Goal: Information Seeking & Learning: Learn about a topic

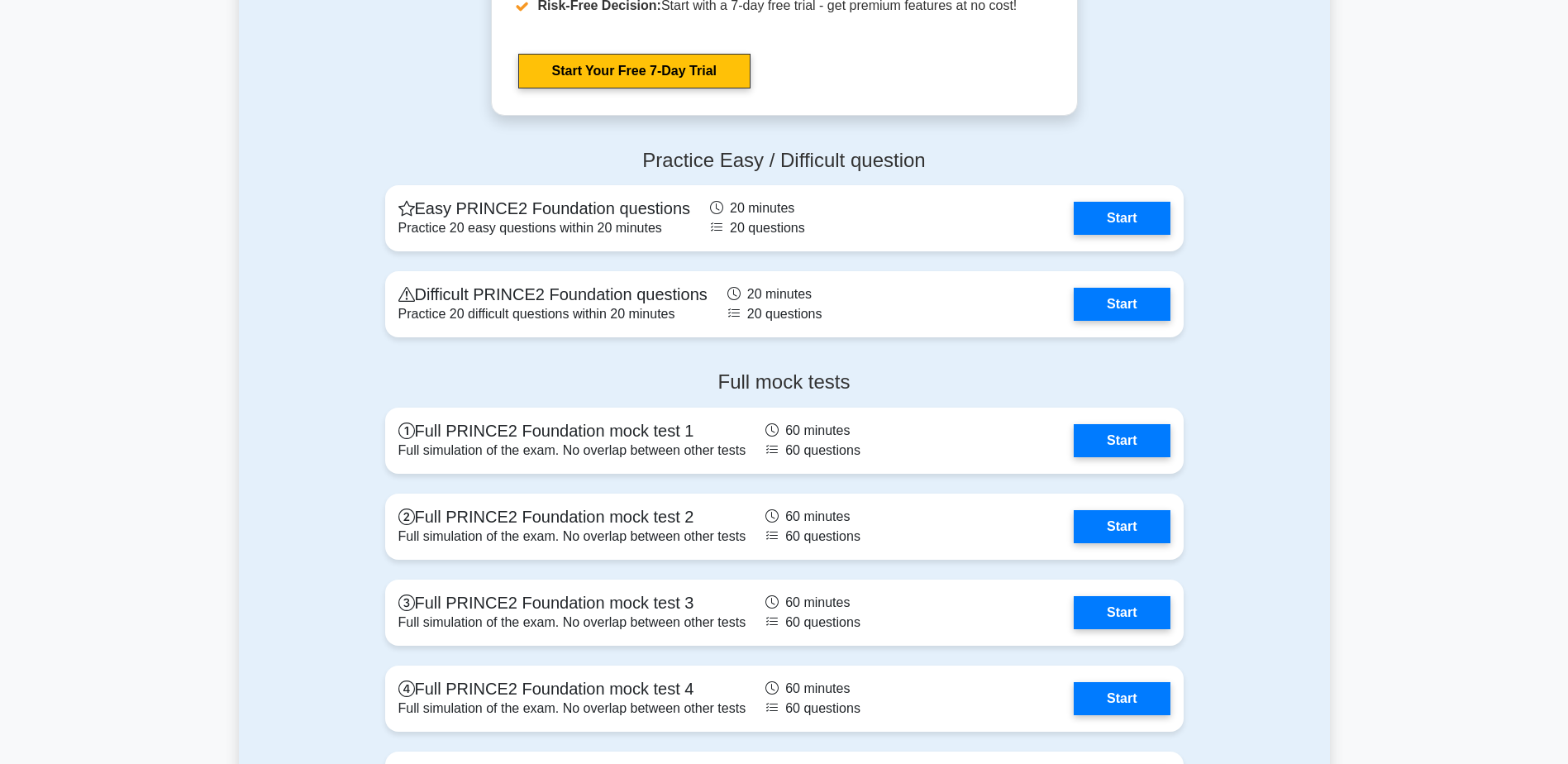
scroll to position [2109, 0]
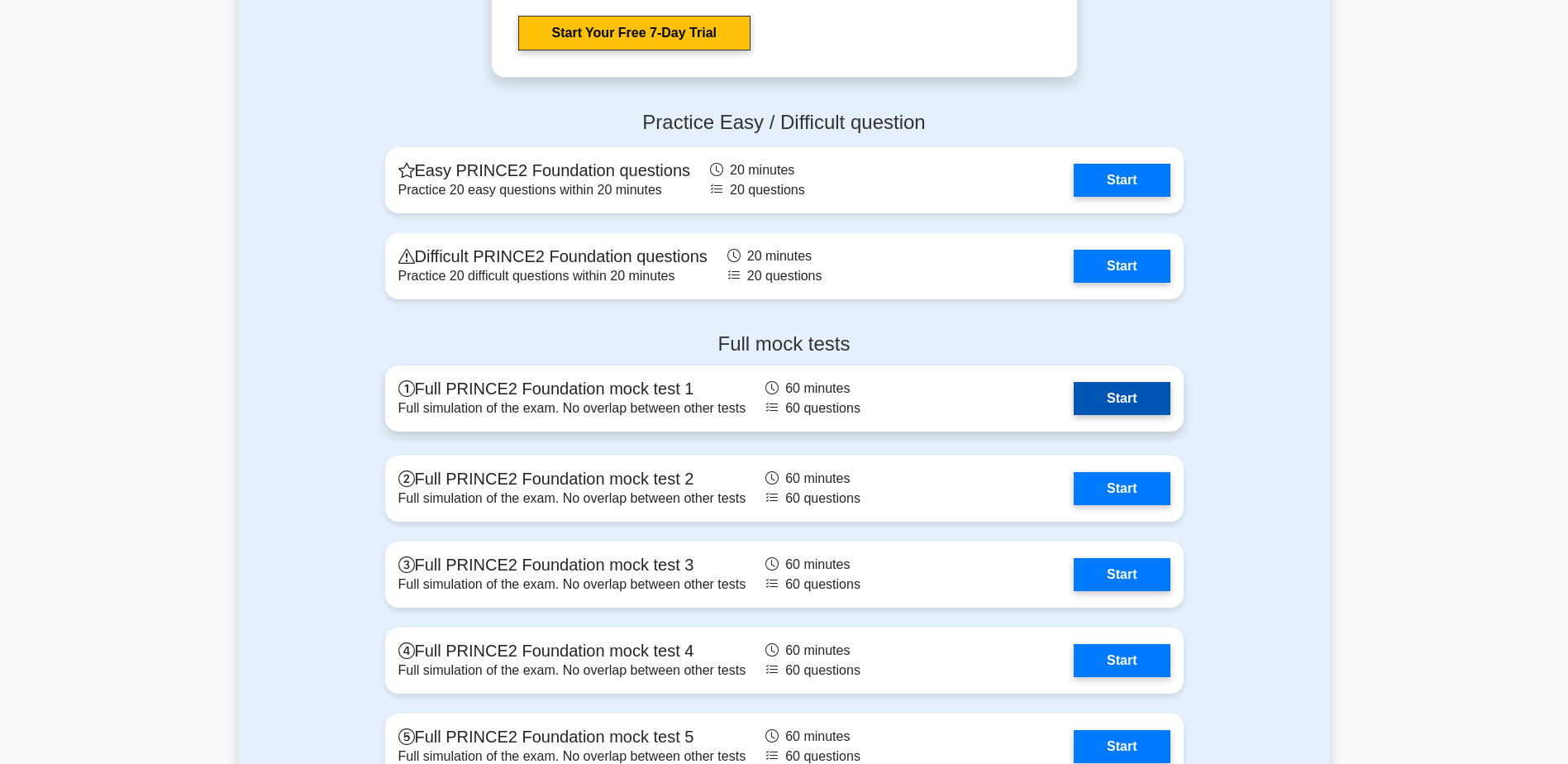
click at [1111, 403] on link "Start" at bounding box center [1122, 399] width 96 height 34
click at [1091, 398] on link "Start" at bounding box center [1122, 399] width 96 height 34
click at [1106, 404] on link "Start" at bounding box center [1122, 399] width 96 height 34
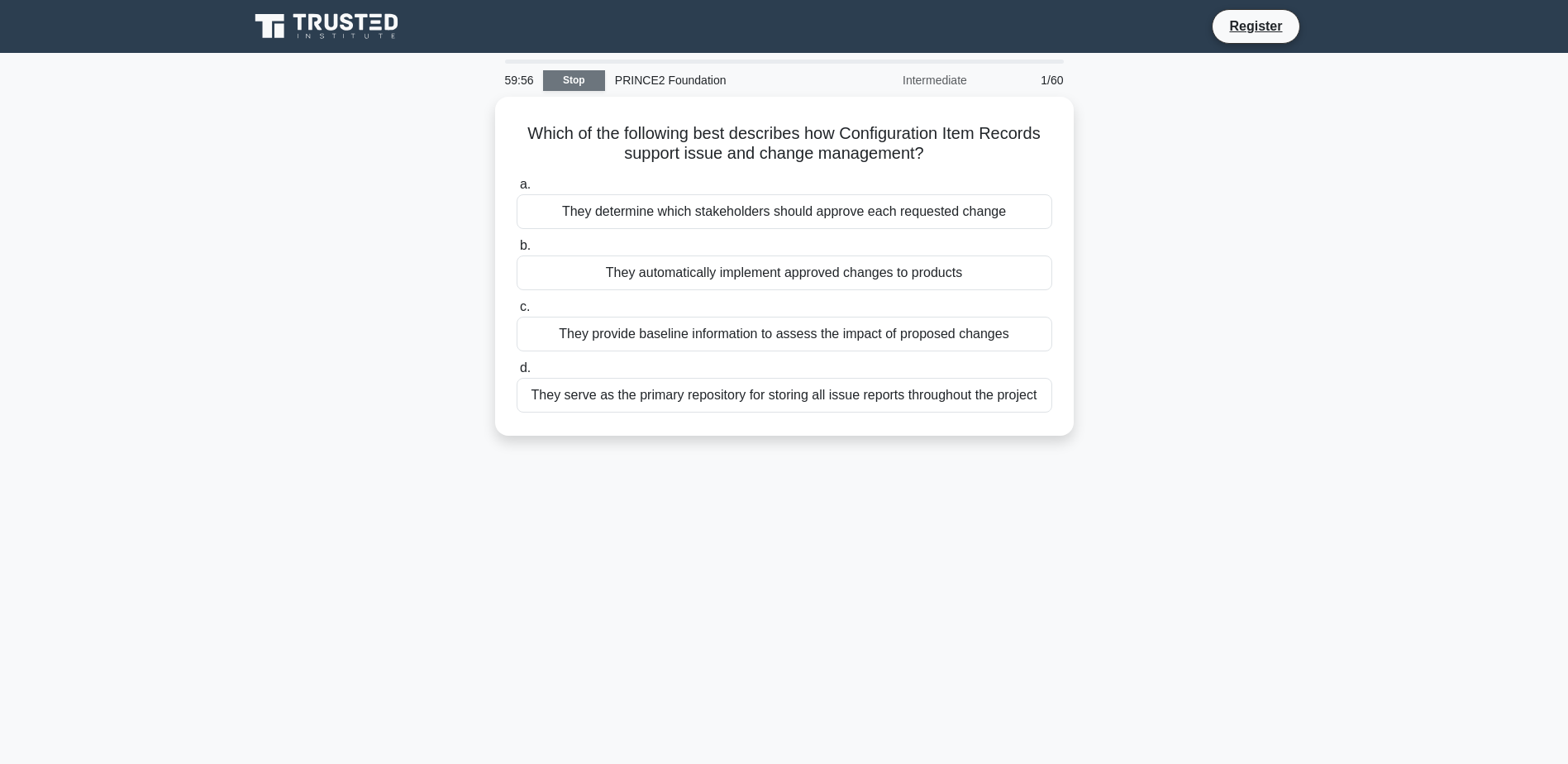
click at [557, 81] on link "Stop" at bounding box center [574, 80] width 62 height 21
click at [576, 73] on link "Stop" at bounding box center [574, 80] width 62 height 21
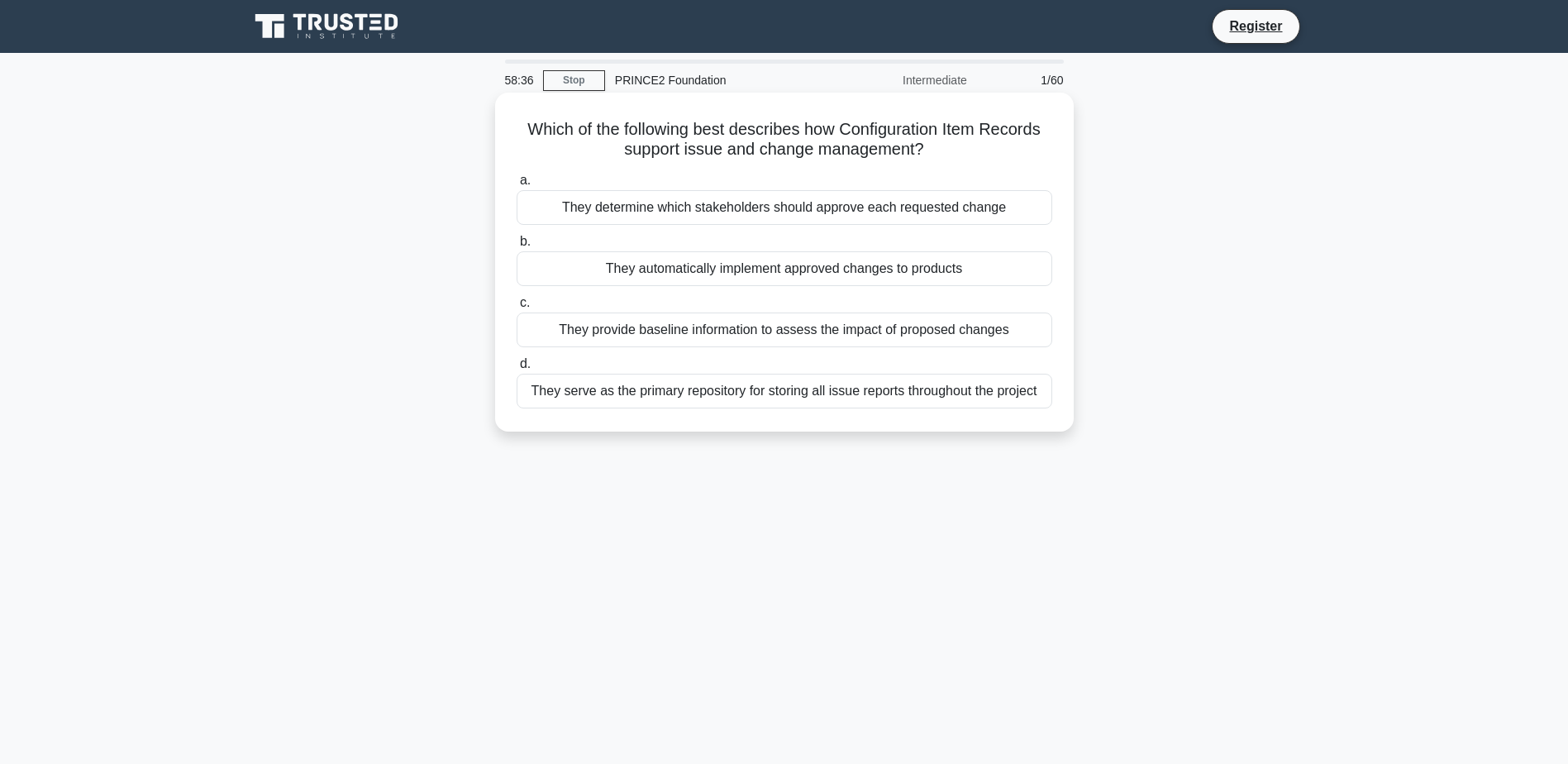
click at [578, 265] on div "They automatically implement approved changes to products" at bounding box center [784, 268] width 536 height 35
click at [516, 247] on input "b. They automatically implement approved changes to products" at bounding box center [516, 242] width 0 height 11
click at [622, 214] on div "It calculates the financial implications of proposed changes to baseline produc…" at bounding box center [784, 207] width 536 height 35
click at [516, 186] on input "a. It calculates the financial implications of proposed changes to baseline pro…" at bounding box center [516, 180] width 0 height 11
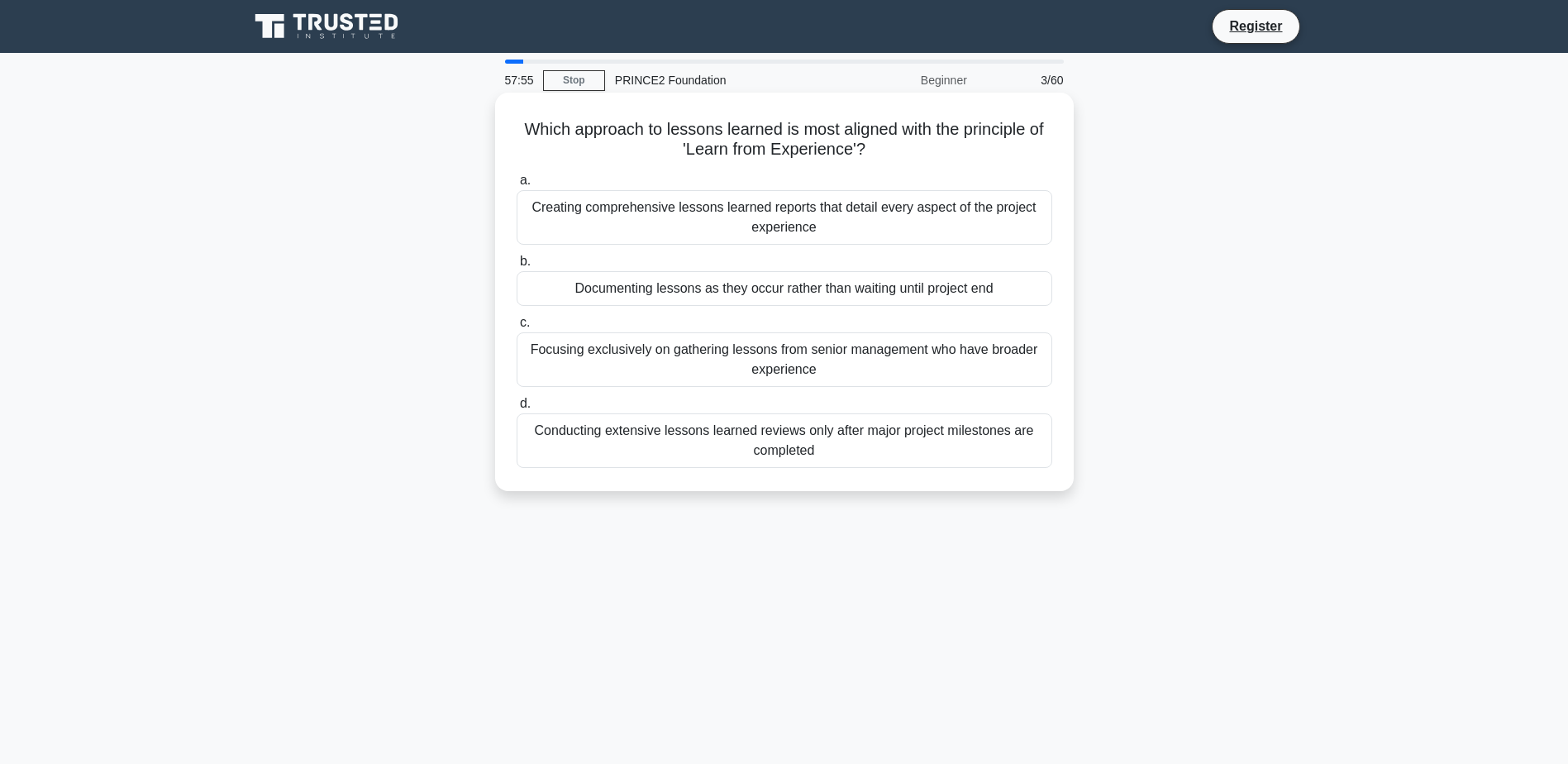
click at [887, 290] on div "Documenting lessons as they occur rather than waiting until project end" at bounding box center [784, 288] width 536 height 35
click at [516, 267] on input "b. Documenting lessons as they occur rather than waiting until project end" at bounding box center [516, 261] width 0 height 11
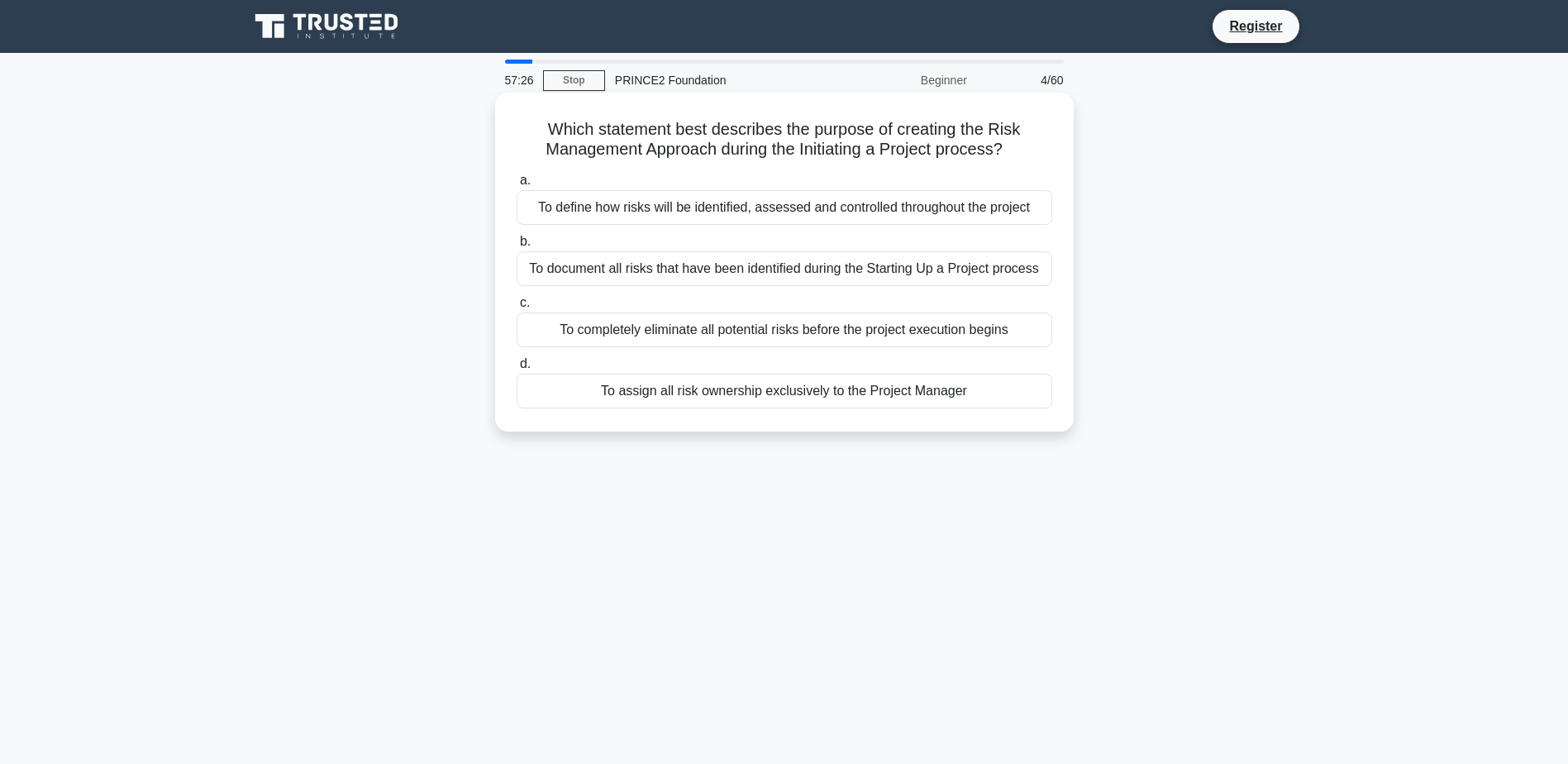
click at [623, 207] on div "To define how risks will be identified, assessed and controlled throughout the …" at bounding box center [784, 207] width 536 height 35
click at [516, 186] on input "a. To define how risks will be identified, assessed and controlled throughout t…" at bounding box center [516, 180] width 0 height 11
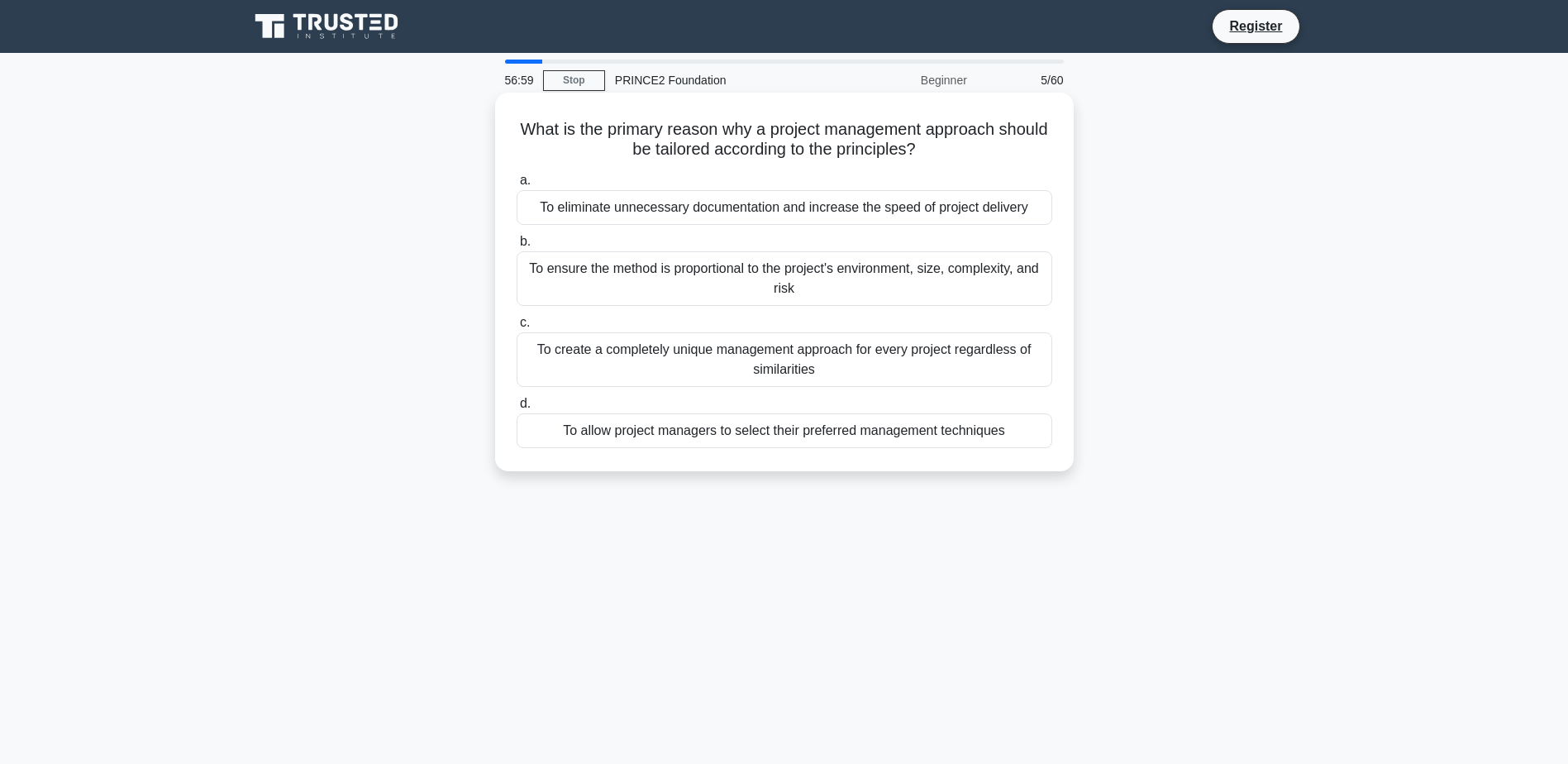
click at [557, 290] on div "To ensure the method is proportional to the project's environment, size, comple…" at bounding box center [784, 278] width 536 height 54
click at [516, 247] on input "b. To ensure the method is proportional to the project's environment, size, com…" at bounding box center [516, 242] width 0 height 11
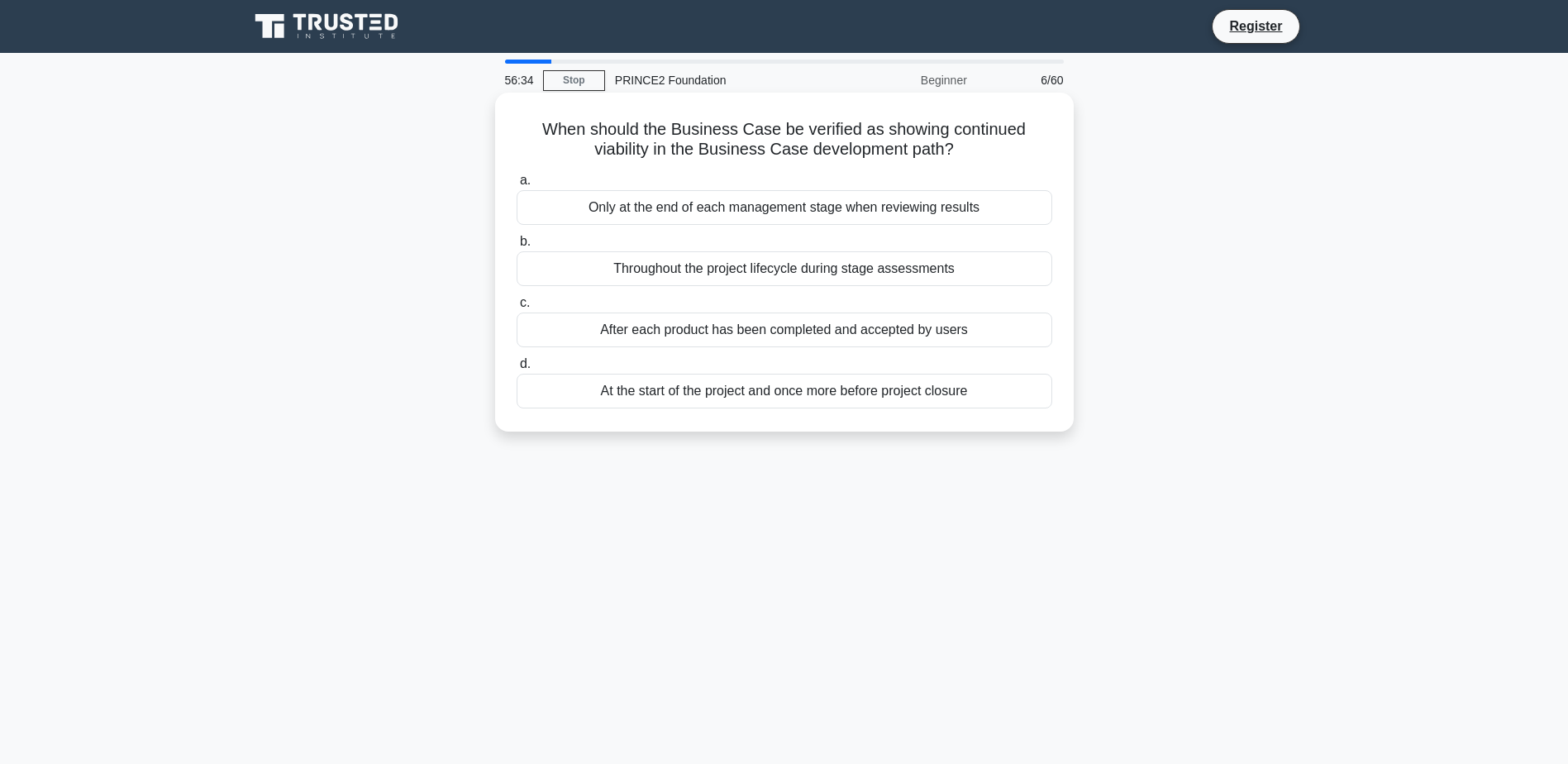
click at [584, 274] on div "Throughout the project lifecycle during stage assessments" at bounding box center [784, 268] width 536 height 35
click at [516, 247] on input "b. Throughout the project lifecycle during stage assessments" at bounding box center [516, 242] width 0 height 11
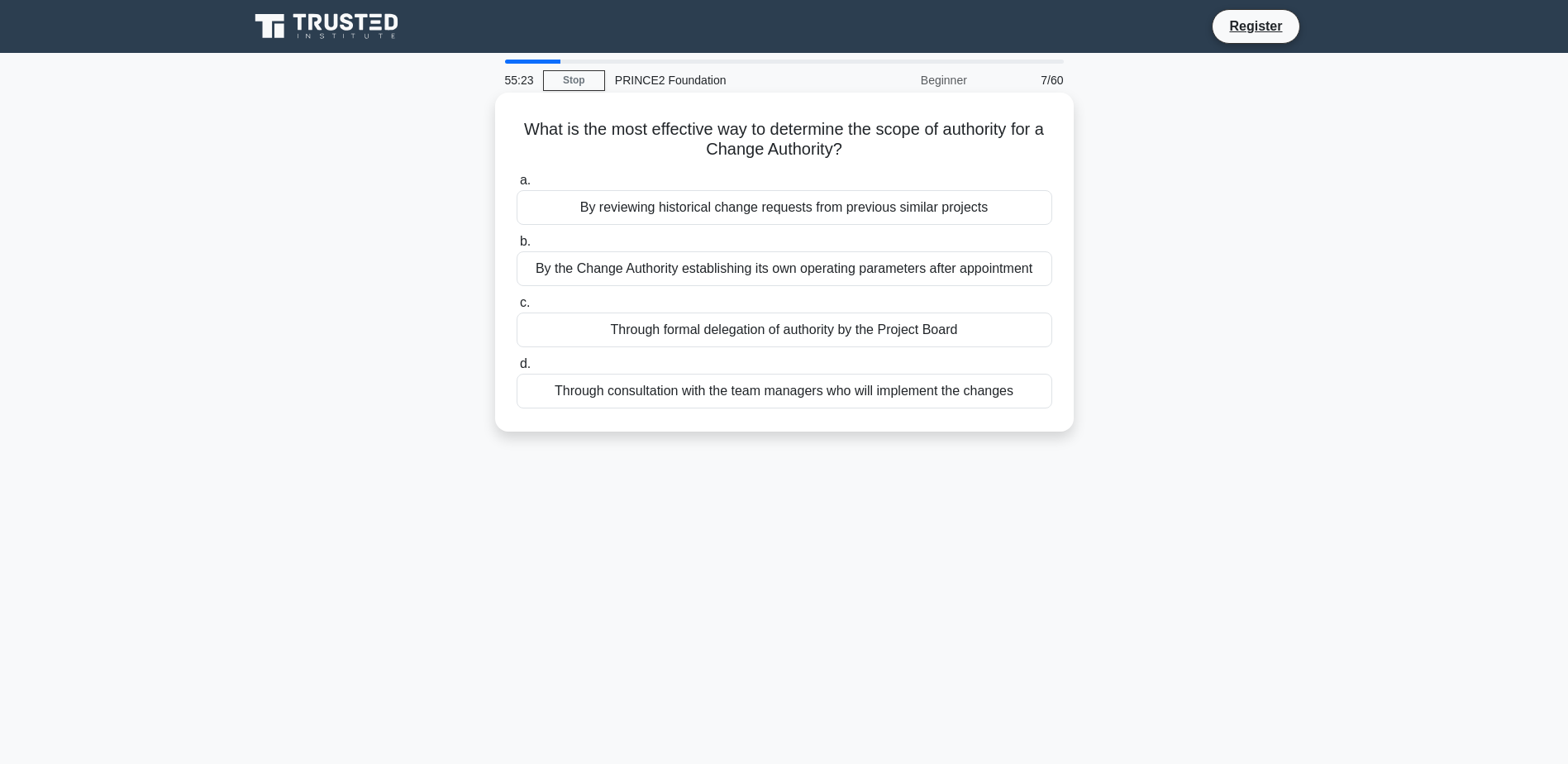
click at [721, 333] on div "Through formal delegation of authority by the Project Board" at bounding box center [784, 329] width 536 height 35
click at [516, 309] on input "c. Through formal delegation of authority by the Project Board" at bounding box center [516, 303] width 0 height 11
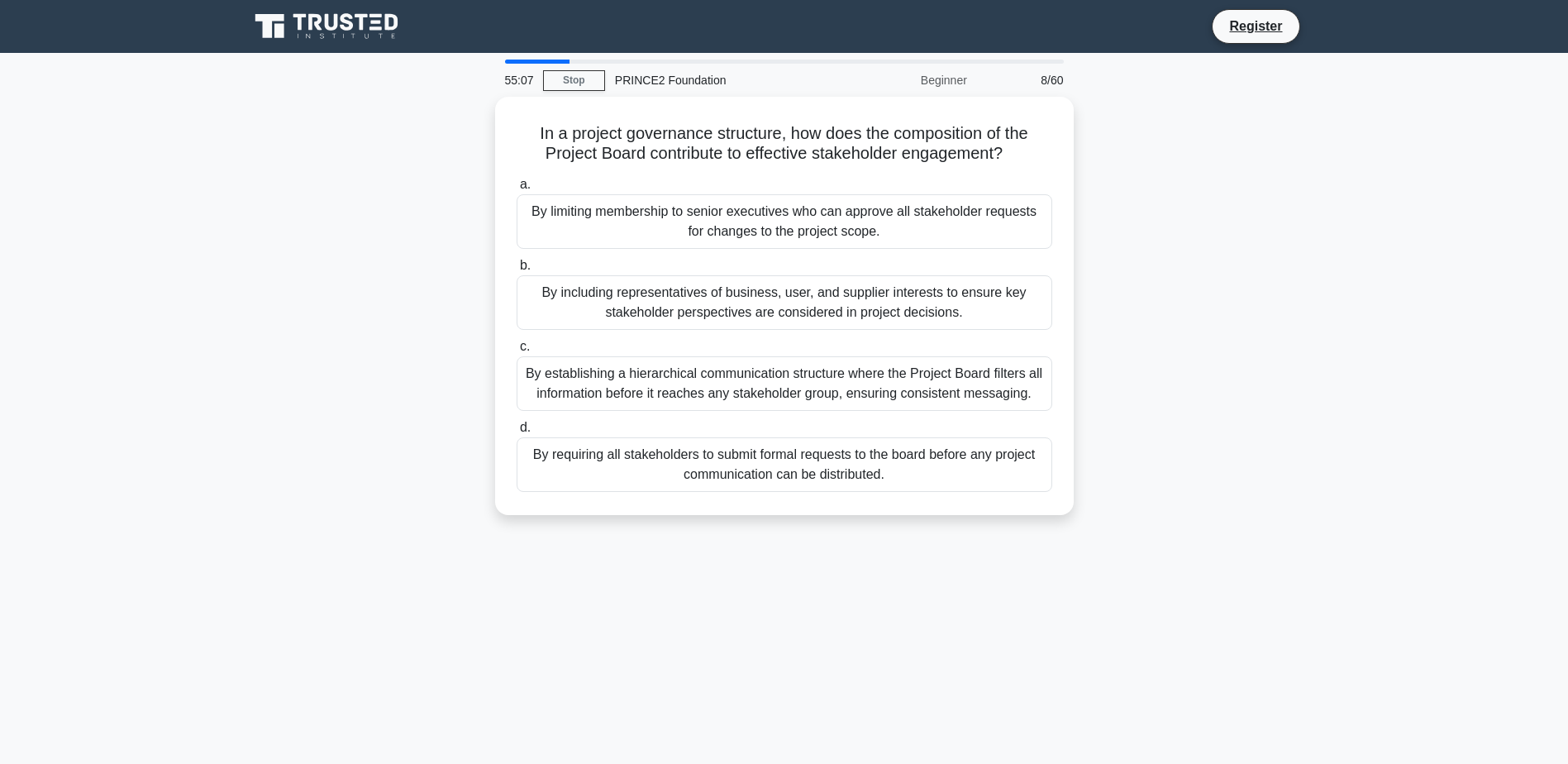
drag, startPoint x: 760, startPoint y: 540, endPoint x: 732, endPoint y: 557, distance: 32.8
click at [732, 557] on div "55:07 Stop PRINCE2 Foundation Beginner 8/60 In a project governance structure, …" at bounding box center [784, 472] width 1091 height 827
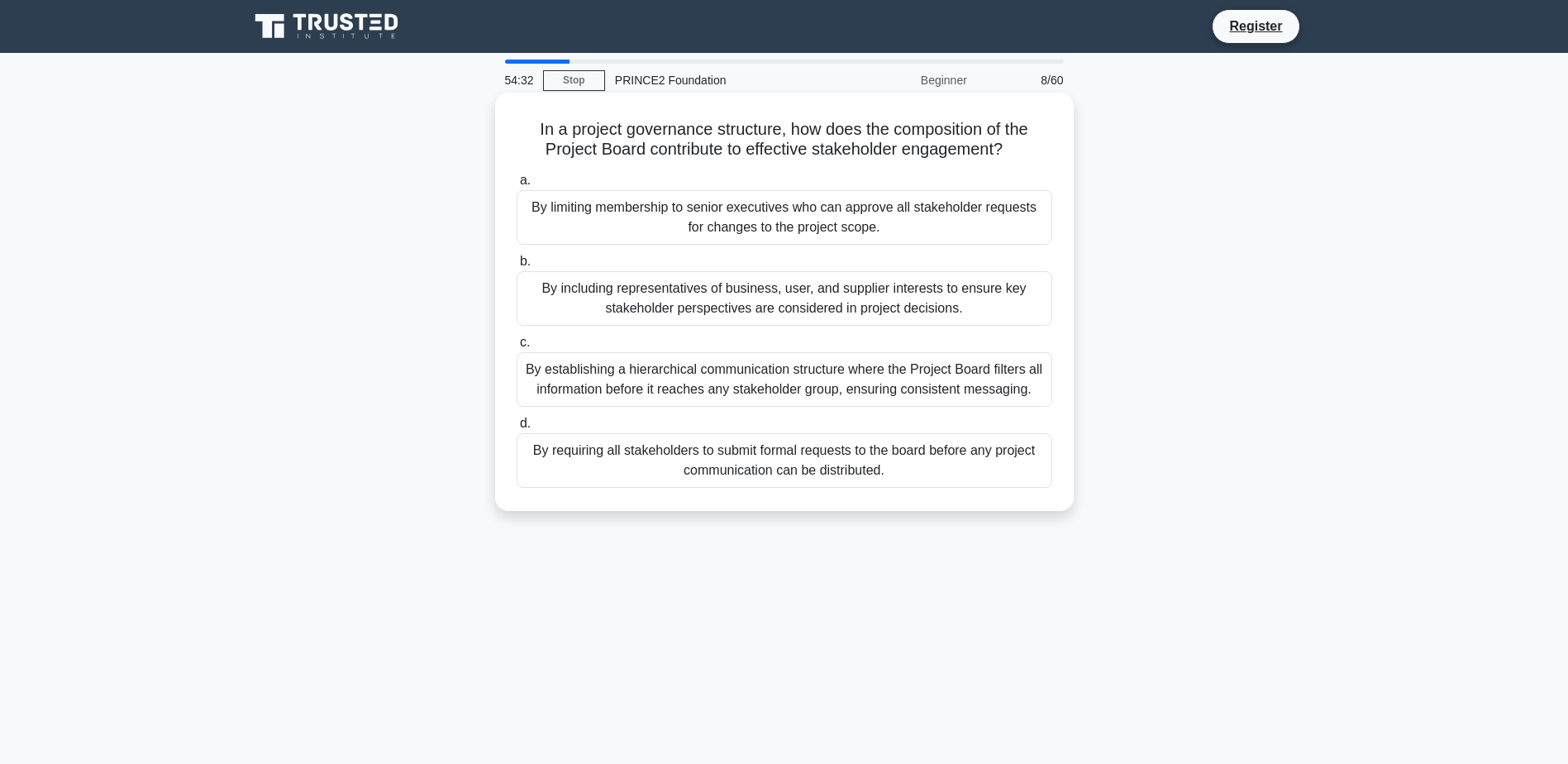
click at [986, 310] on div "By including representatives of business, user, and supplier interests to ensur…" at bounding box center [784, 298] width 536 height 54
click at [516, 267] on input "b. By including representatives of business, user, and supplier interests to en…" at bounding box center [516, 261] width 0 height 11
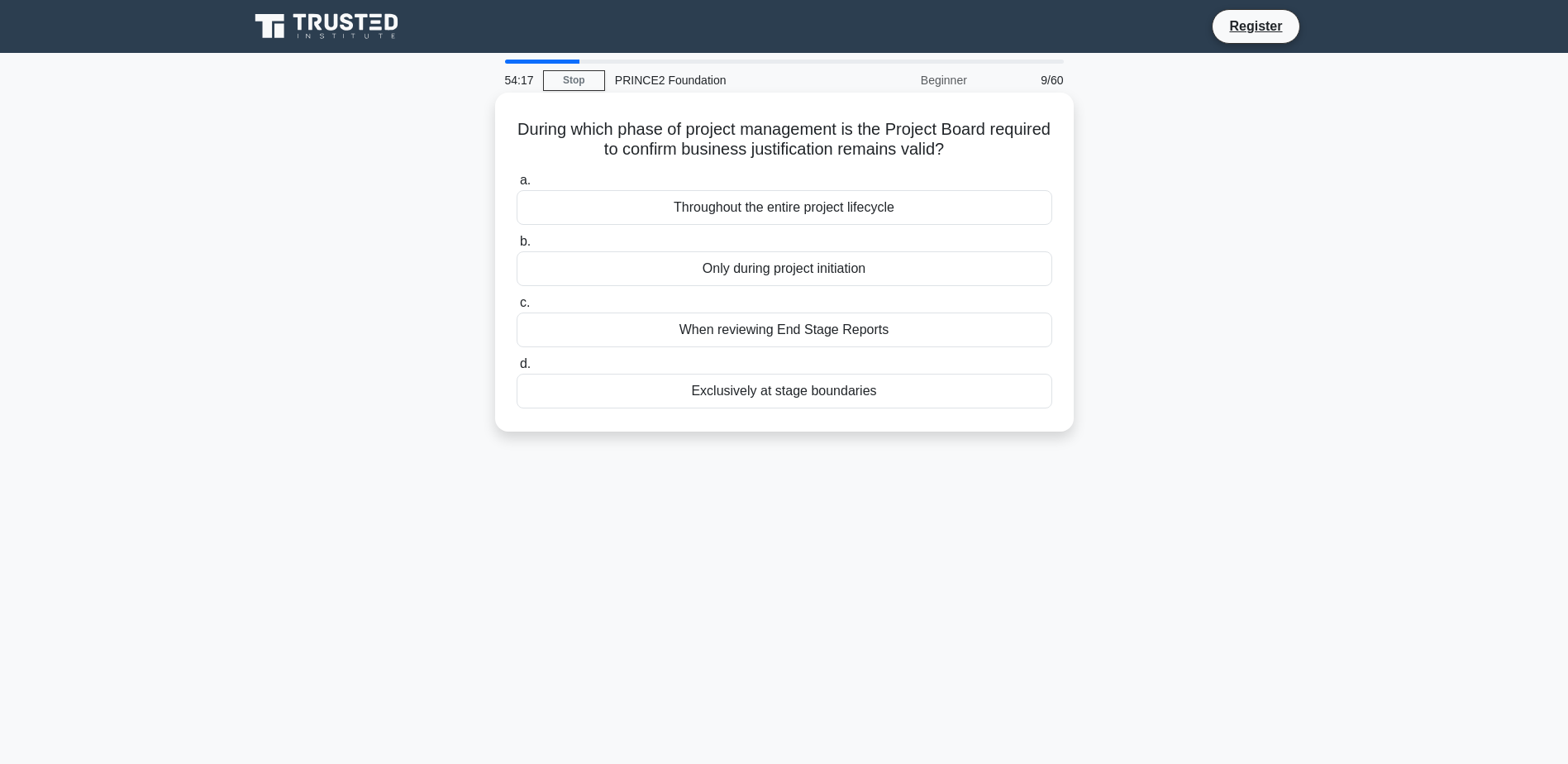
click at [858, 341] on div "When reviewing End Stage Reports" at bounding box center [784, 329] width 536 height 35
click at [516, 309] on input "c. When reviewing End Stage Reports" at bounding box center [516, 303] width 0 height 11
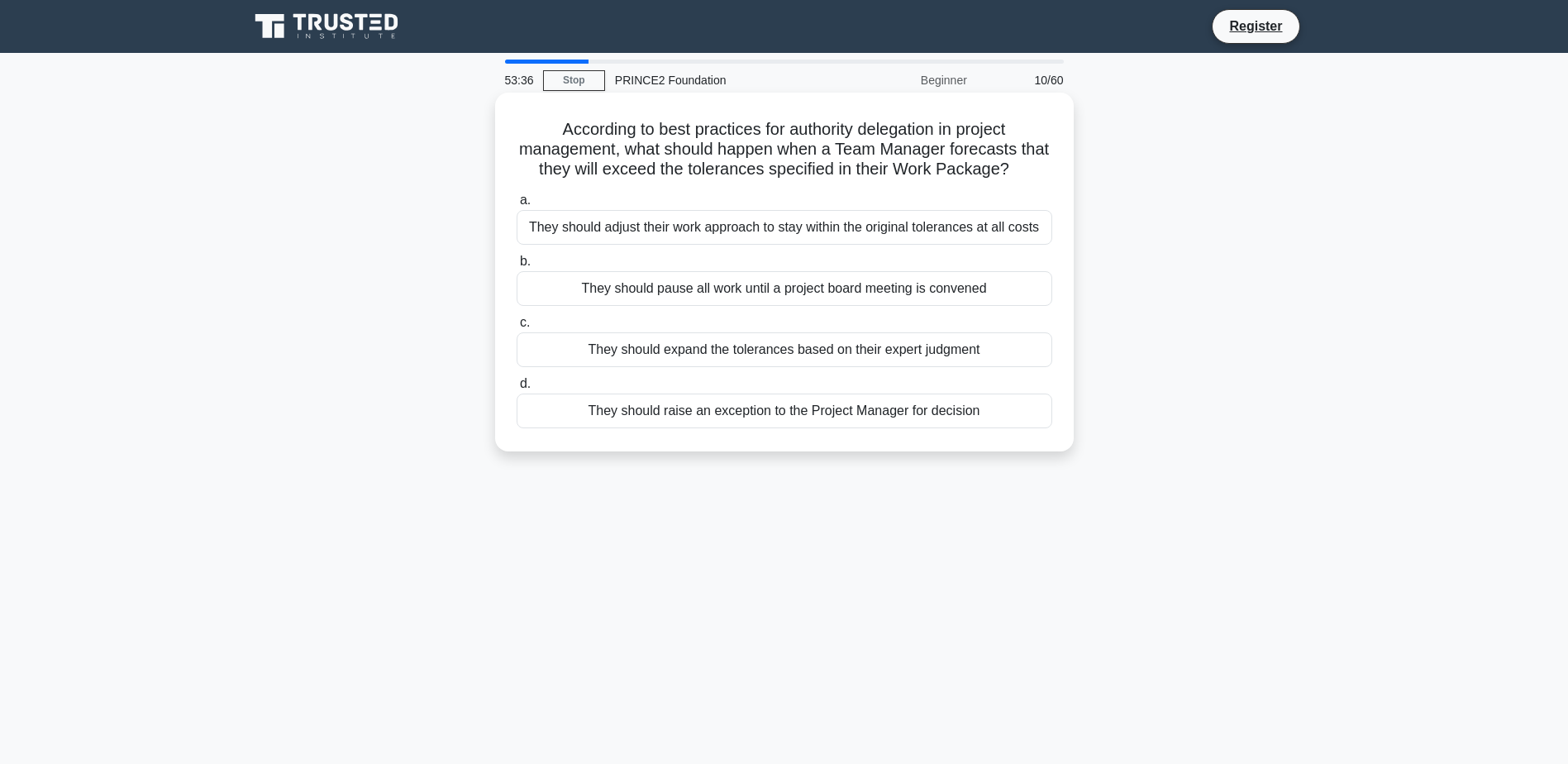
click at [812, 413] on div "They should raise an exception to the Project Manager for decision" at bounding box center [784, 410] width 536 height 35
click at [516, 389] on input "d. They should raise an exception to the Project Manager for decision" at bounding box center [516, 383] width 0 height 11
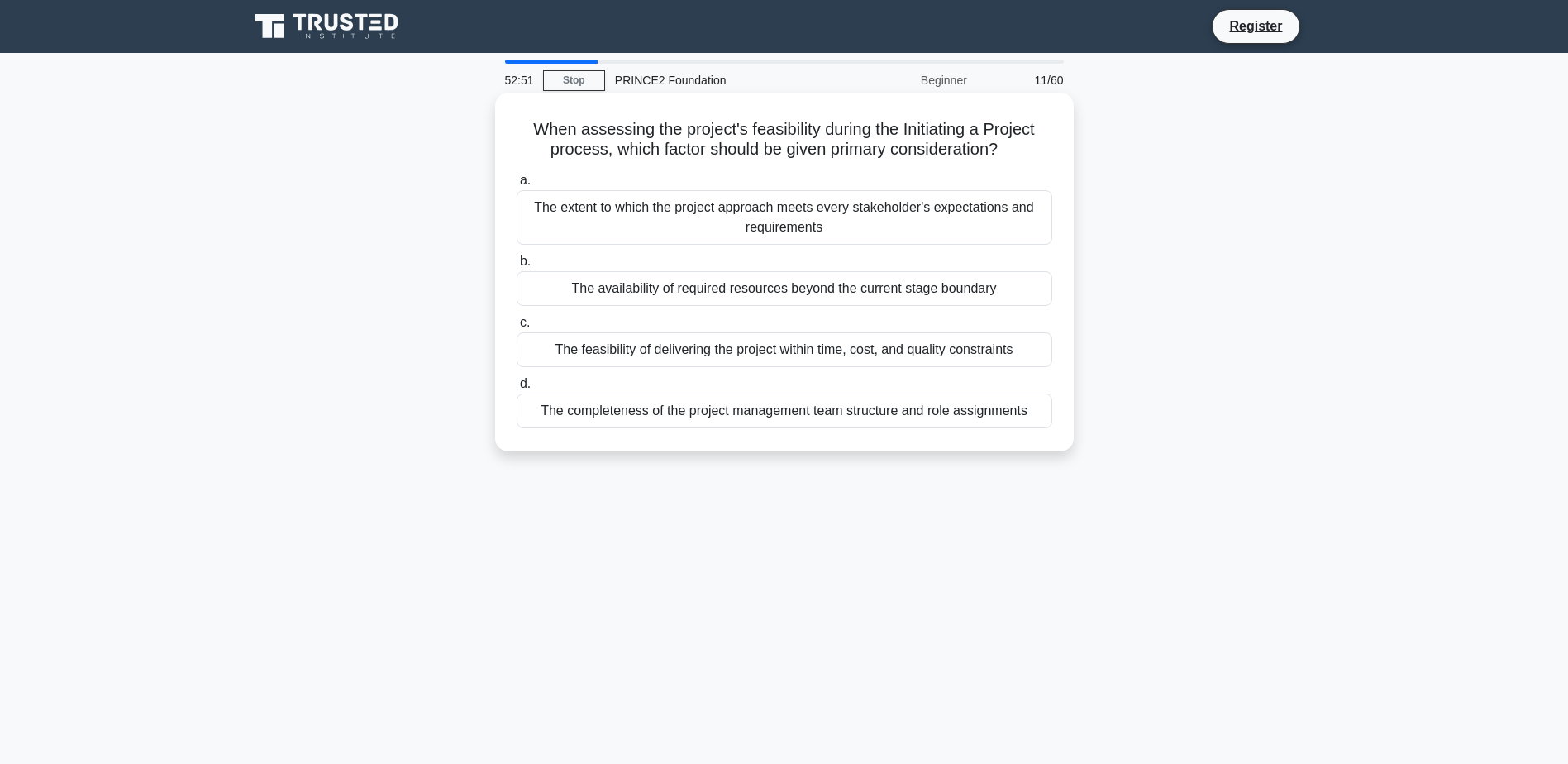
click at [870, 355] on div "The feasibility of delivering the project within time, cost, and quality constr…" at bounding box center [784, 349] width 536 height 35
click at [516, 328] on input "c. The feasibility of delivering the project within time, cost, and quality con…" at bounding box center [516, 322] width 0 height 11
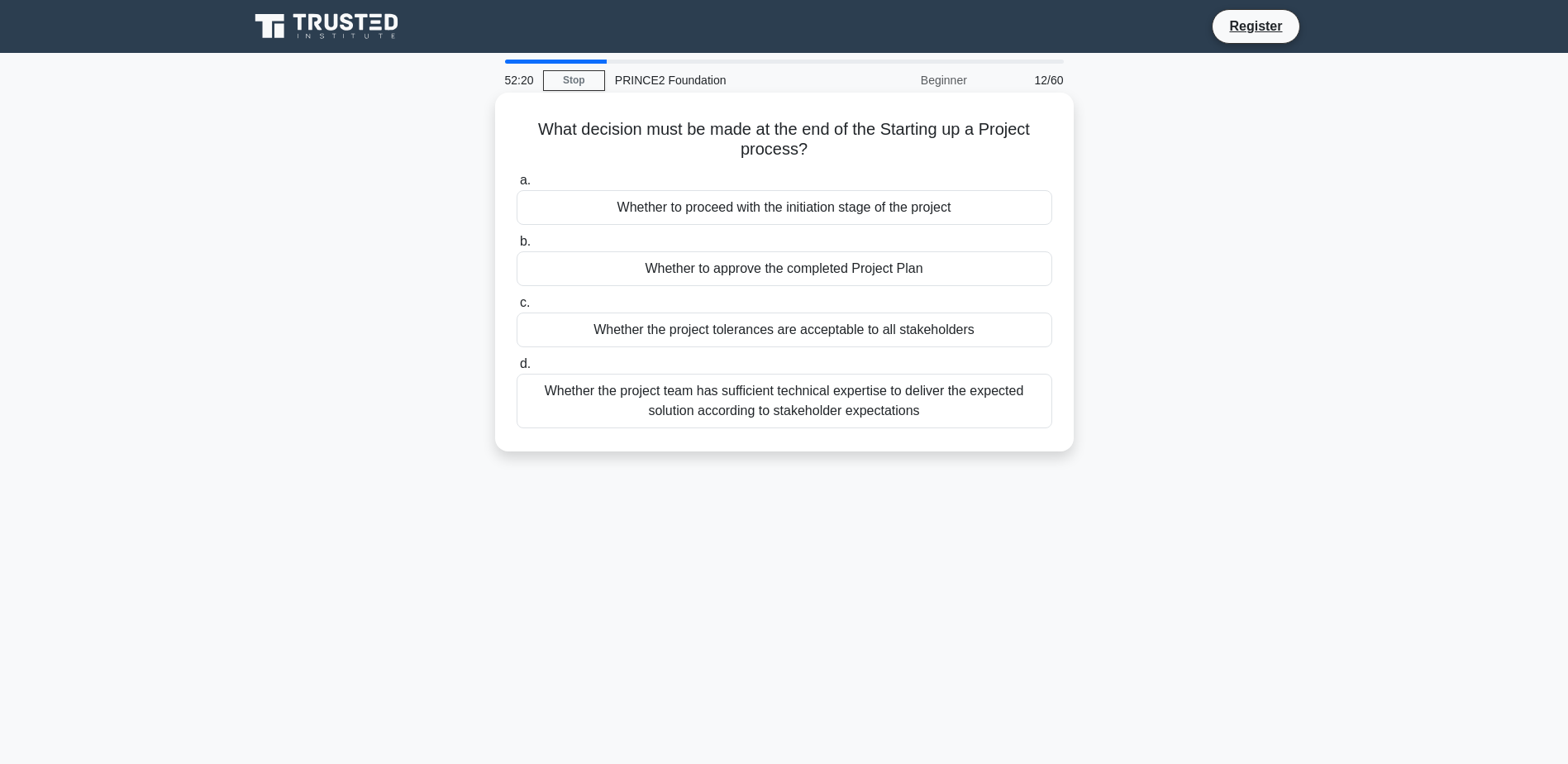
click at [979, 214] on div "Whether to proceed with the initiation stage of the project" at bounding box center [784, 207] width 536 height 35
click at [516, 186] on input "a. Whether to proceed with the initiation stage of the project" at bounding box center [516, 180] width 0 height 11
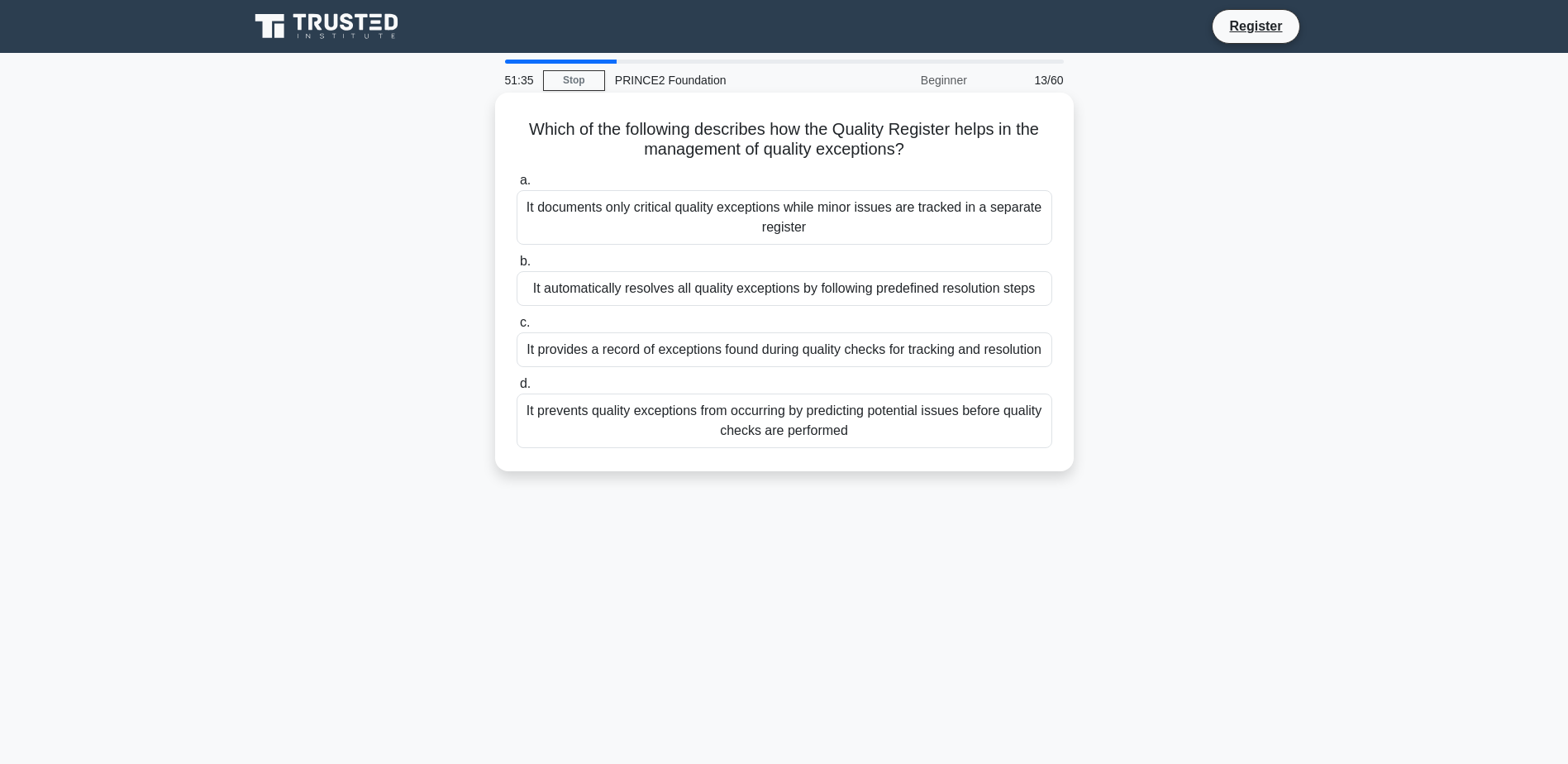
click at [951, 353] on div "It provides a record of exceptions found during quality checks for tracking and…" at bounding box center [784, 349] width 536 height 35
click at [516, 328] on input "c. It provides a record of exceptions found during quality checks for tracking …" at bounding box center [516, 322] width 0 height 11
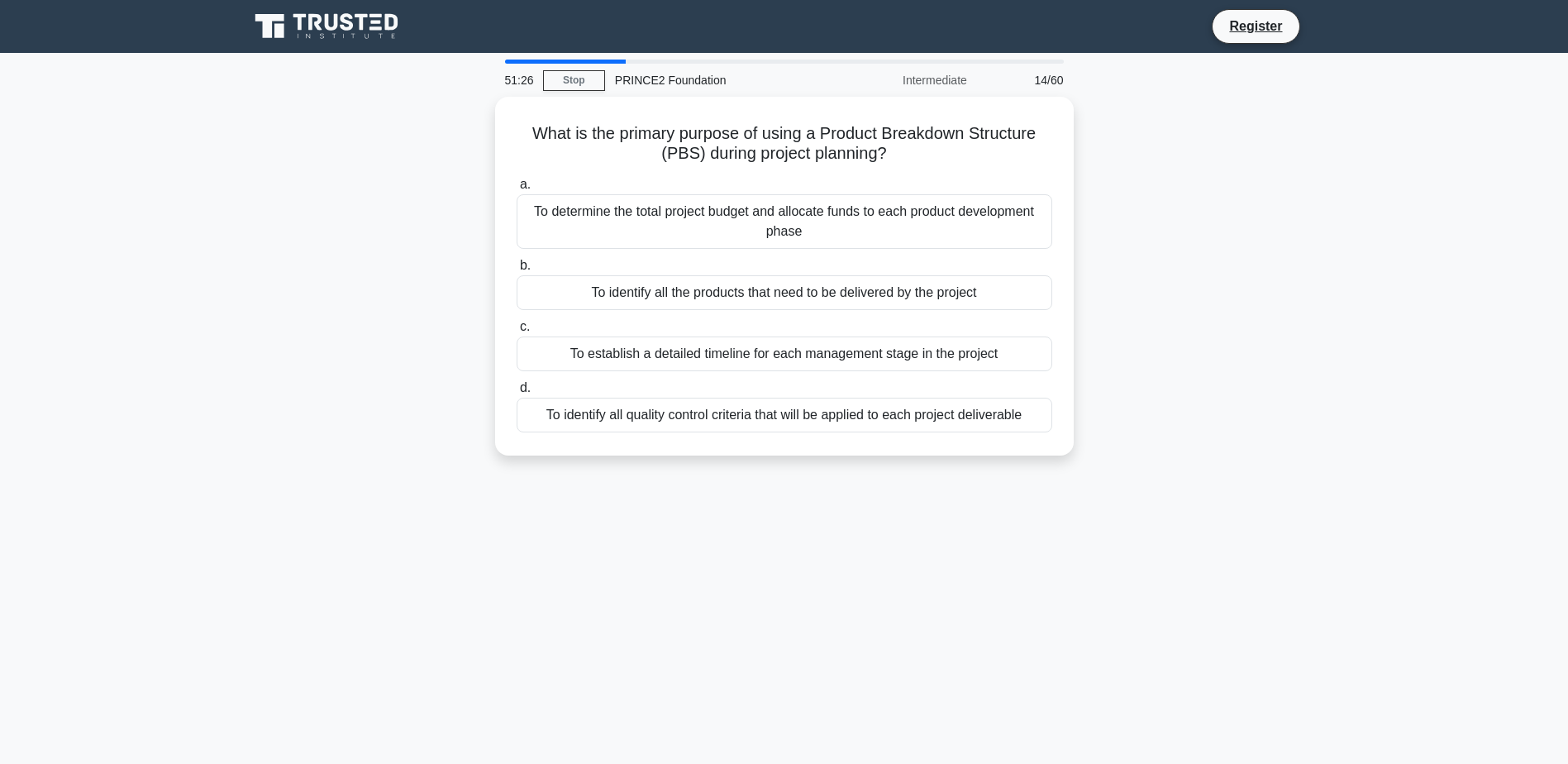
drag, startPoint x: 1234, startPoint y: 444, endPoint x: 1178, endPoint y: 477, distance: 65.0
click at [1178, 477] on div "51:26 Stop PRINCE2 Foundation Intermediate 14/60 What is the primary purpose of…" at bounding box center [784, 472] width 1091 height 827
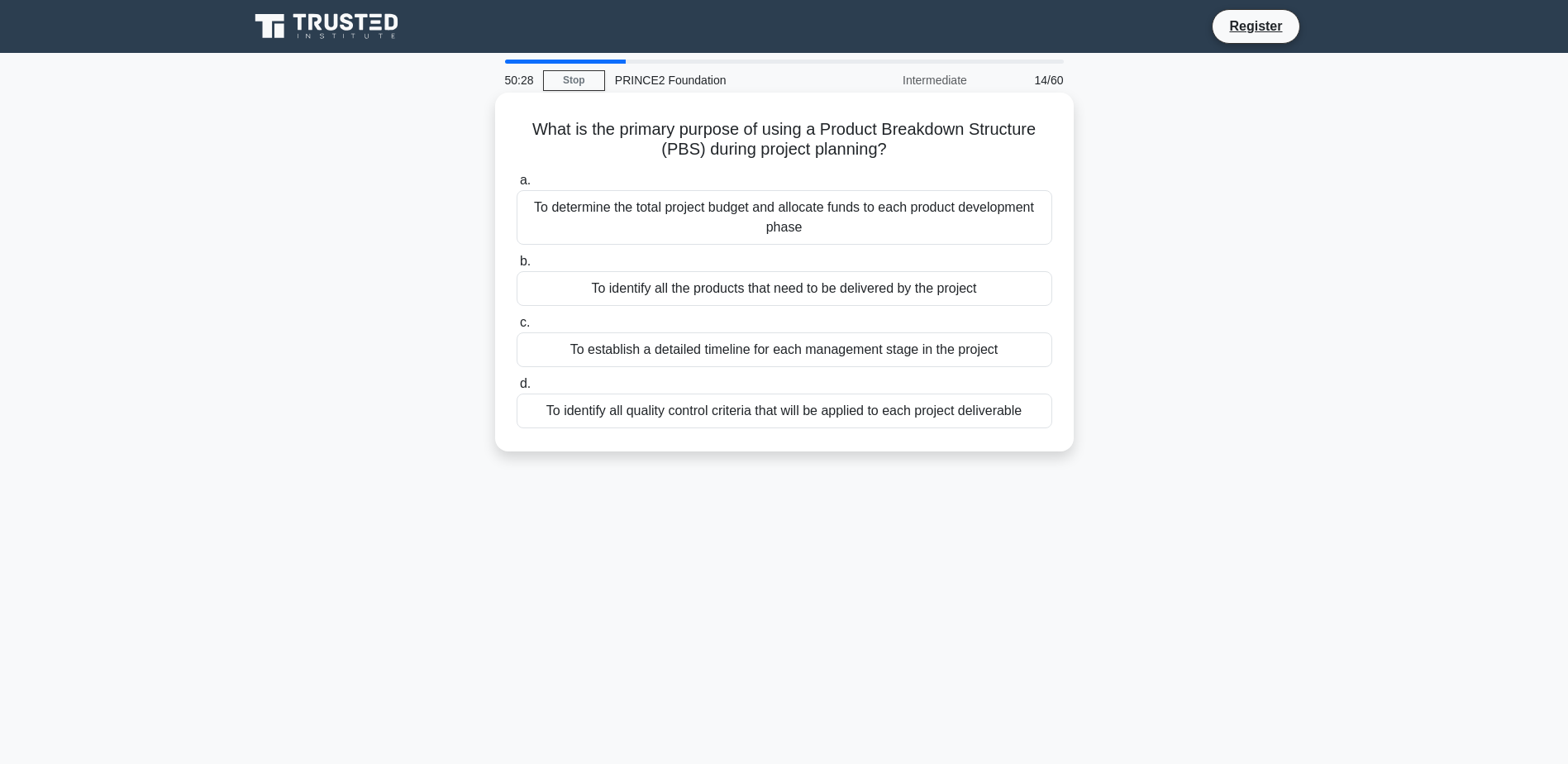
click at [1024, 369] on div "a. To determine the total project budget and allocate funds to each product dev…" at bounding box center [784, 299] width 556 height 264
click at [1013, 352] on div "To establish a detailed timeline for each management stage in the project" at bounding box center [784, 349] width 536 height 35
click at [516, 328] on input "c. To establish a detailed timeline for each management stage in the project" at bounding box center [516, 322] width 0 height 11
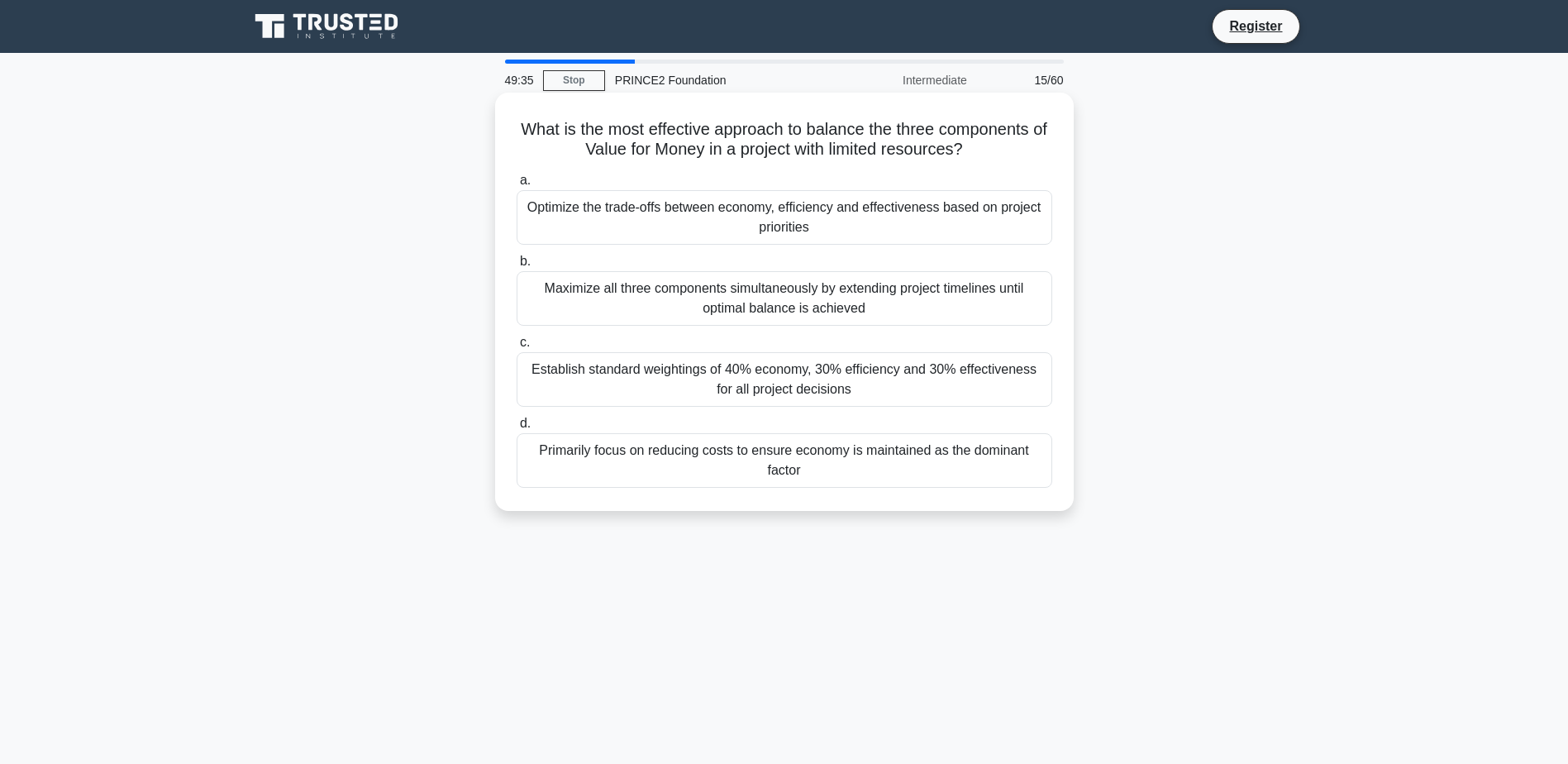
click at [1016, 215] on div "Optimize the trade-offs between economy, efficiency and effectiveness based on …" at bounding box center [784, 217] width 536 height 54
click at [516, 186] on input "a. Optimize the trade-offs between economy, efficiency and effectiveness based …" at bounding box center [516, 180] width 0 height 11
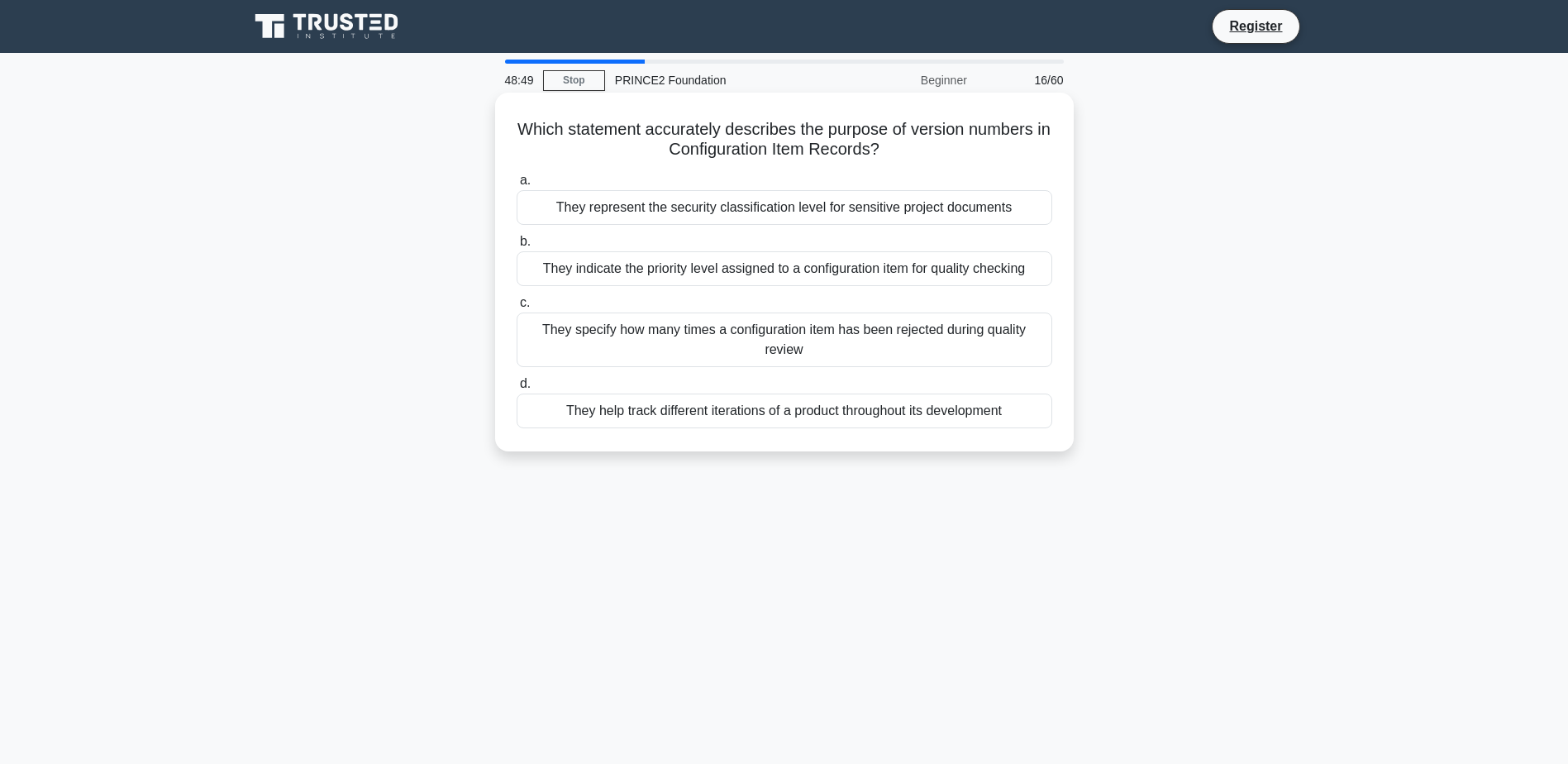
click at [981, 413] on div "They help track different iterations of a product throughout its development" at bounding box center [784, 410] width 536 height 35
click at [516, 389] on input "d. They help track different iterations of a product throughout its development" at bounding box center [516, 383] width 0 height 11
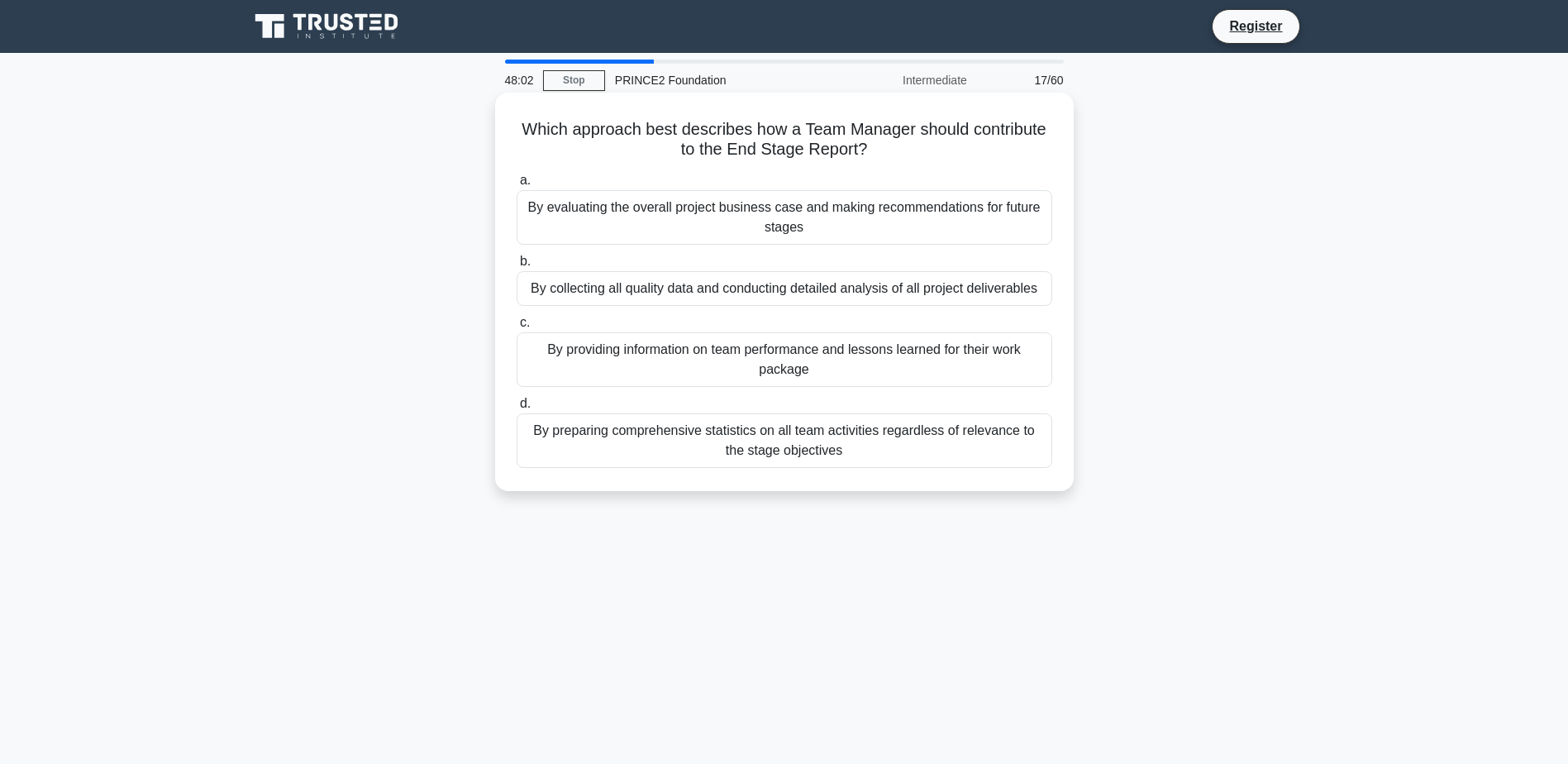
click at [940, 368] on div "By providing information on team performance and lessons learned for their work…" at bounding box center [784, 359] width 536 height 54
click at [516, 328] on input "c. By providing information on team performance and lessons learned for their w…" at bounding box center [516, 322] width 0 height 11
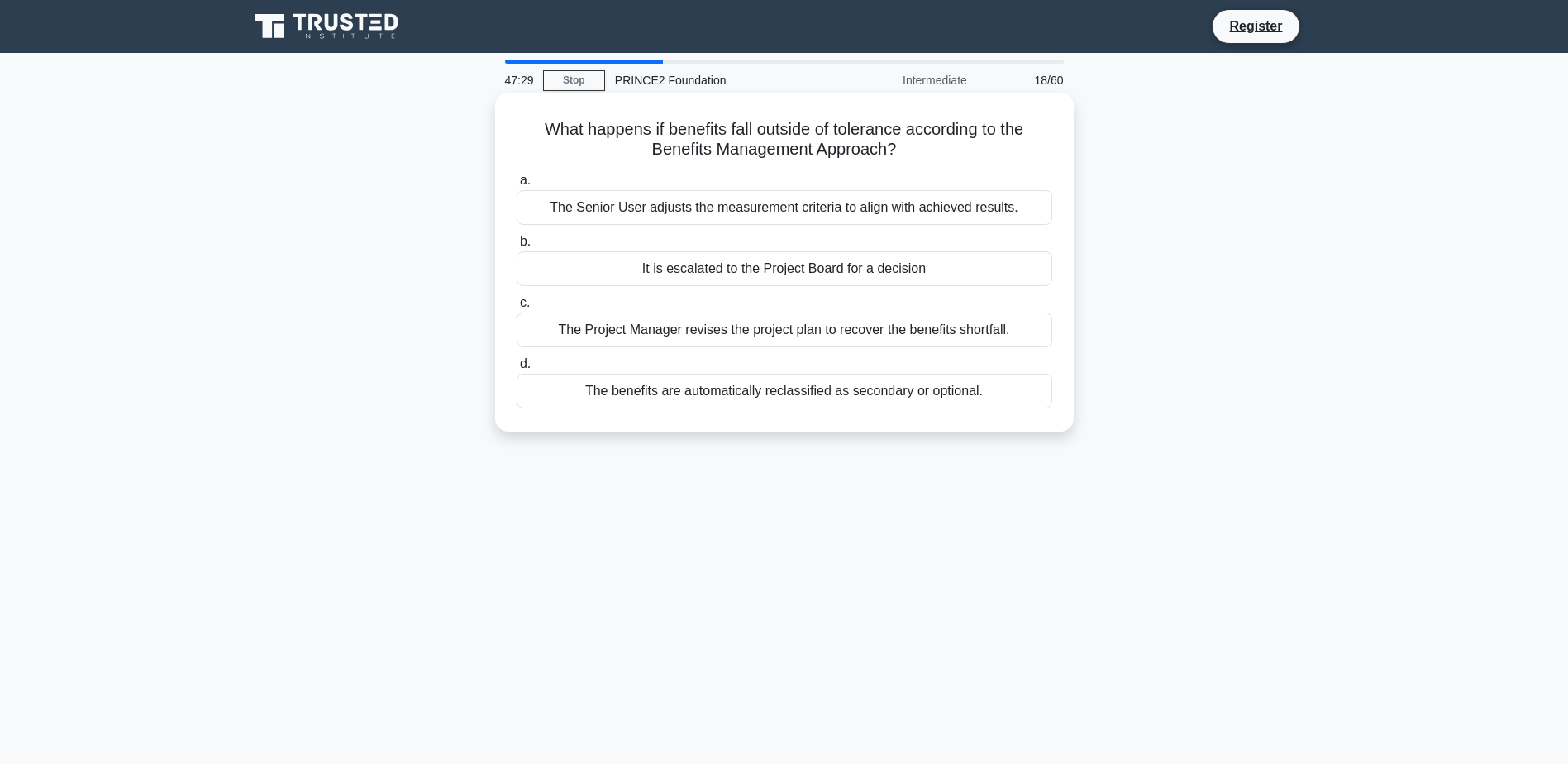
click at [1014, 336] on div "The Project Manager revises the project plan to recover the benefits shortfall." at bounding box center [784, 329] width 536 height 35
click at [516, 309] on input "c. The Project Manager revises the project plan to recover the benefits shortfa…" at bounding box center [516, 303] width 0 height 11
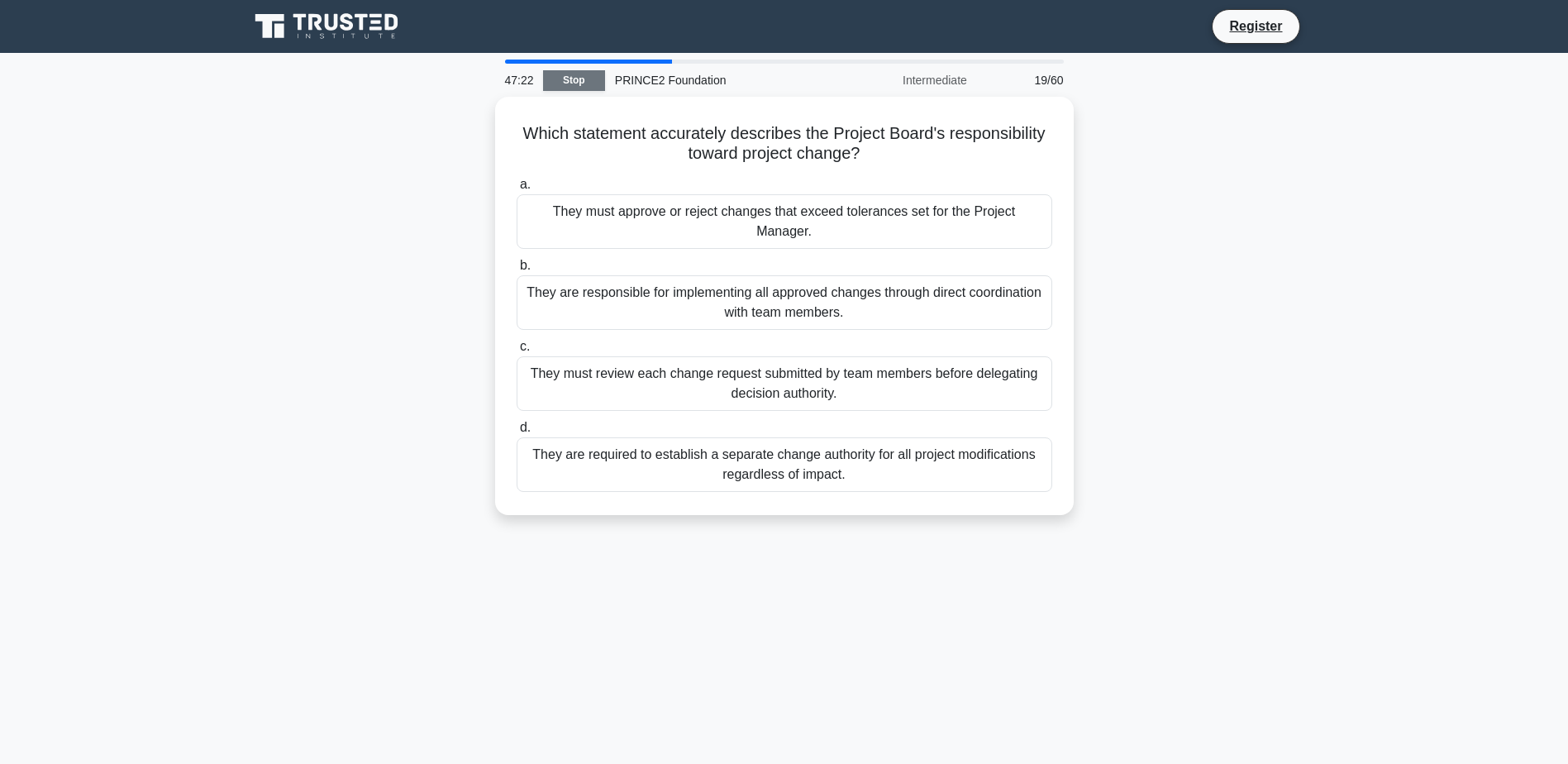
click at [598, 80] on link "Stop" at bounding box center [574, 80] width 62 height 21
click at [565, 82] on link "Stop" at bounding box center [574, 80] width 62 height 21
click at [568, 85] on link "Stop" at bounding box center [574, 80] width 62 height 21
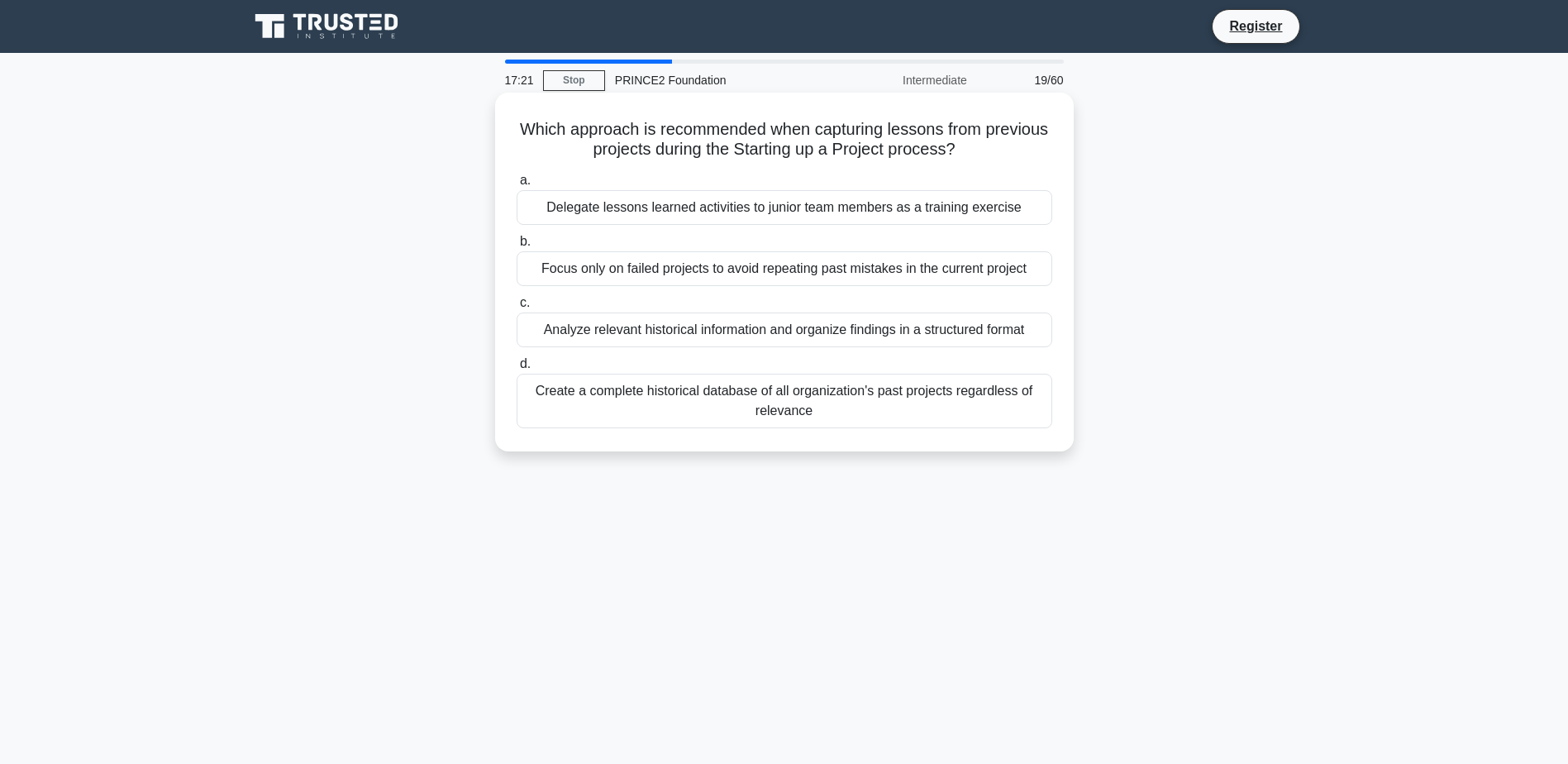
click at [862, 327] on div "Analyze relevant historical information and organize findings in a structured f…" at bounding box center [784, 329] width 536 height 35
click at [516, 309] on input "c. Analyze relevant historical information and organize findings in a structure…" at bounding box center [516, 303] width 0 height 11
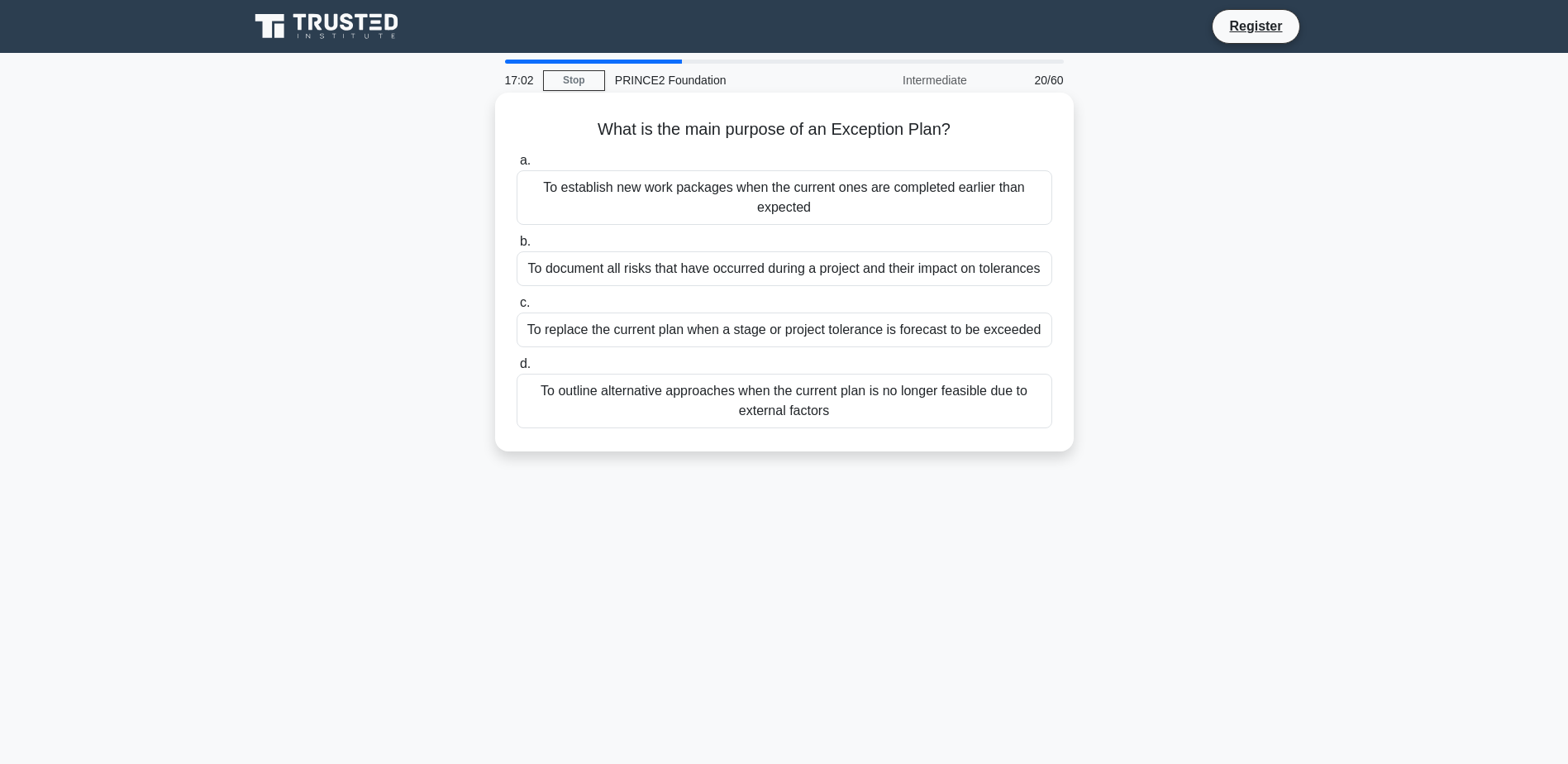
click at [909, 337] on div "To replace the current plan when a stage or project tolerance is forecast to be…" at bounding box center [784, 329] width 536 height 35
click at [516, 309] on input "c. To replace the current plan when a stage or project tolerance is forecast to…" at bounding box center [516, 303] width 0 height 11
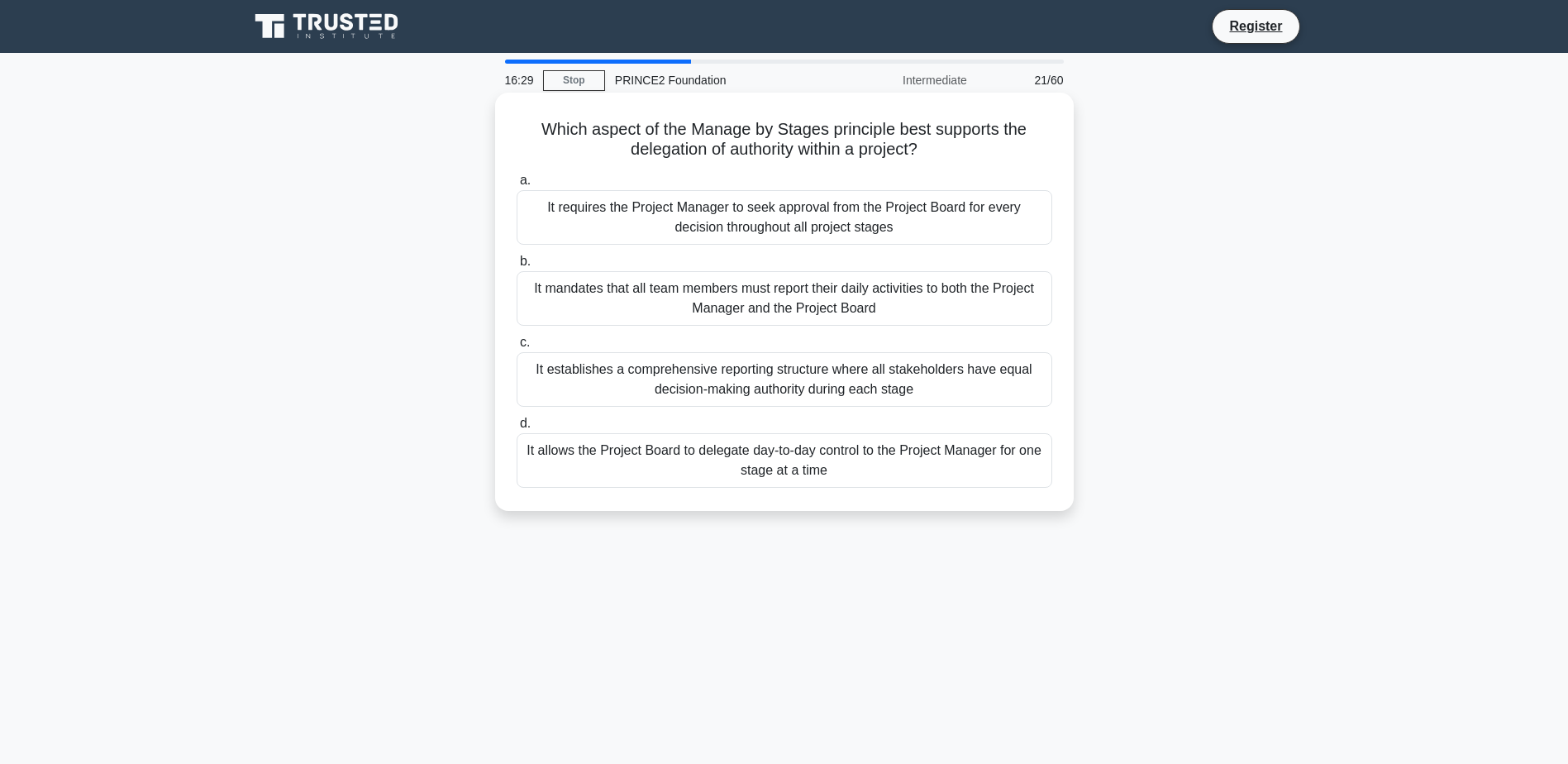
click at [754, 464] on div "It allows the Project Board to delegate day-to-day control to the Project Manag…" at bounding box center [784, 460] width 536 height 54
click at [516, 429] on input "d. It allows the Project Board to delegate day-to-day control to the Project Ma…" at bounding box center [516, 423] width 0 height 11
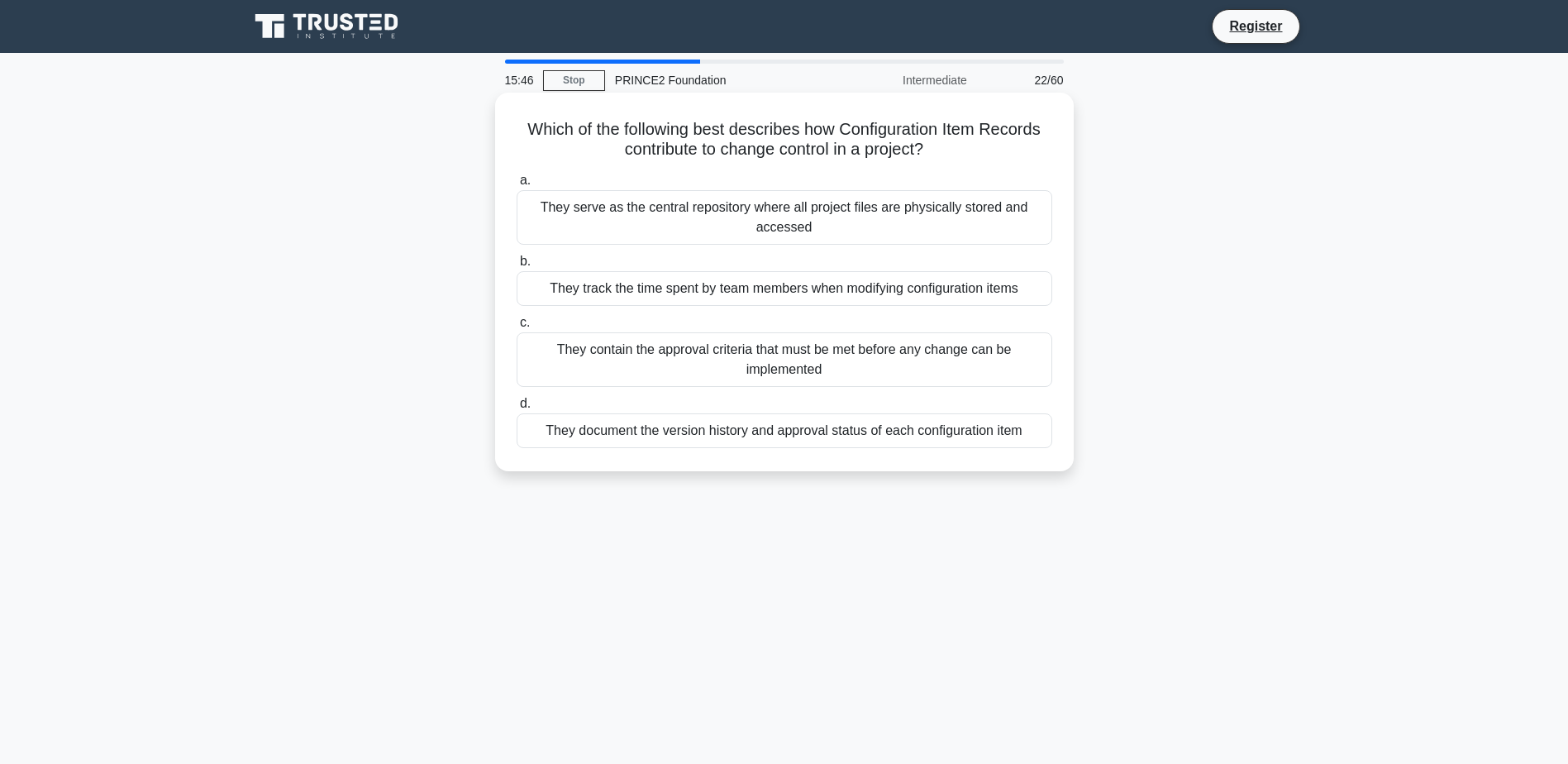
click at [783, 441] on div "They document the version history and approval status of each configuration item" at bounding box center [784, 430] width 536 height 35
click at [516, 409] on input "d. They document the version history and approval status of each configuration …" at bounding box center [516, 403] width 0 height 11
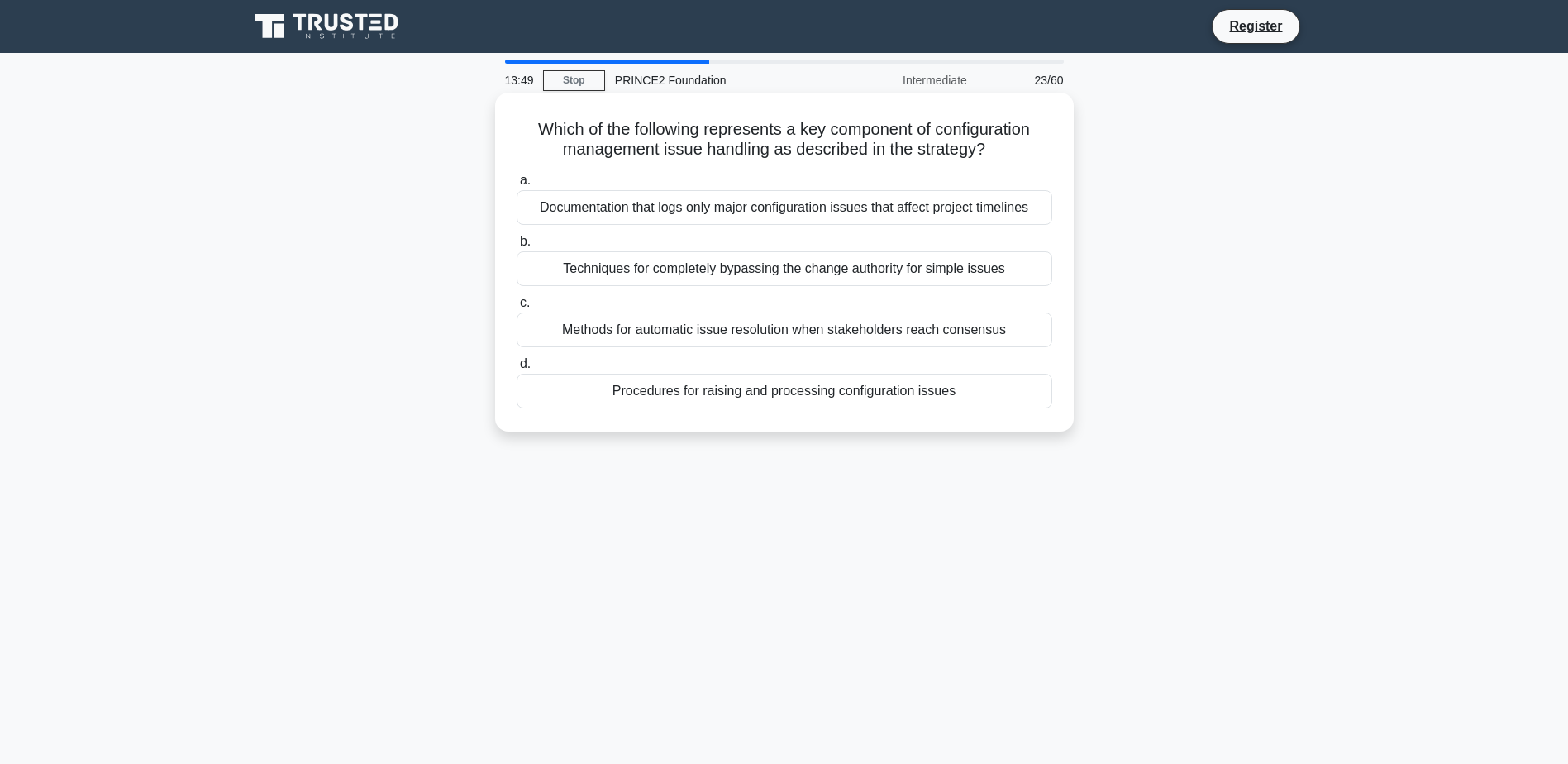
click at [737, 393] on div "Procedures for raising and processing configuration issues" at bounding box center [784, 390] width 536 height 35
click at [516, 370] on input "d. Procedures for raising and processing configuration issues" at bounding box center [516, 364] width 0 height 11
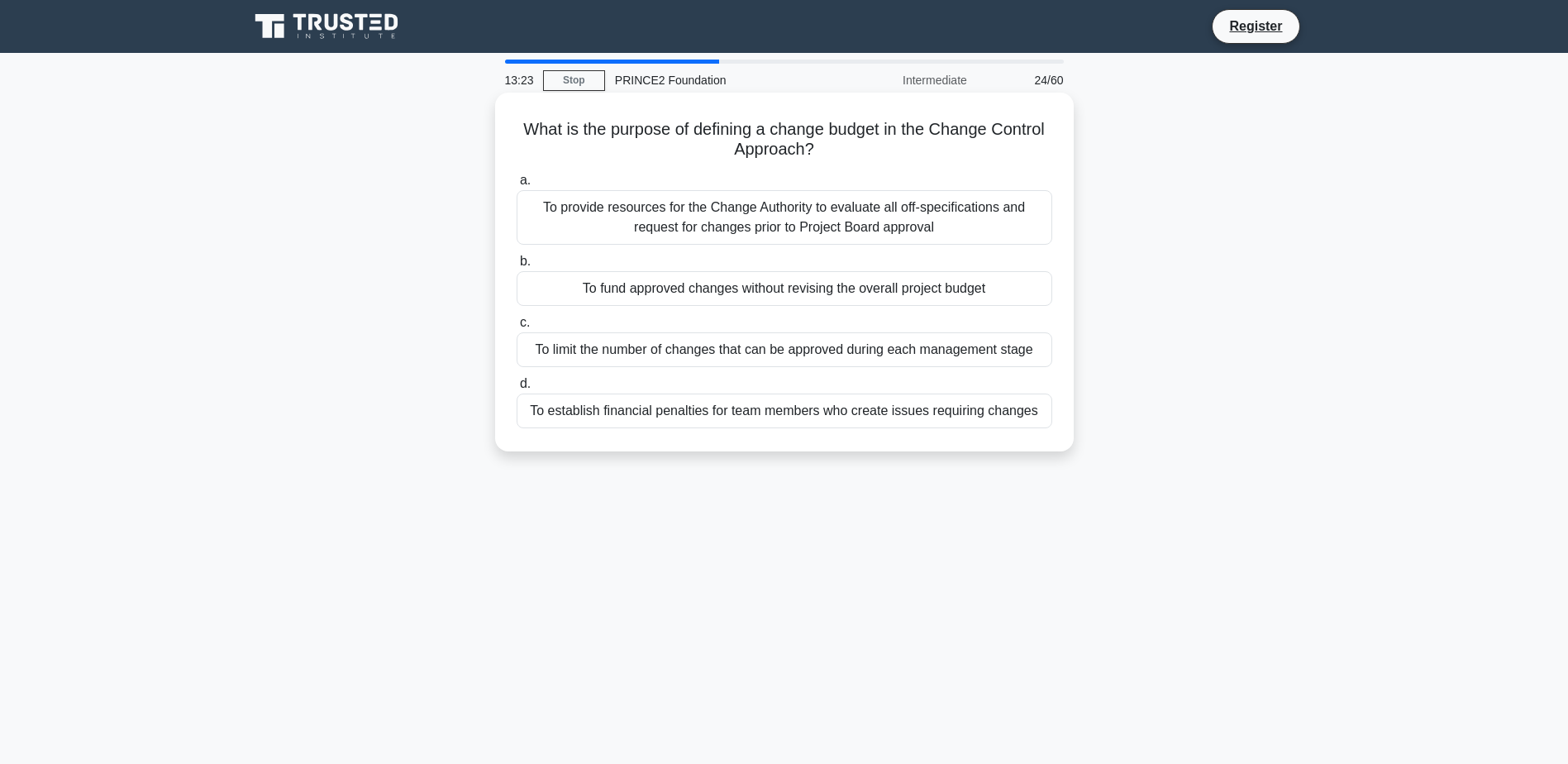
click at [715, 289] on div "To fund approved changes without revising the overall project budget" at bounding box center [784, 288] width 536 height 35
click at [516, 267] on input "b. To fund approved changes without revising the overall project budget" at bounding box center [516, 261] width 0 height 11
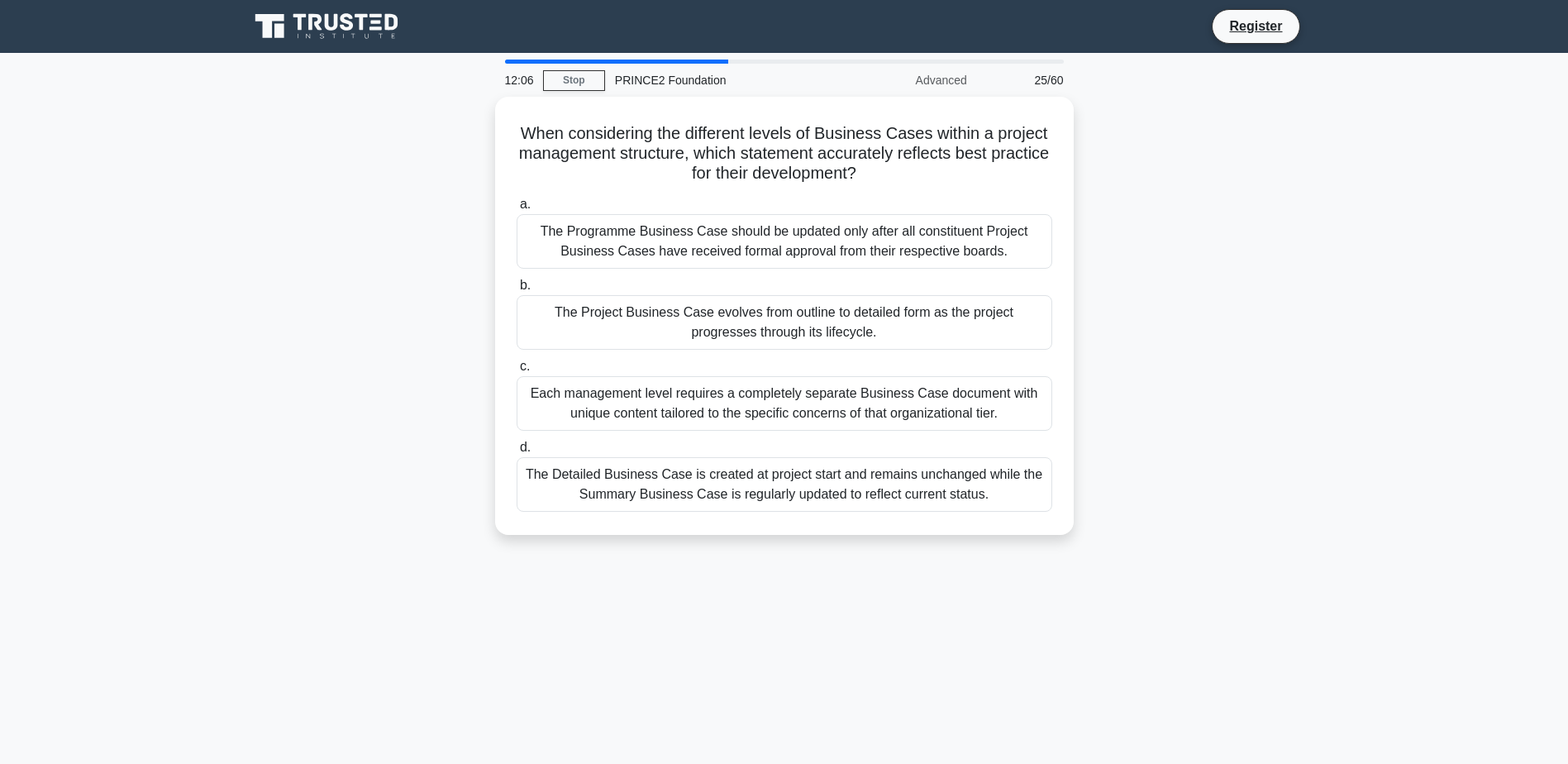
click at [1115, 489] on div "When considering the different levels of Business Cases within a project manage…" at bounding box center [784, 325] width 1091 height 458
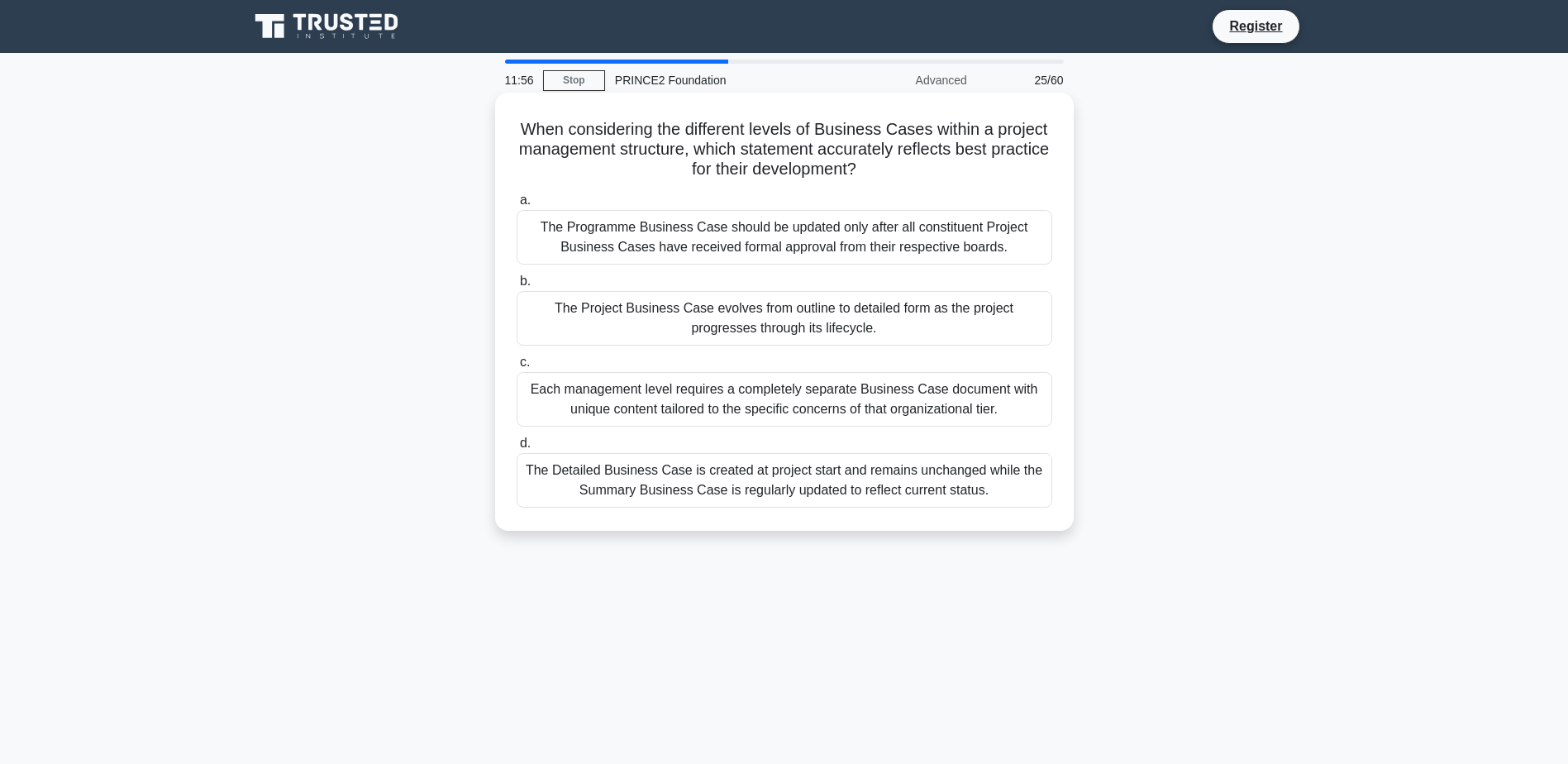
click at [853, 320] on div "The Project Business Case evolves from outline to detailed form as the project …" at bounding box center [784, 317] width 536 height 54
click at [516, 287] on input "b. The Project Business Case evolves from outline to detailed form as the proje…" at bounding box center [516, 281] width 0 height 11
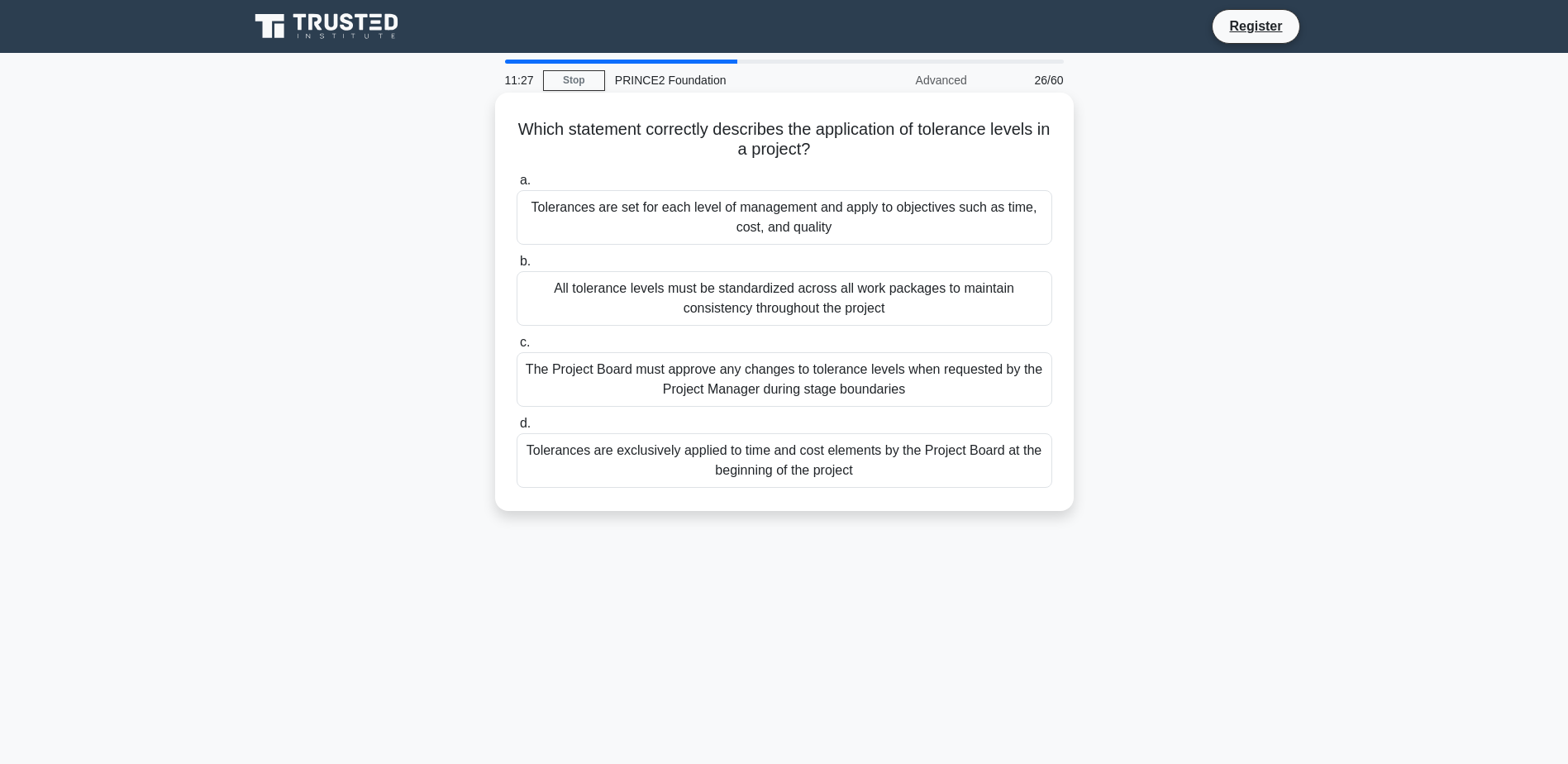
click at [895, 210] on div "Tolerances are set for each level of management and apply to objectives such as…" at bounding box center [784, 217] width 536 height 54
click at [516, 186] on input "a. Tolerances are set for each level of management and apply to objectives such…" at bounding box center [516, 180] width 0 height 11
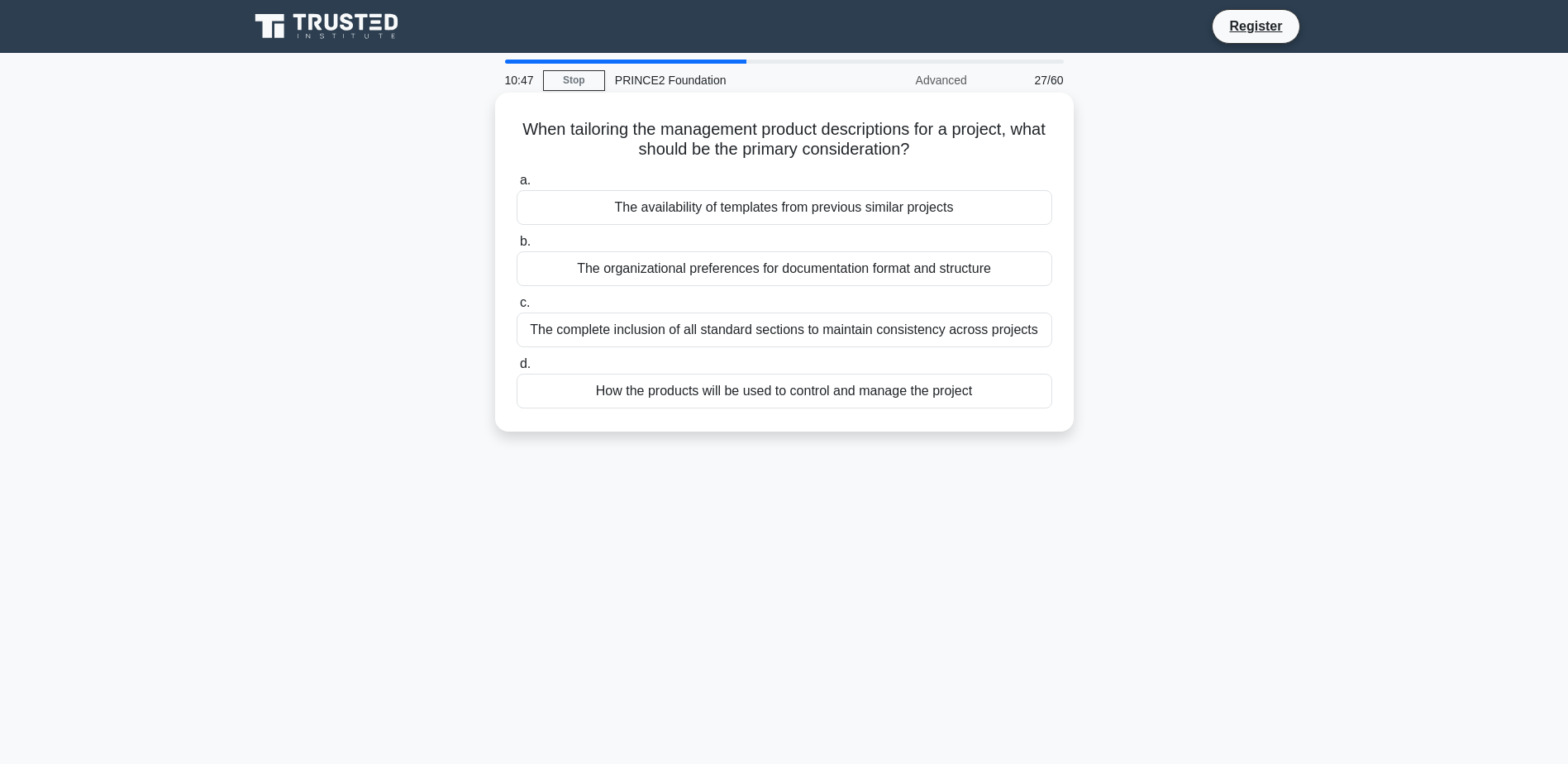
click at [993, 391] on div "How the products will be used to control and manage the project" at bounding box center [784, 390] width 536 height 35
click at [516, 370] on input "d. How the products will be used to control and manage the project" at bounding box center [516, 364] width 0 height 11
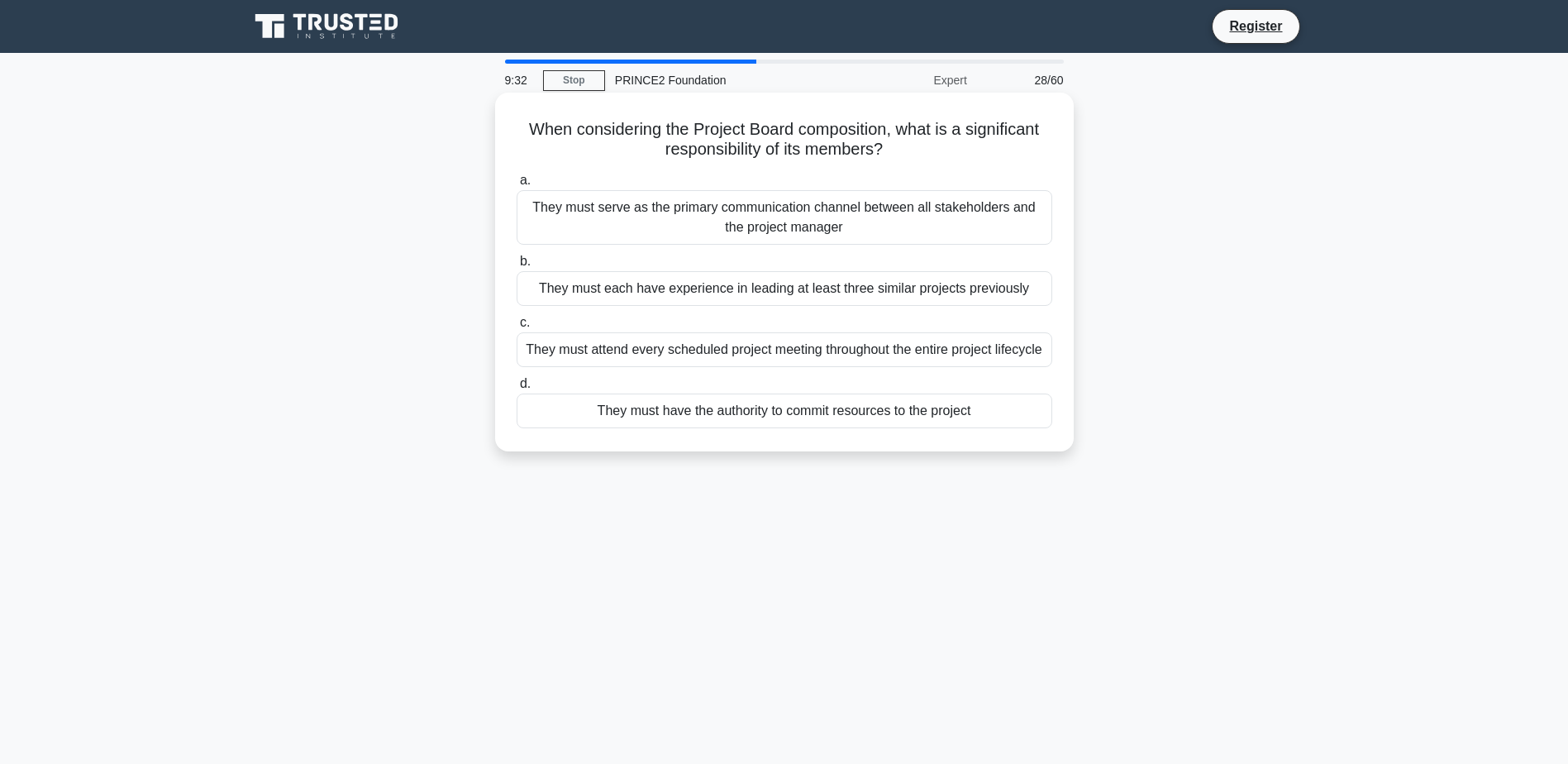
click at [916, 417] on div "They must have the authority to commit resources to the project" at bounding box center [784, 410] width 536 height 35
click at [516, 389] on input "d. They must have the authority to commit resources to the project" at bounding box center [516, 383] width 0 height 11
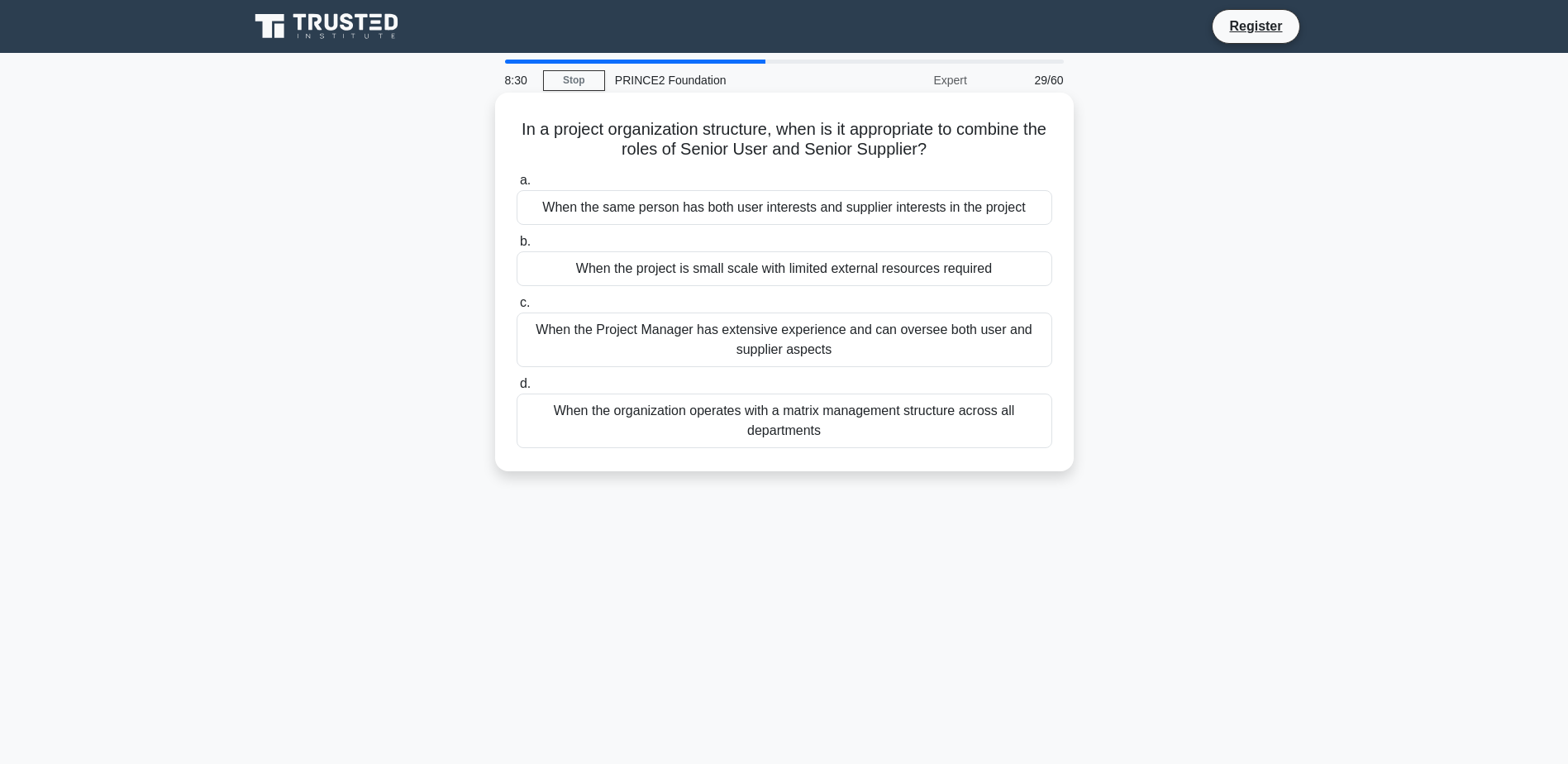
click at [903, 431] on div "When the organization operates with a matrix management structure across all de…" at bounding box center [784, 420] width 536 height 54
click at [516, 389] on input "d. When the organization operates with a matrix management structure across all…" at bounding box center [516, 383] width 0 height 11
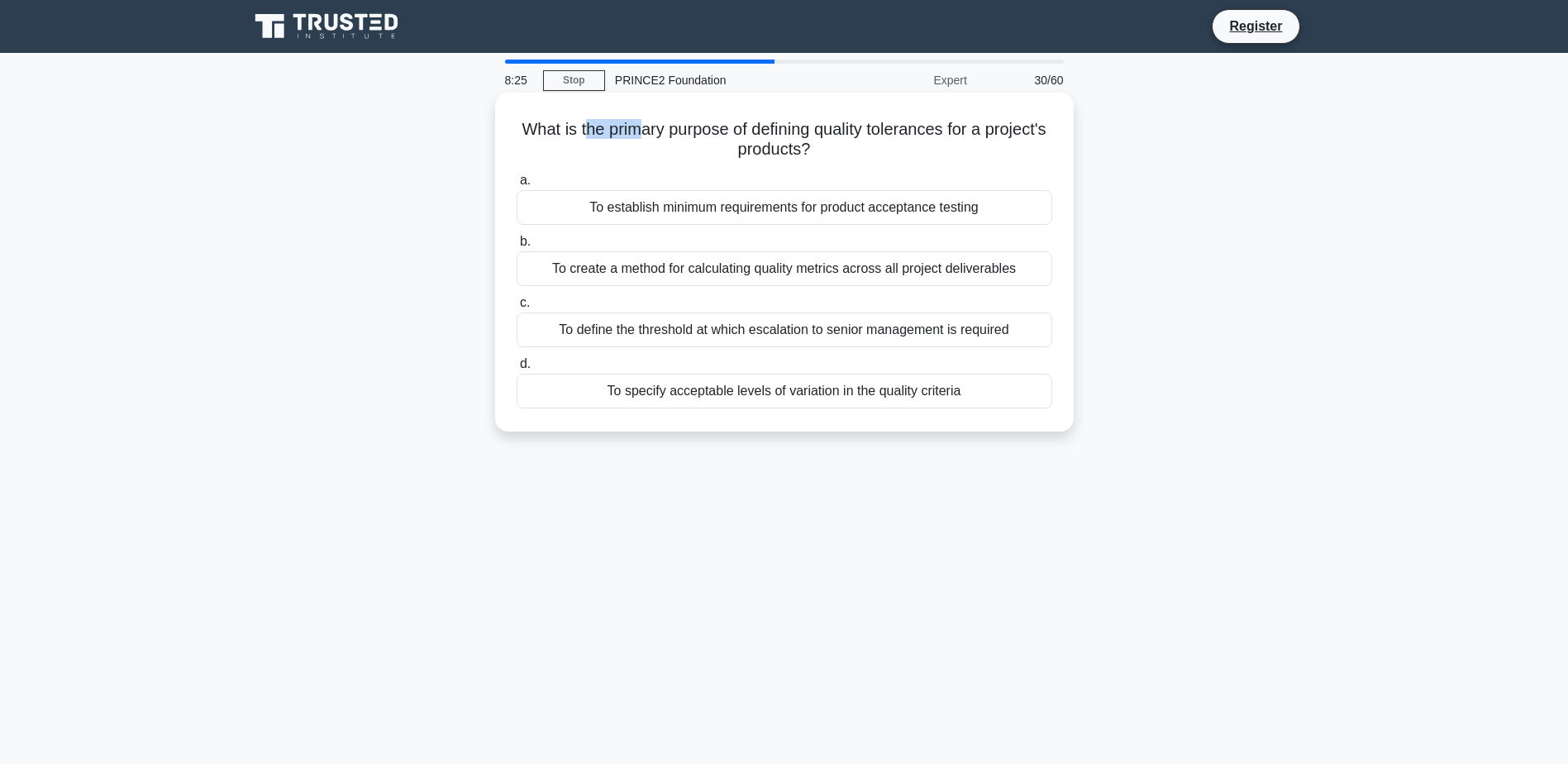
drag, startPoint x: 616, startPoint y: 131, endPoint x: 673, endPoint y: 120, distance: 58.1
click at [673, 120] on h5 "What is the primary purpose of defining quality tolerances for a project's prod…" at bounding box center [784, 140] width 539 height 41
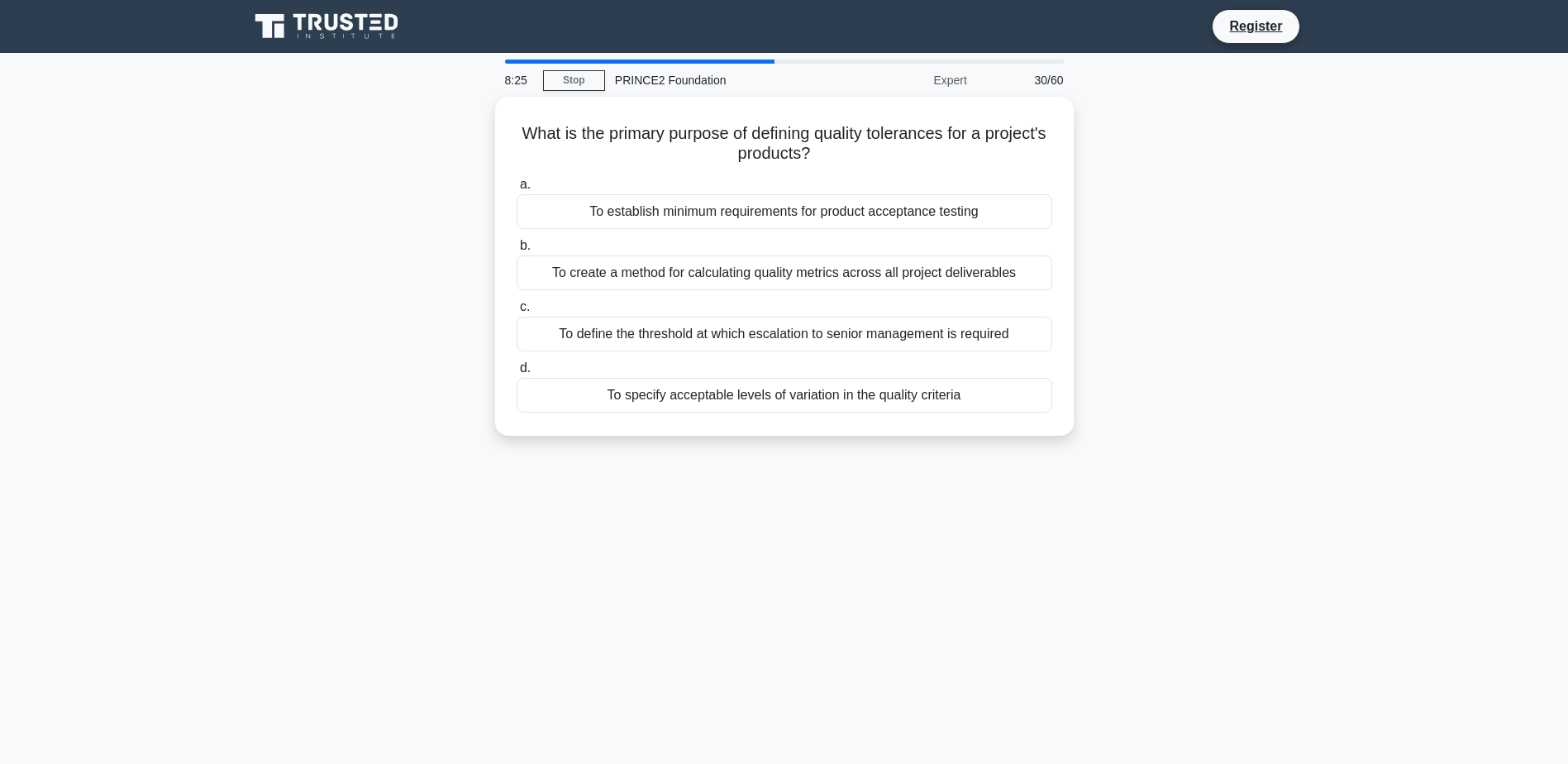
click at [403, 221] on div "What is the primary purpose of defining quality tolerances for a project's prod…" at bounding box center [784, 276] width 1091 height 359
drag, startPoint x: 387, startPoint y: 246, endPoint x: 385, endPoint y: 226, distance: 20.1
click at [385, 226] on div "What is the primary purpose of defining quality tolerances for a project's prod…" at bounding box center [784, 276] width 1091 height 359
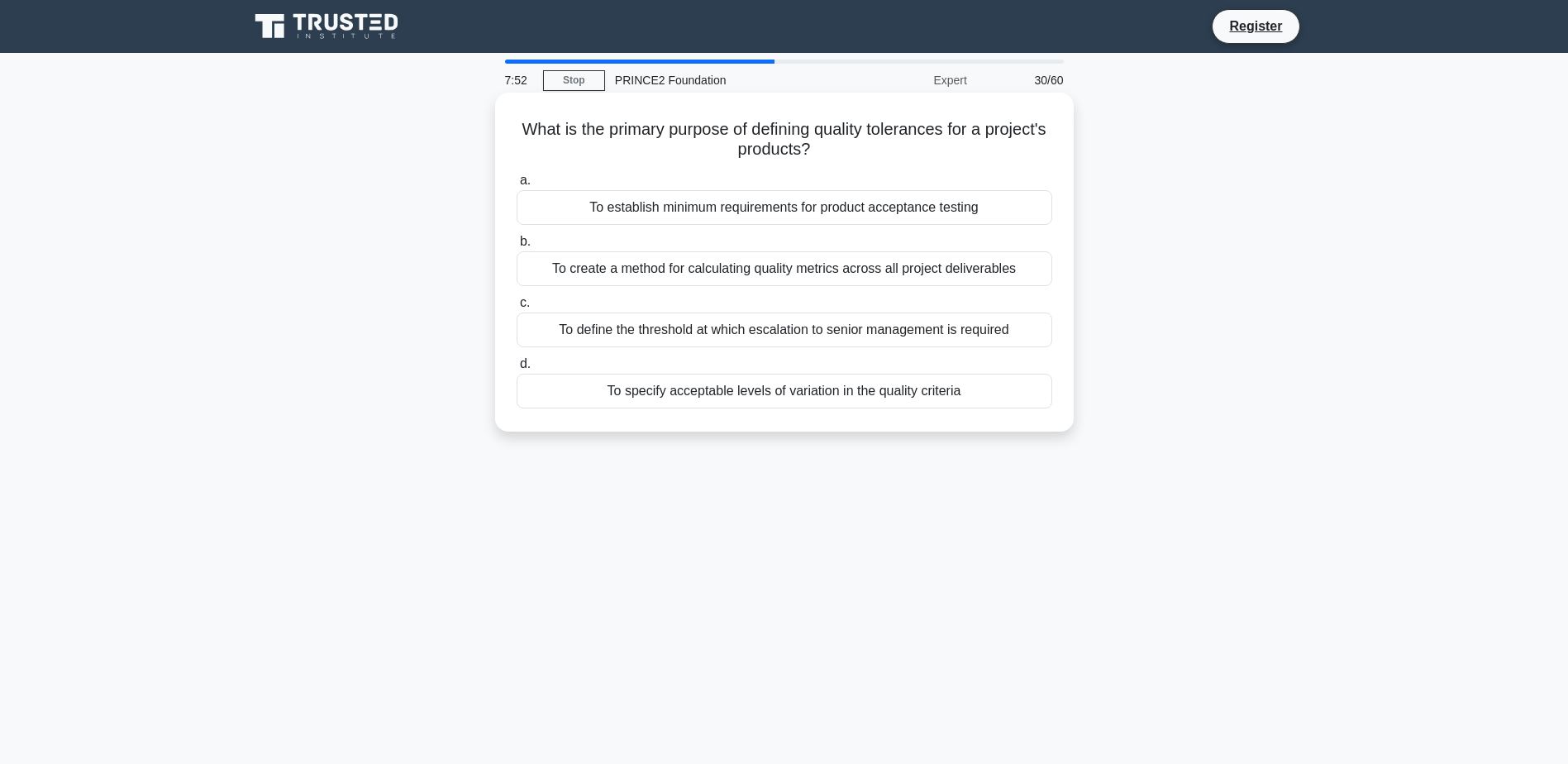
click at [772, 398] on div "To specify acceptable levels of variation in the quality criteria" at bounding box center [784, 390] width 536 height 35
click at [516, 370] on input "d. To specify acceptable levels of variation in the quality criteria" at bounding box center [516, 364] width 0 height 11
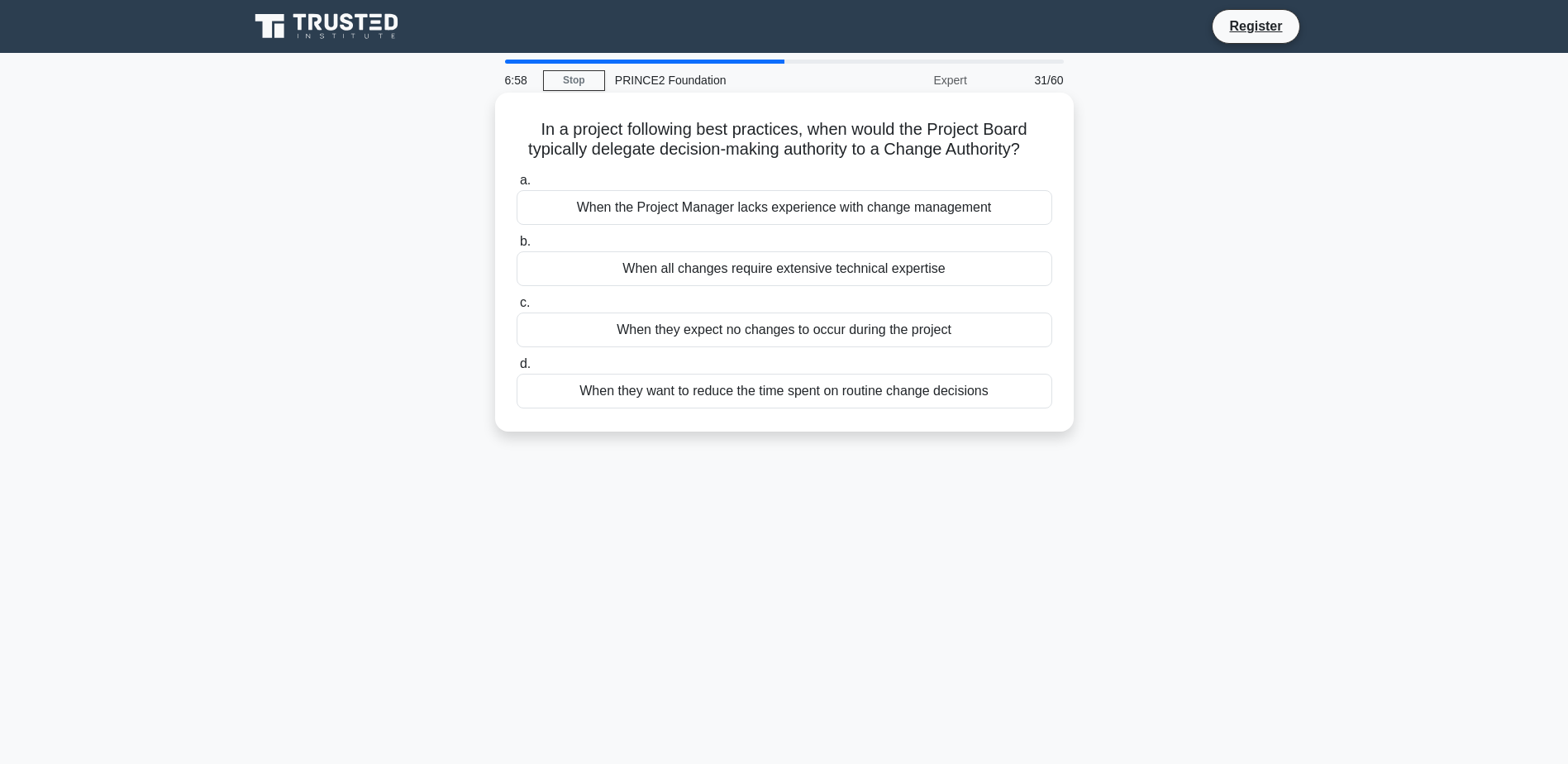
click at [790, 398] on div "When they want to reduce the time spent on routine change decisions" at bounding box center [784, 390] width 536 height 35
click at [516, 370] on input "d. When they want to reduce the time spent on routine change decisions" at bounding box center [516, 364] width 0 height 11
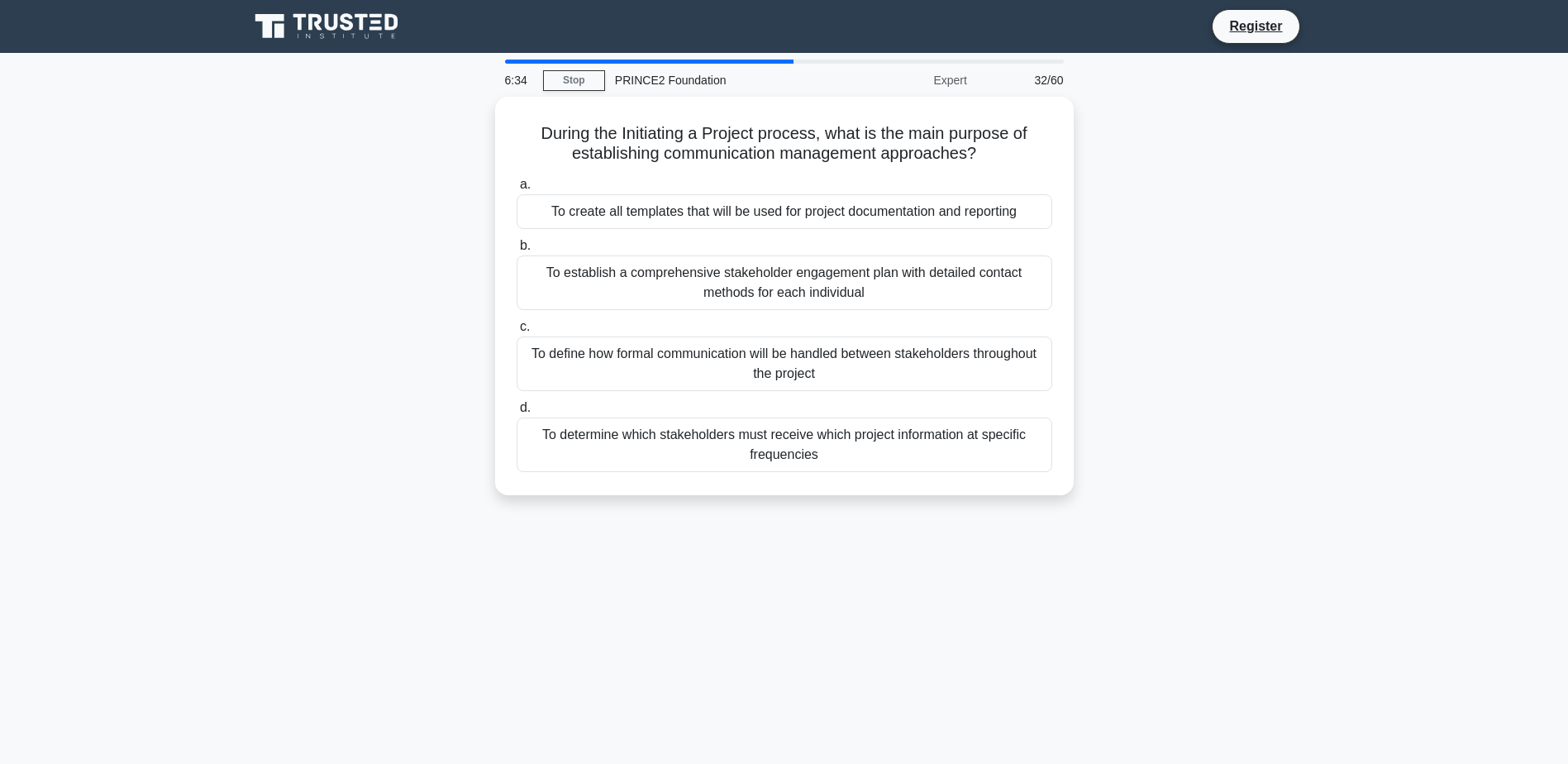
drag, startPoint x: 776, startPoint y: 546, endPoint x: 736, endPoint y: 554, distance: 40.8
click at [736, 554] on div "6:34 Stop PRINCE2 Foundation Expert 32/60 During the Initiating a Project proce…" at bounding box center [784, 472] width 1091 height 827
drag, startPoint x: 736, startPoint y: 554, endPoint x: 676, endPoint y: 554, distance: 60.0
click at [676, 554] on div "6:21 Stop PRINCE2 Foundation Expert 32/60 During the Initiating a Project proce…" at bounding box center [784, 472] width 1091 height 827
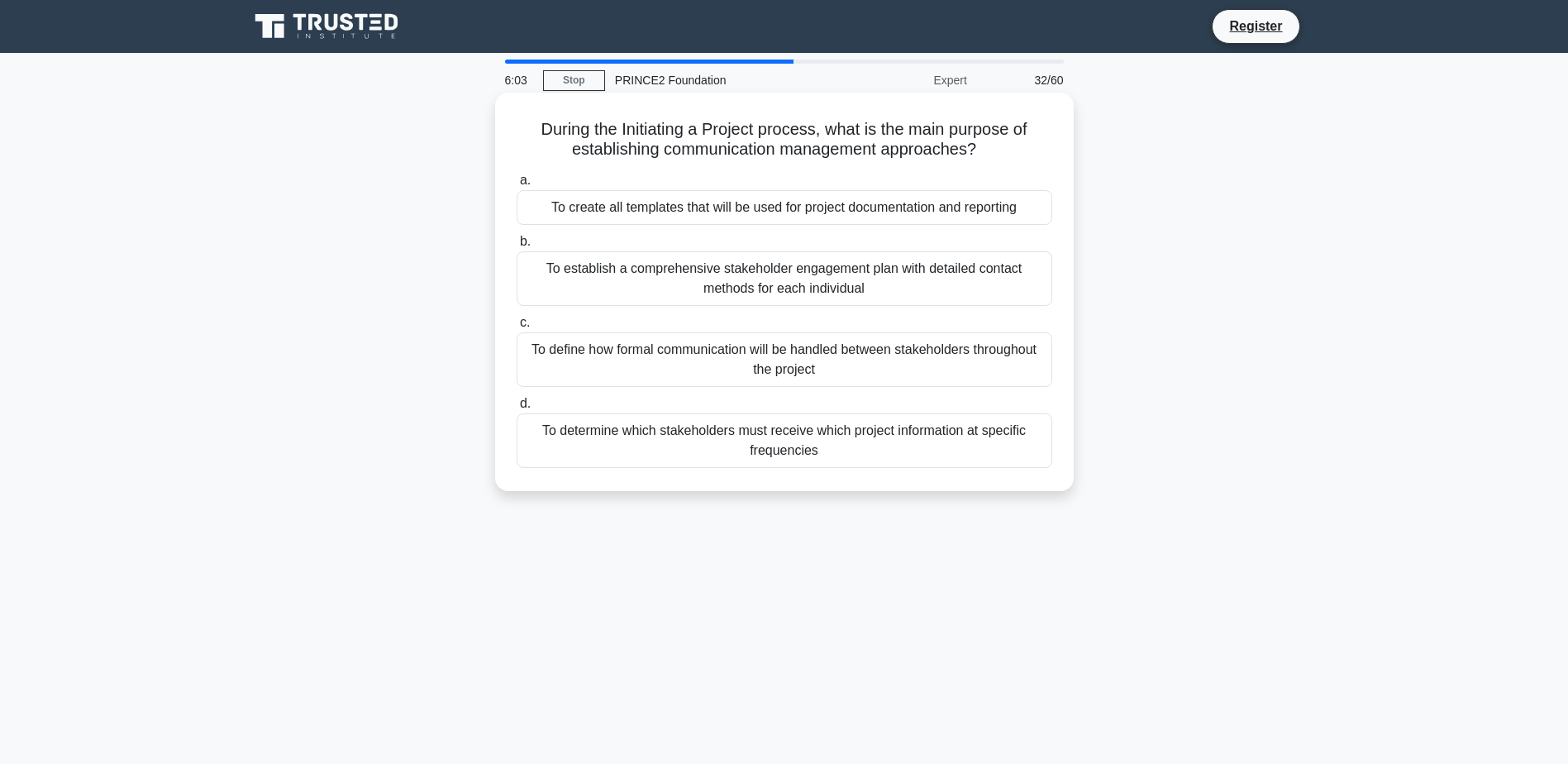
click at [748, 456] on div "To determine which stakeholders must receive which project information at speci…" at bounding box center [784, 440] width 536 height 54
click at [516, 409] on input "d. To determine which stakeholders must receive which project information at sp…" at bounding box center [516, 403] width 0 height 11
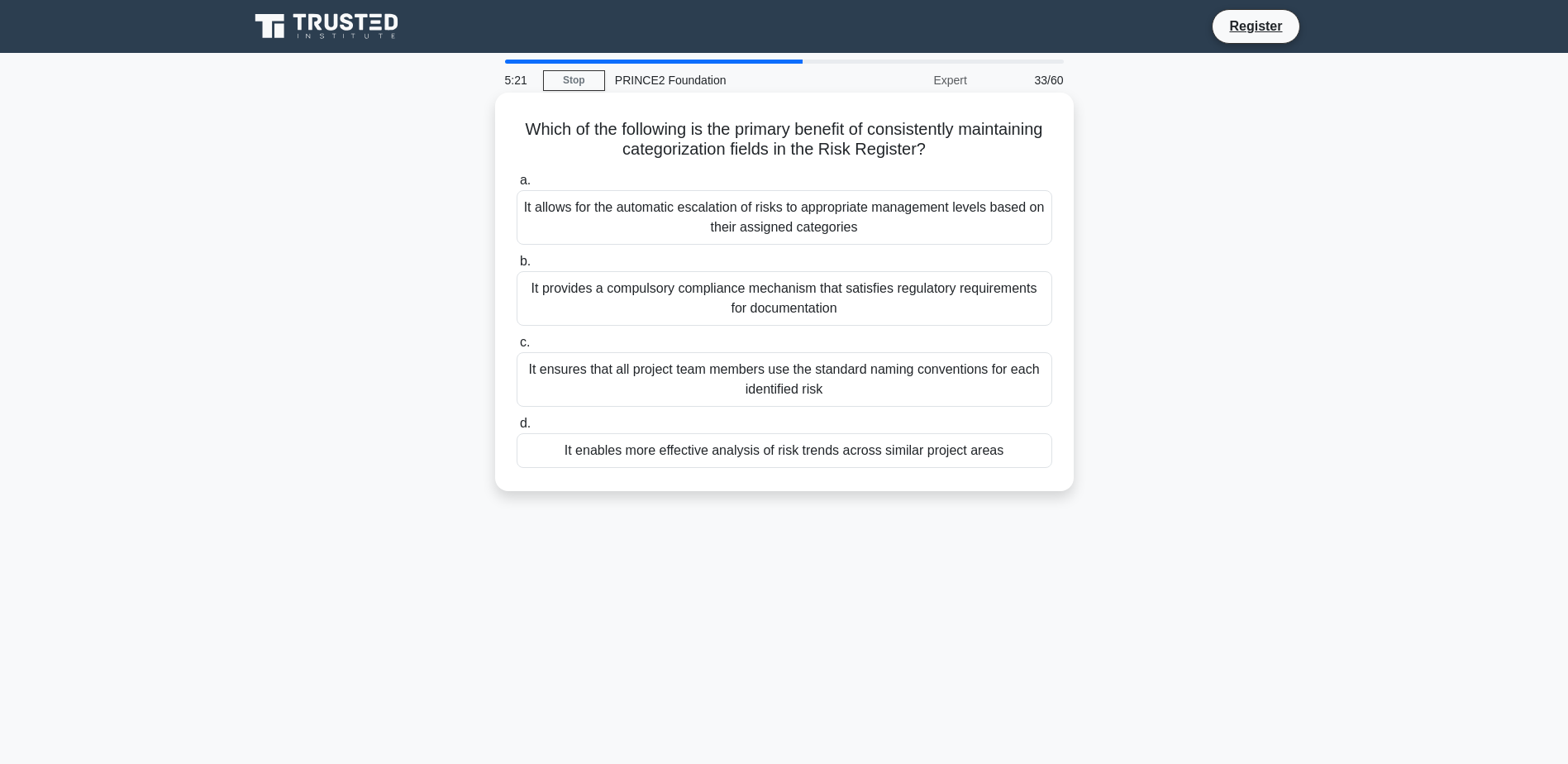
click at [763, 455] on div "It enables more effective analysis of risk trends across similar project areas" at bounding box center [784, 451] width 536 height 35
click at [516, 429] on input "d. It enables more effective analysis of risk trends across similar project are…" at bounding box center [516, 423] width 0 height 11
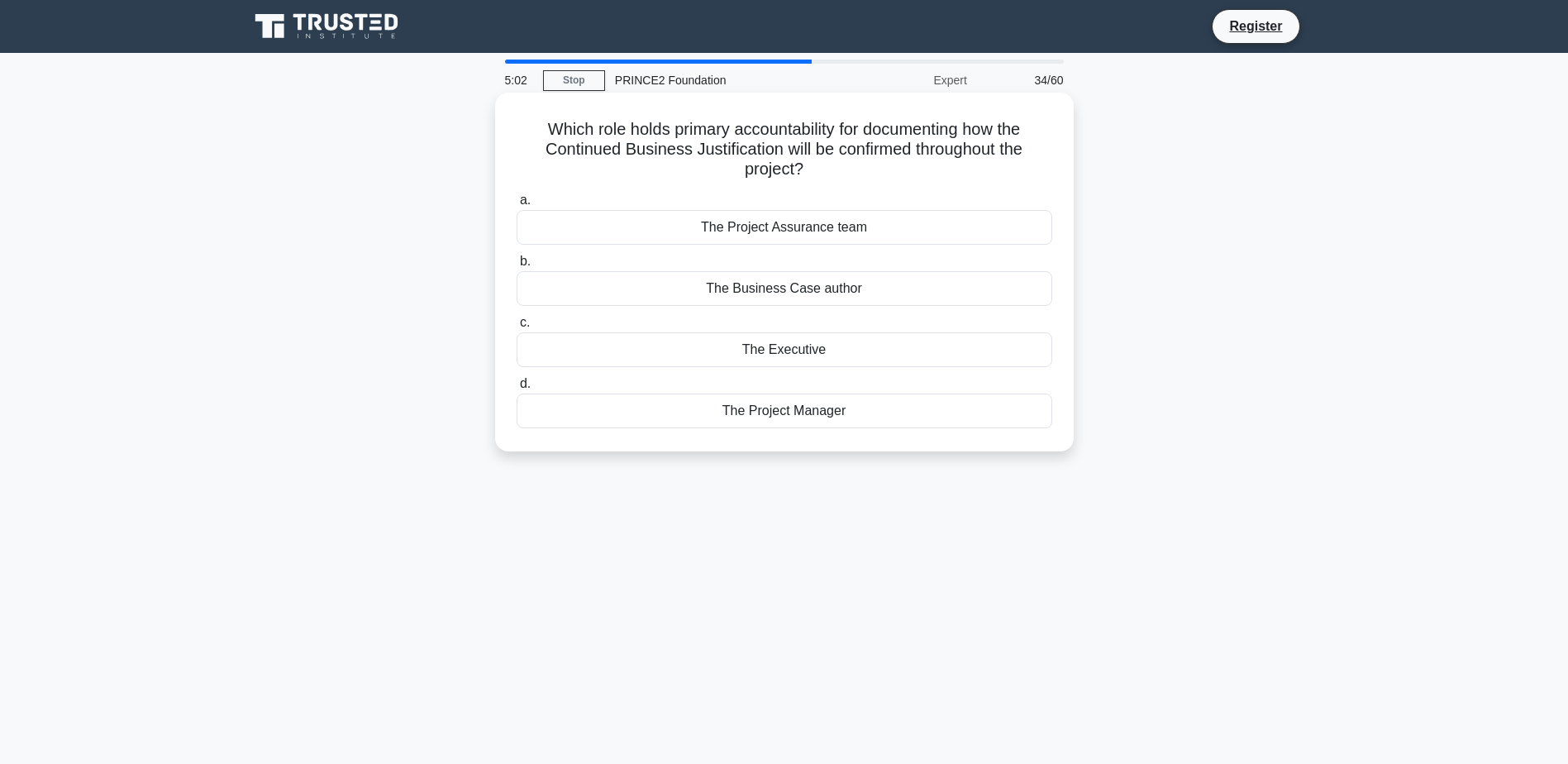
drag, startPoint x: 737, startPoint y: 470, endPoint x: 732, endPoint y: 448, distance: 22.6
drag, startPoint x: 732, startPoint y: 448, endPoint x: 669, endPoint y: 481, distance: 71.1
click at [669, 481] on div "5:01 Stop PRINCE2 Foundation Expert 34/60 Which role holds primary accountabili…" at bounding box center [784, 472] width 1091 height 827
click at [845, 409] on div "The Project Manager" at bounding box center [784, 410] width 536 height 35
click at [516, 389] on input "d. The Project Manager" at bounding box center [516, 383] width 0 height 11
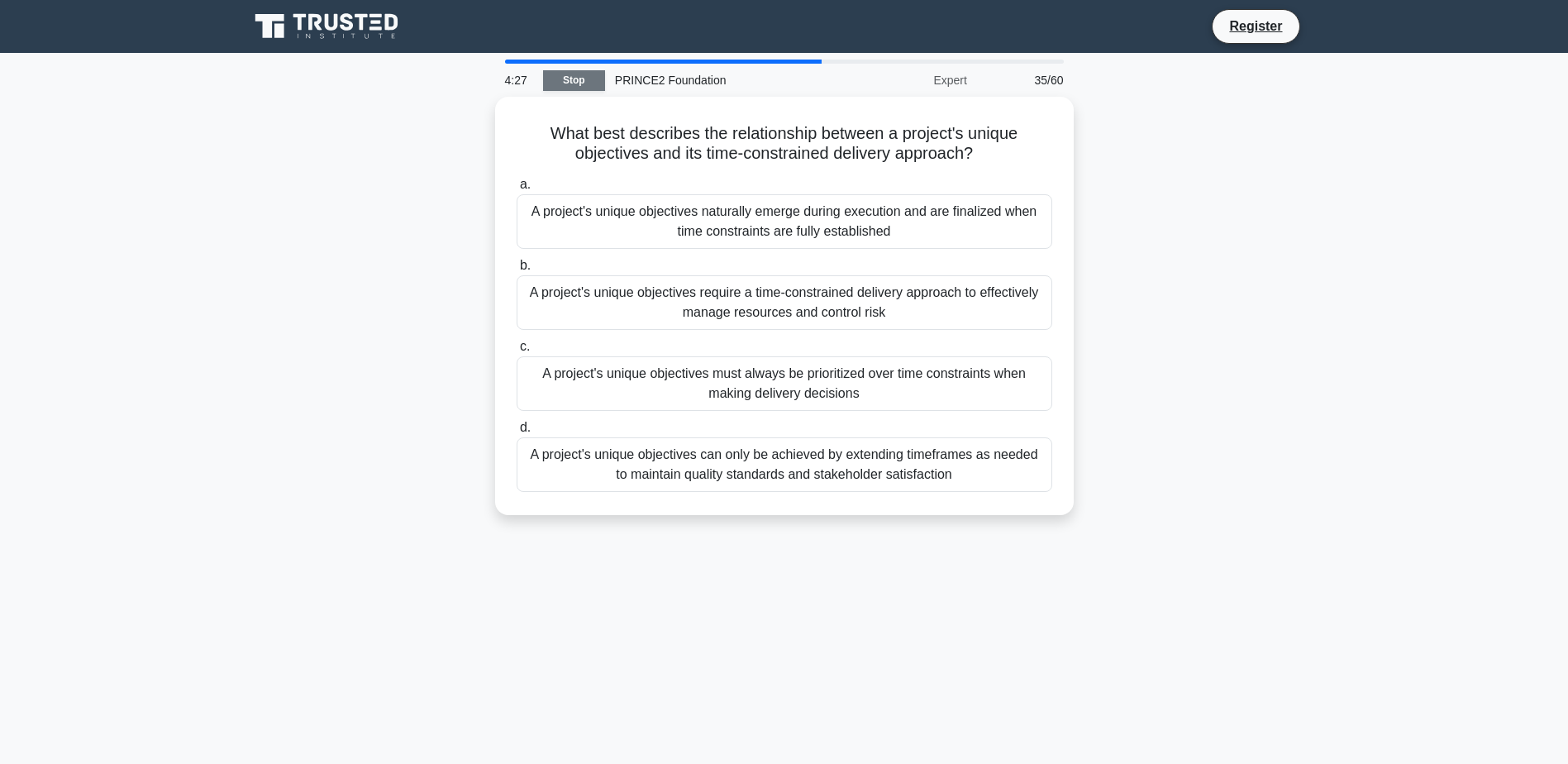
click at [581, 87] on link "Stop" at bounding box center [574, 80] width 62 height 21
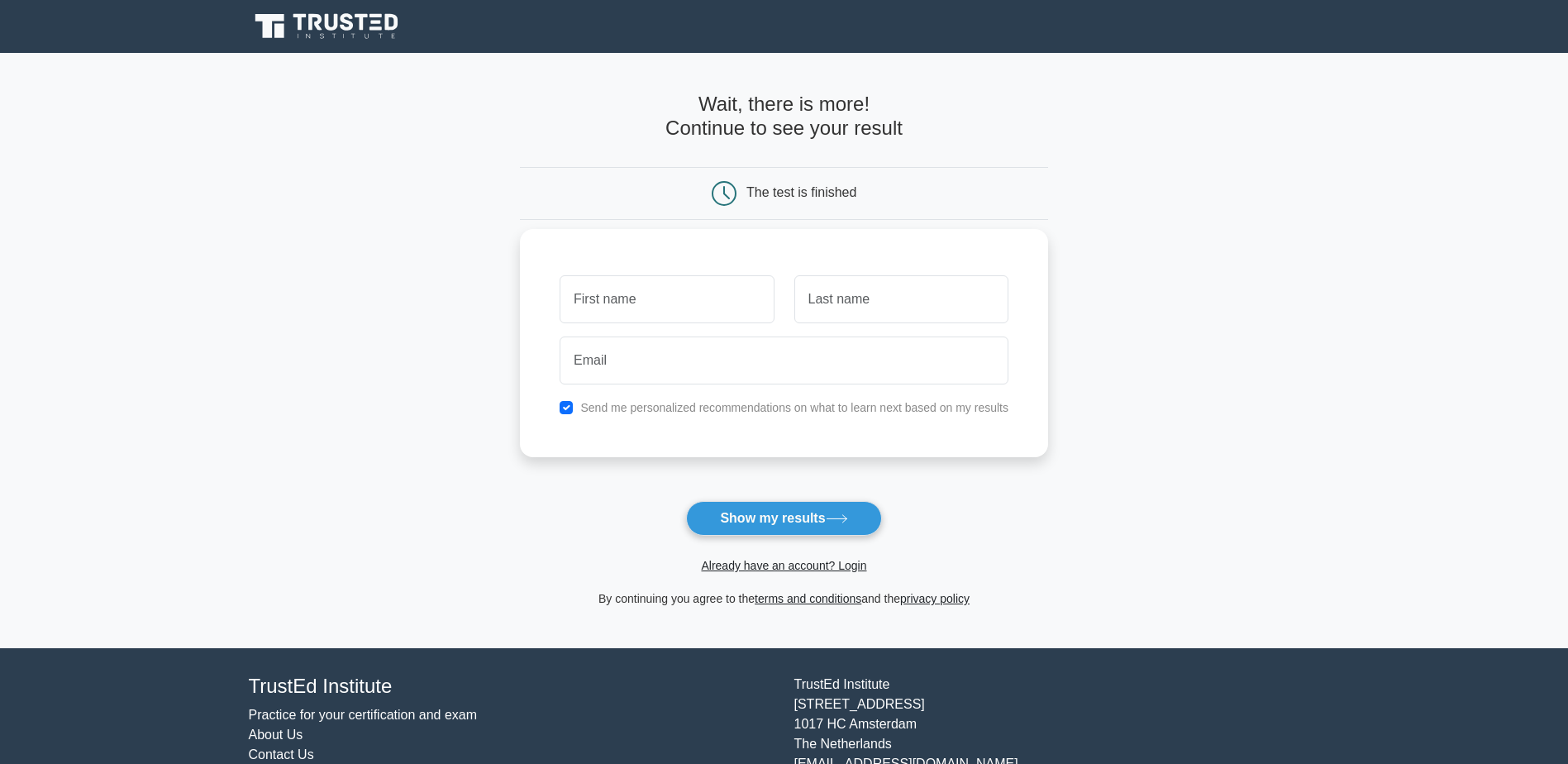
drag, startPoint x: 0, startPoint y: 0, endPoint x: 680, endPoint y: 306, distance: 745.7
click at [680, 306] on input "text" at bounding box center [666, 299] width 214 height 48
type input "Rui"
type input "Martinho"
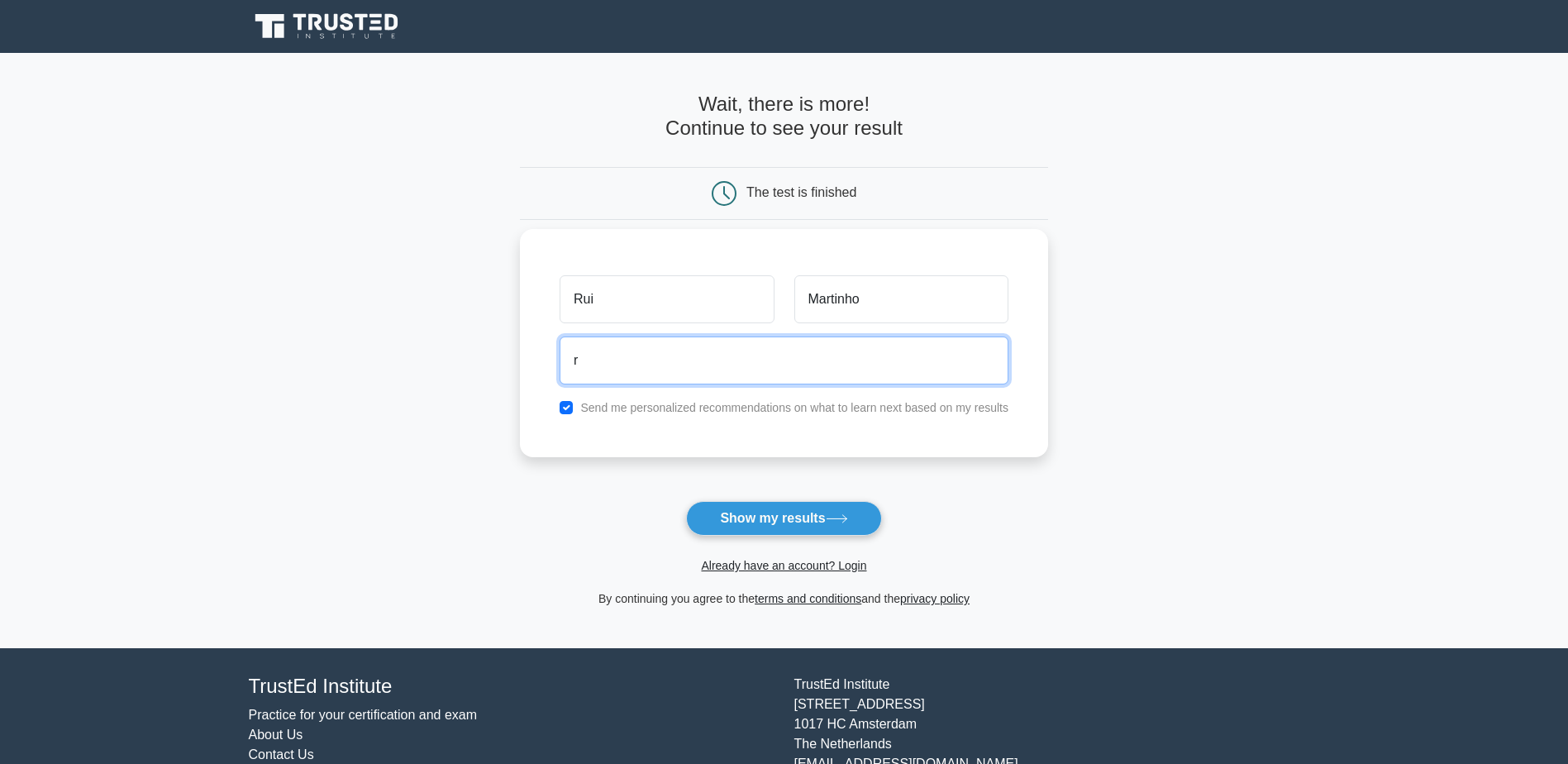
type input "[EMAIL_ADDRESS][DOMAIN_NAME]"
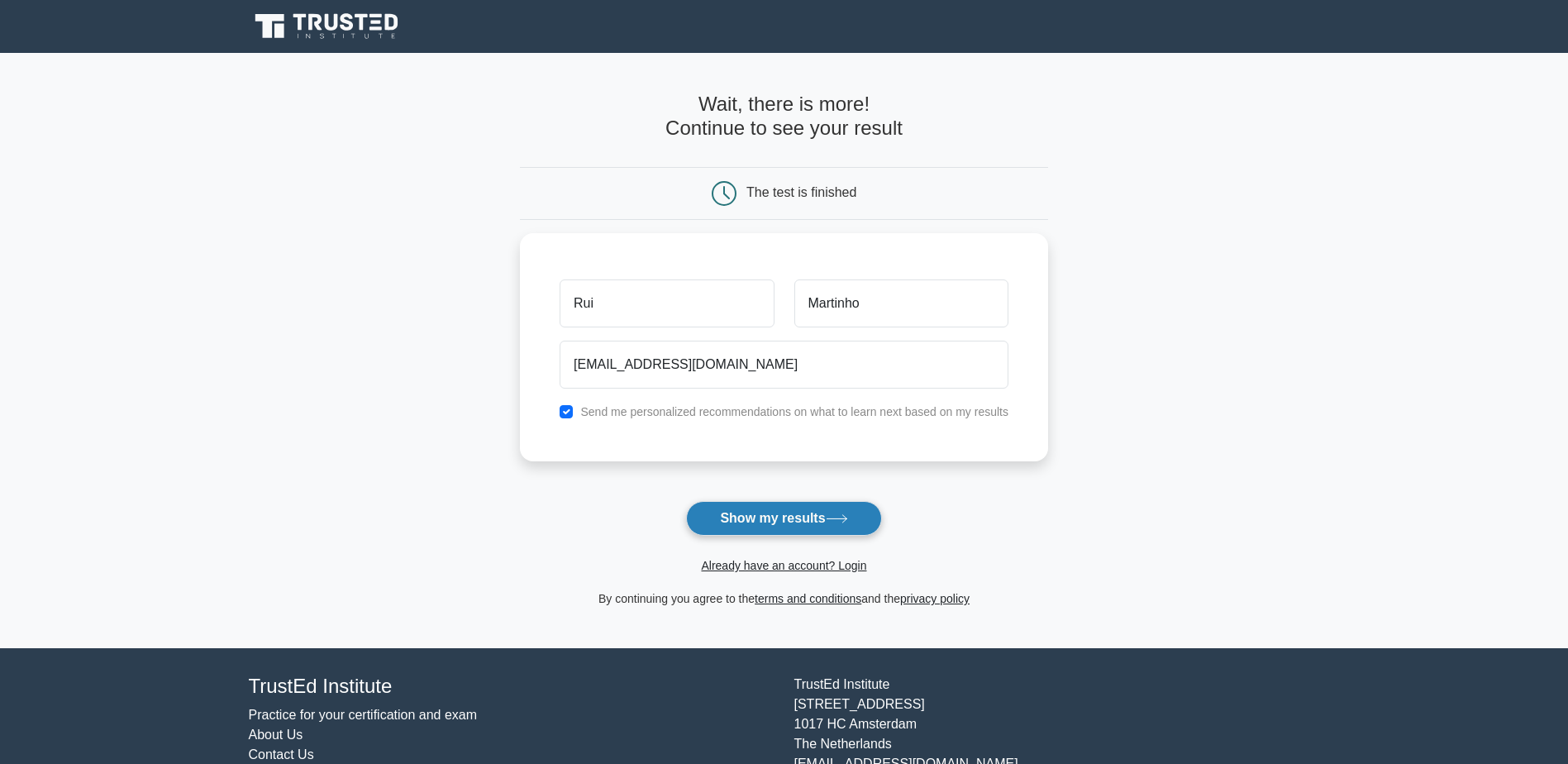
click at [767, 531] on button "Show my results" at bounding box center [784, 518] width 195 height 35
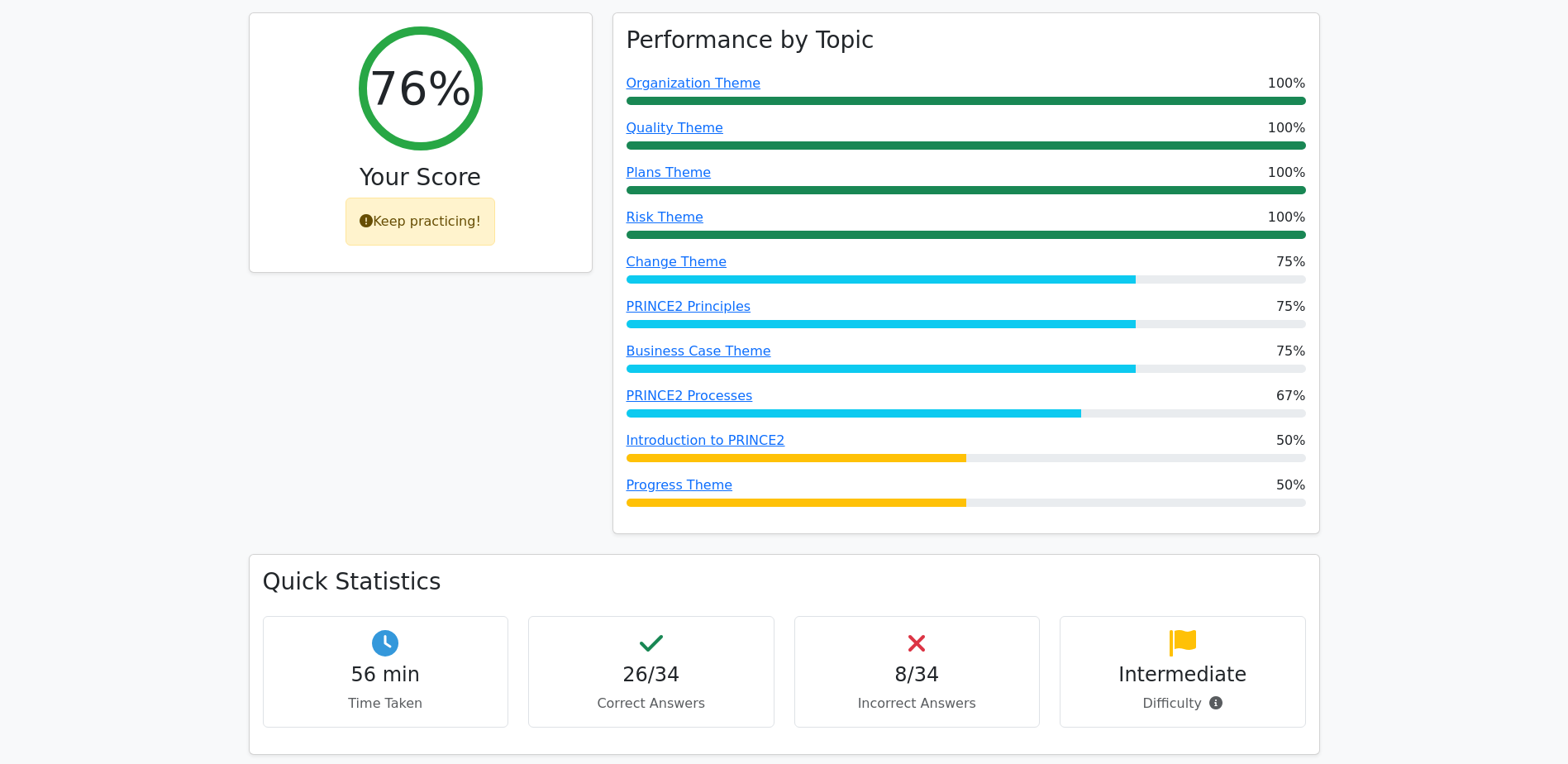
scroll to position [744, 0]
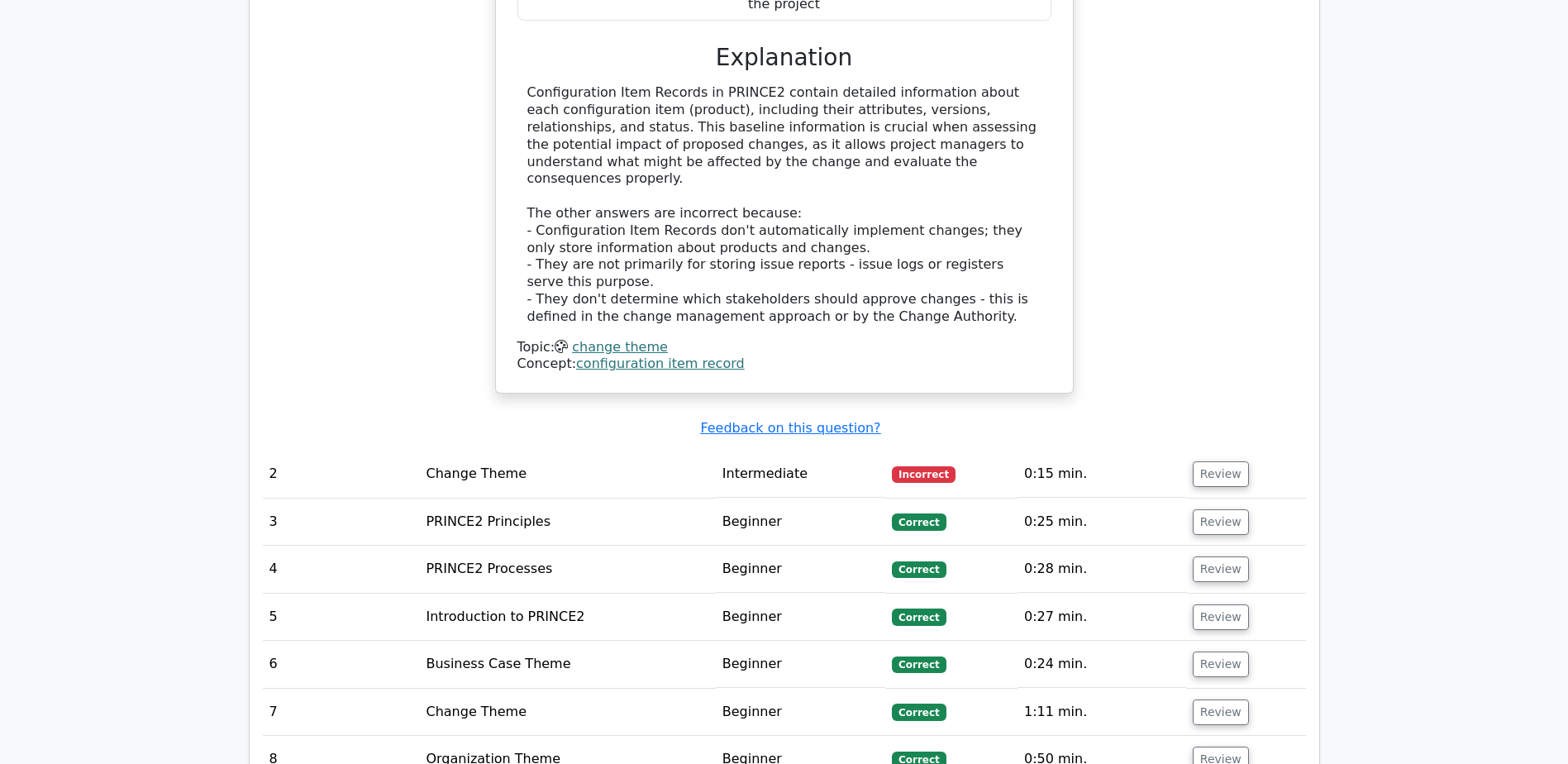
scroll to position [1902, 0]
click at [1122, 450] on td "0:15 min." at bounding box center [1102, 473] width 169 height 47
click at [1207, 459] on button "Review" at bounding box center [1221, 472] width 56 height 26
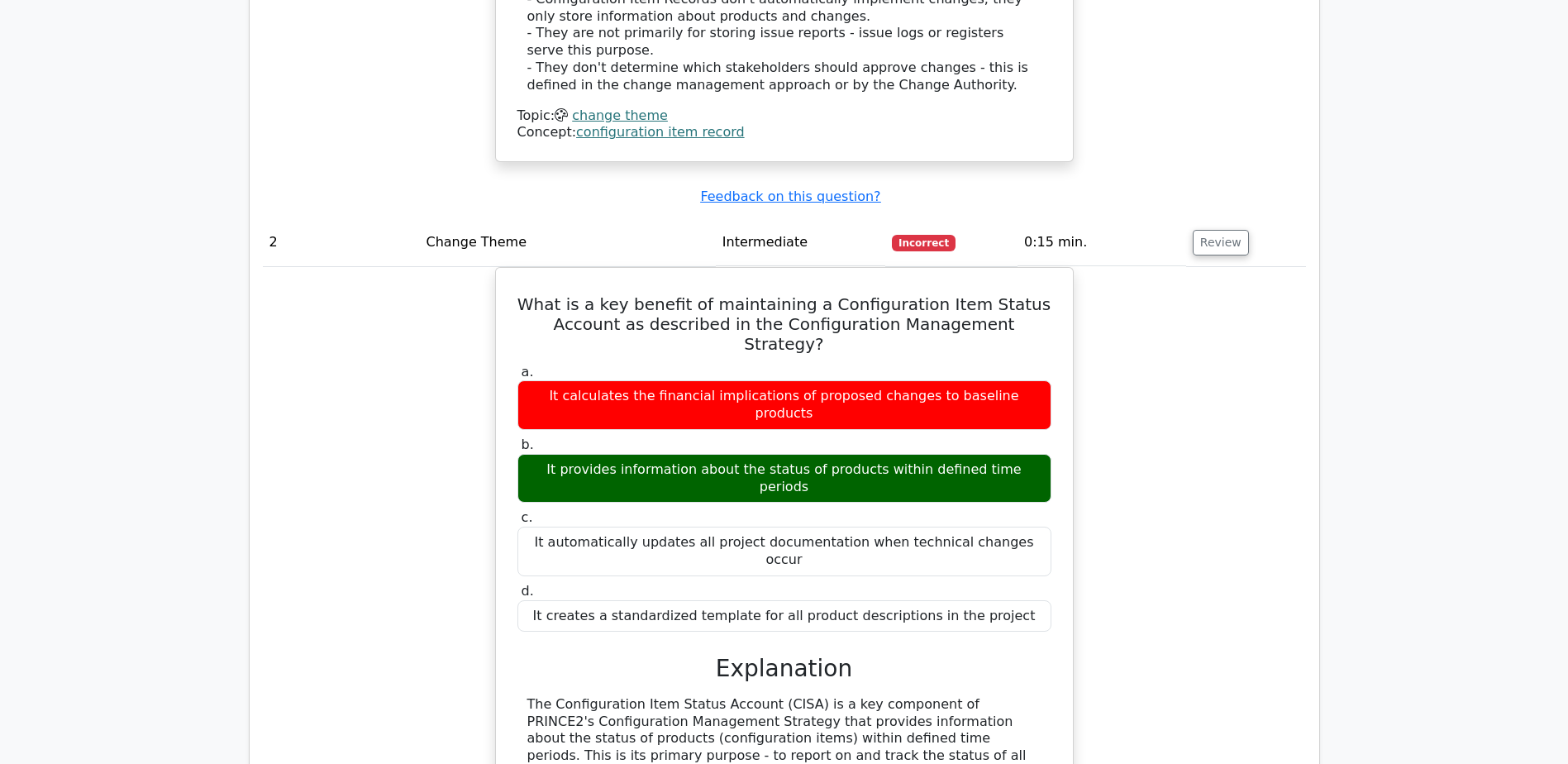
scroll to position [2150, 0]
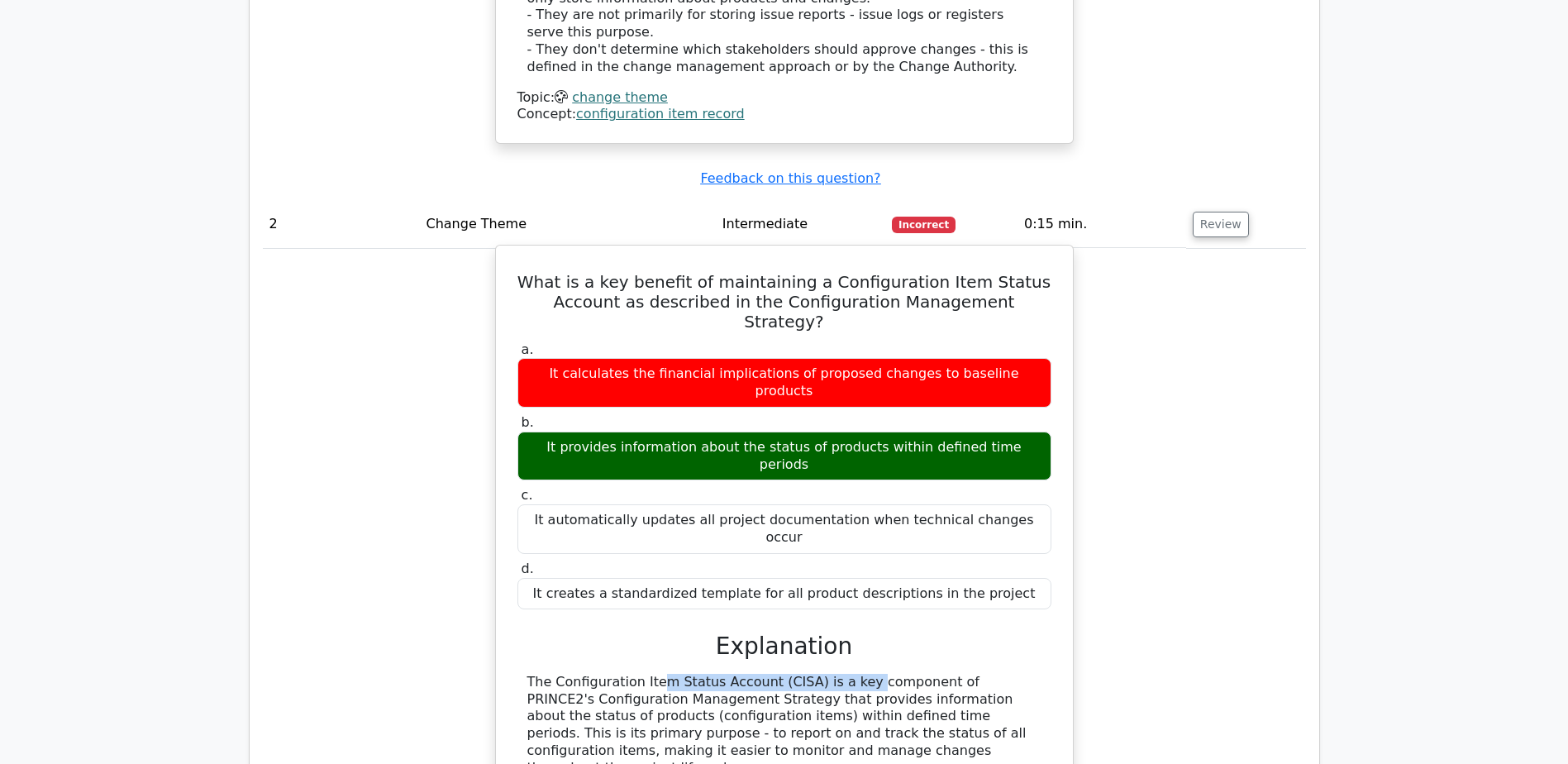
drag, startPoint x: 555, startPoint y: 520, endPoint x: 752, endPoint y: 518, distance: 197.0
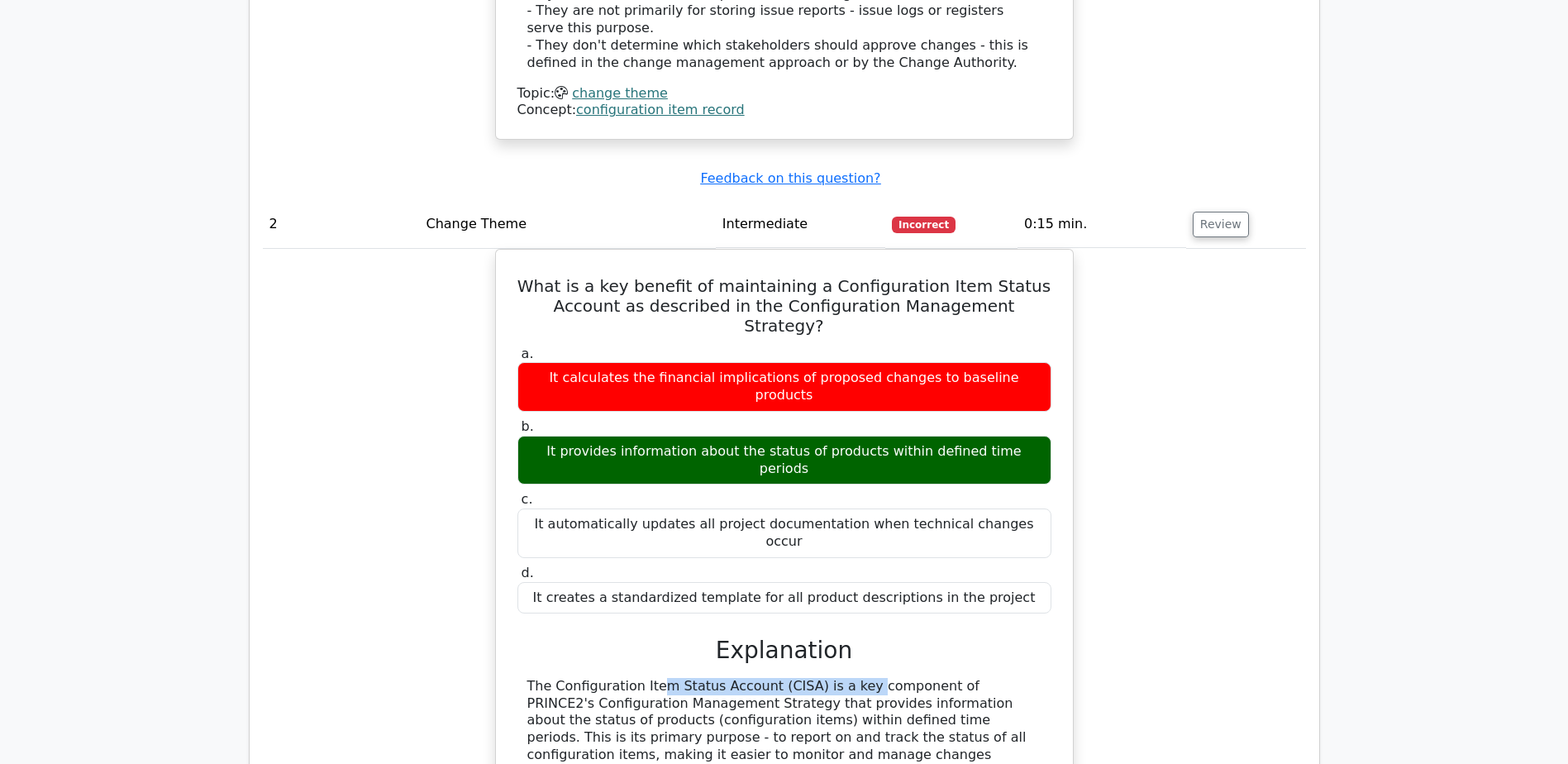
copy div "Configuration Item Status Account"
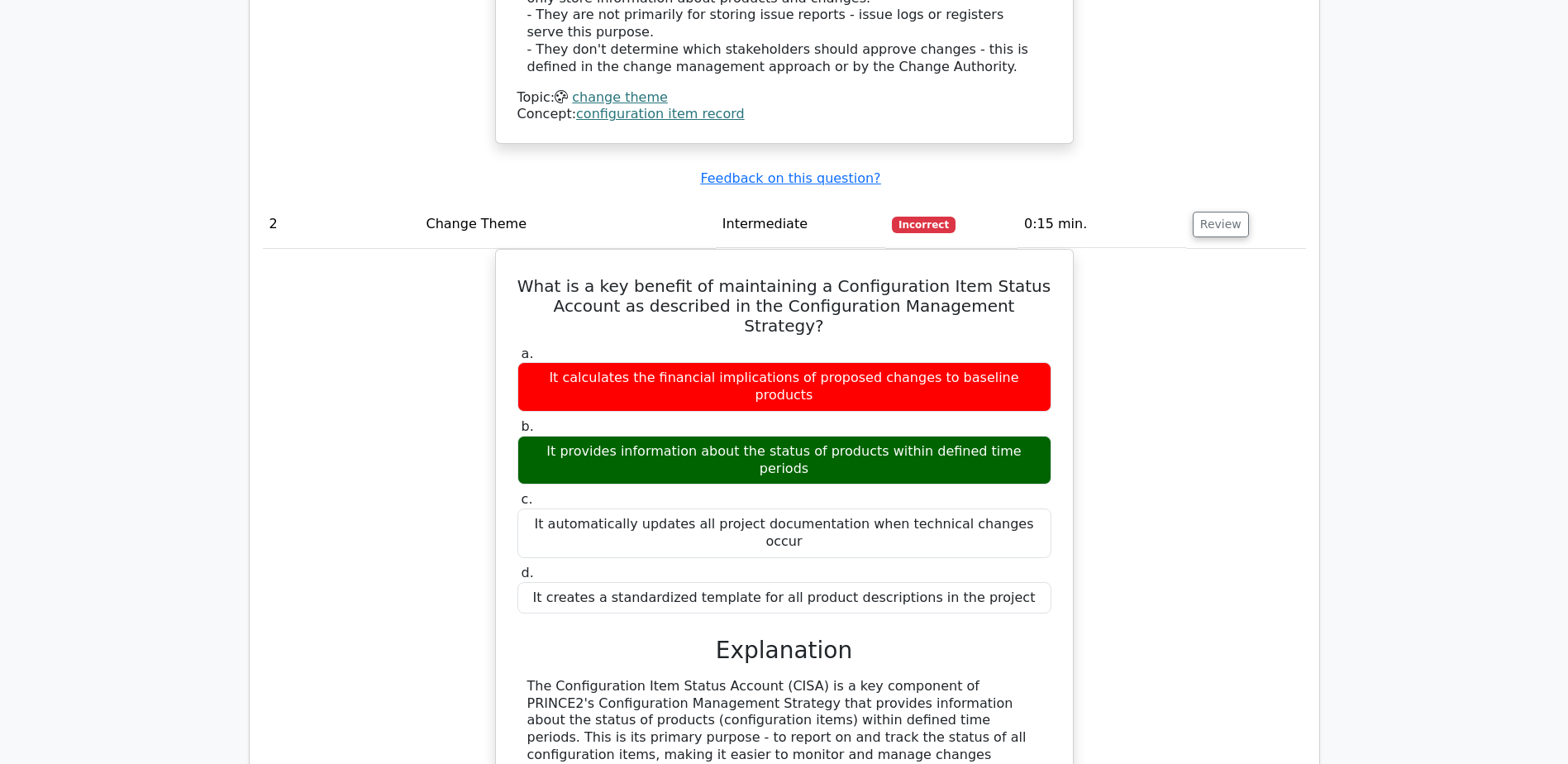
click at [377, 201] on td "2" at bounding box center [341, 225] width 157 height 47
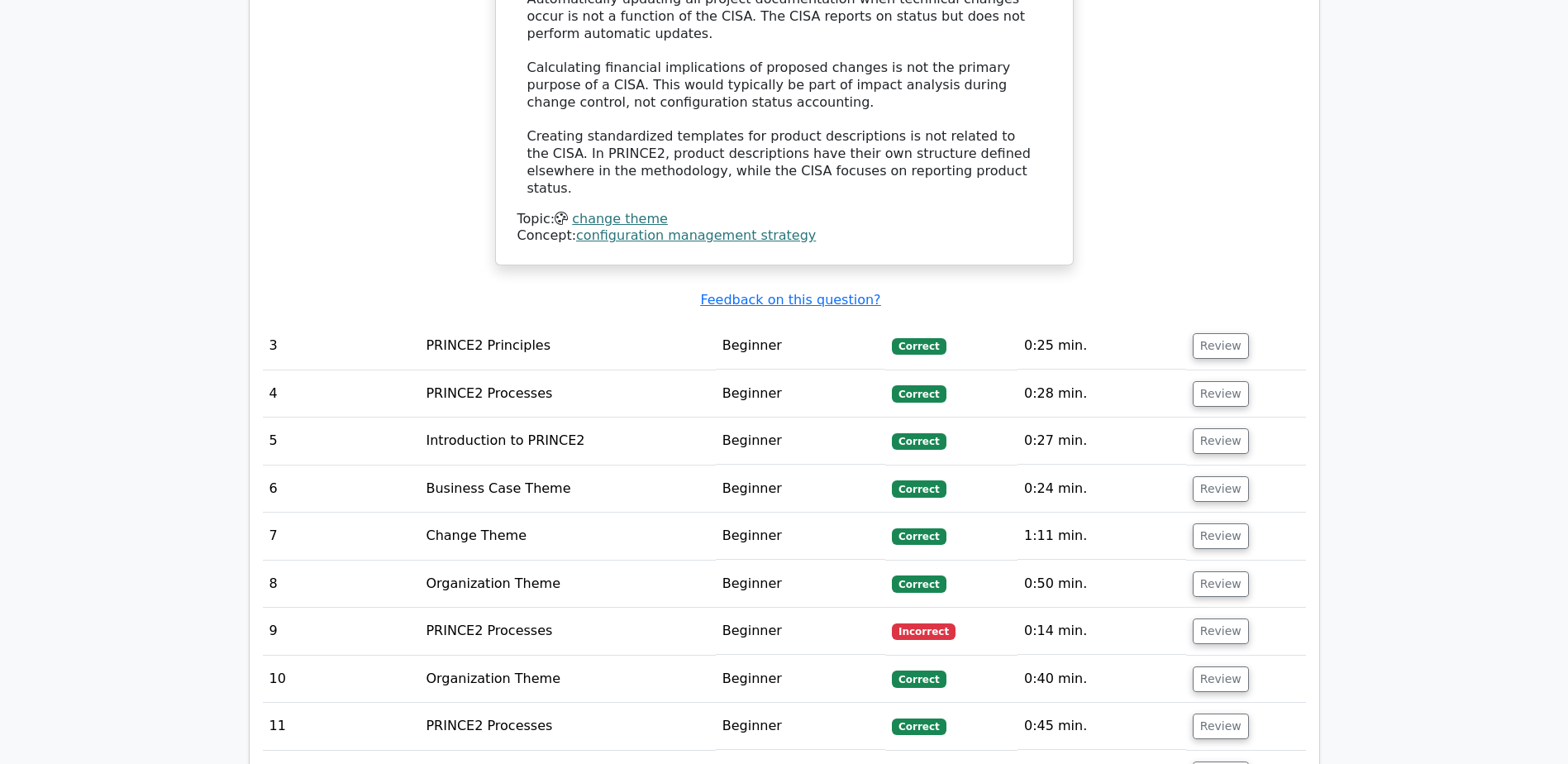
scroll to position [3143, 0]
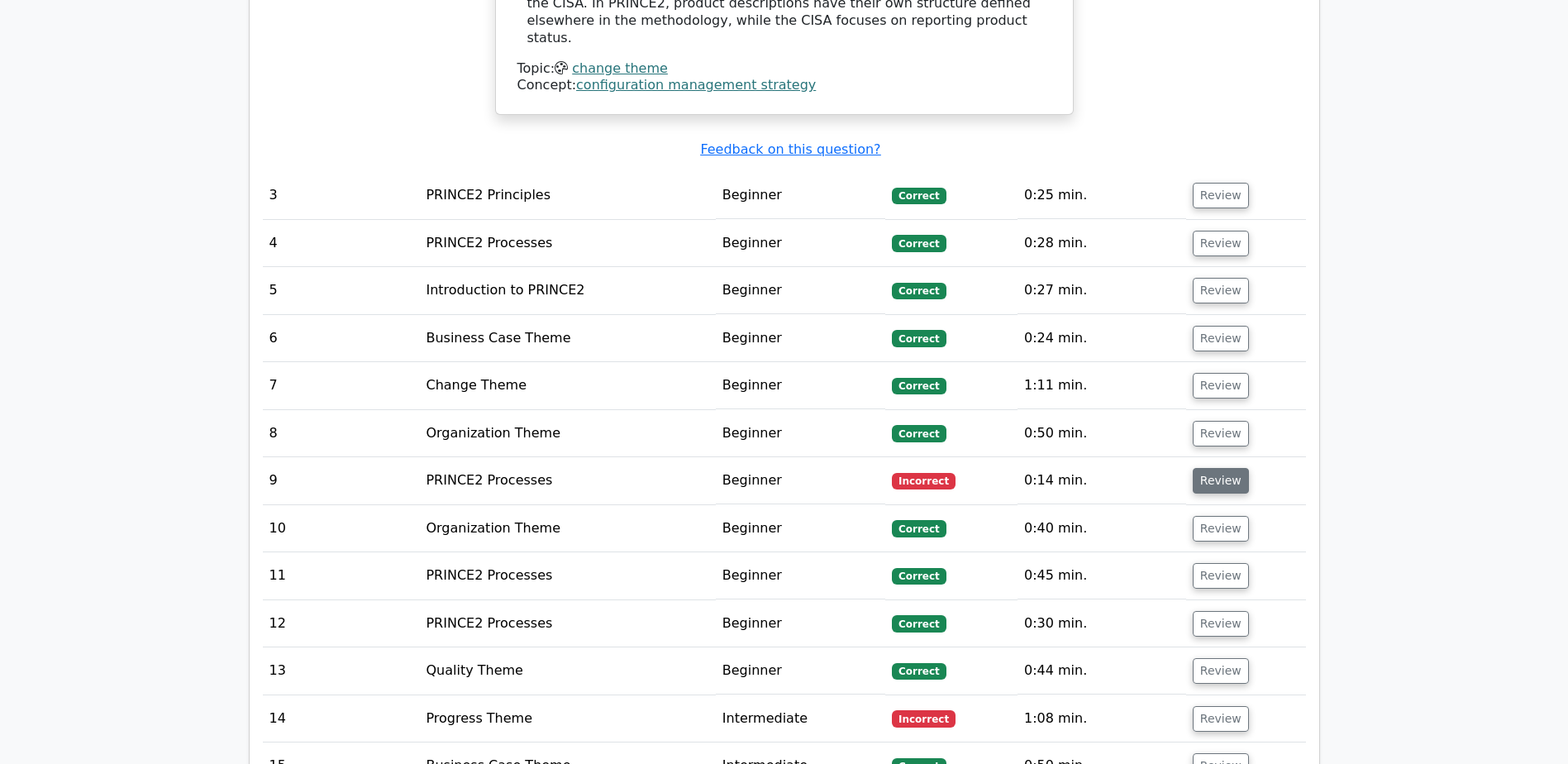
click at [1228, 468] on button "Review" at bounding box center [1221, 481] width 56 height 26
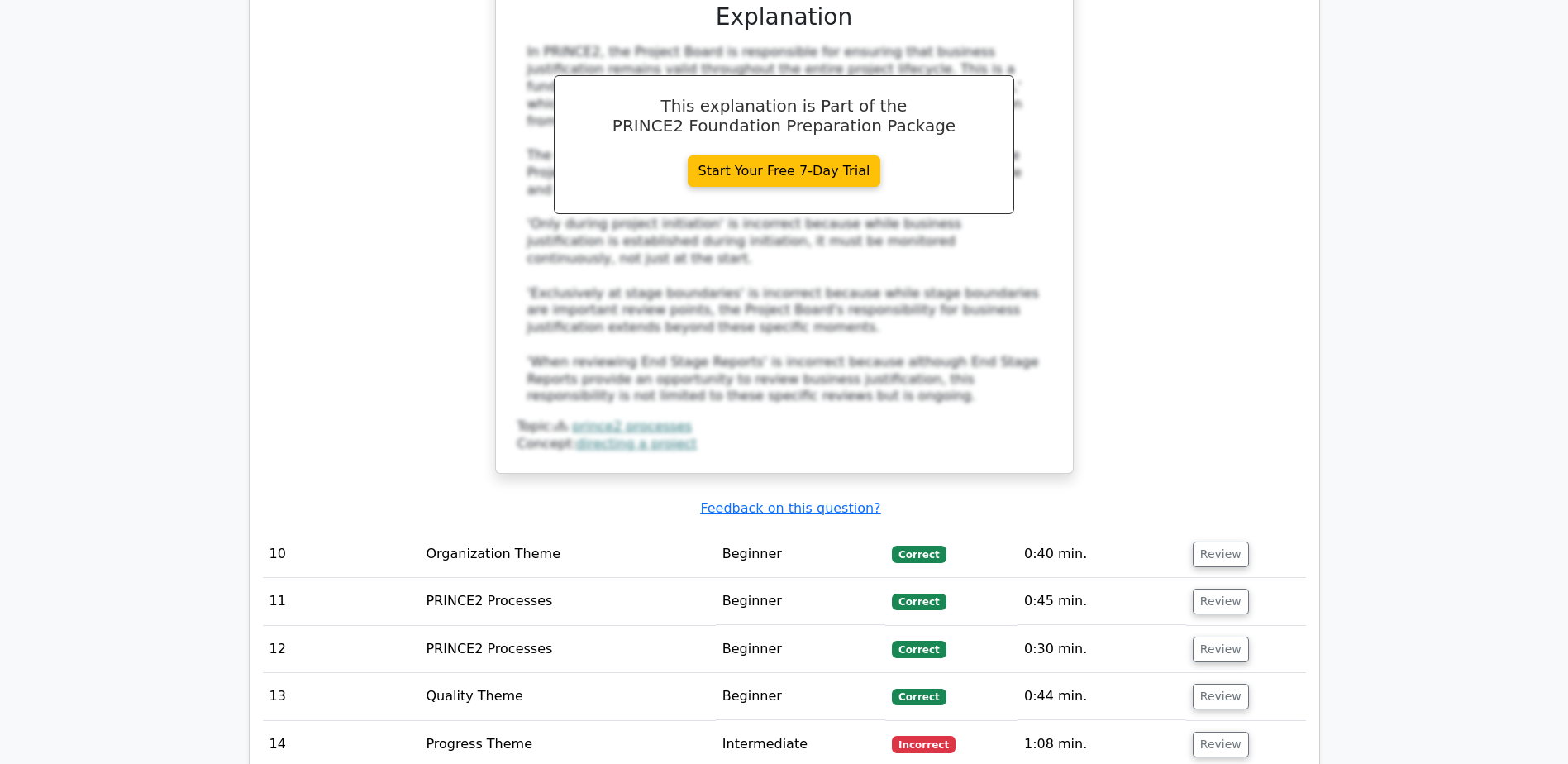
scroll to position [3970, 0]
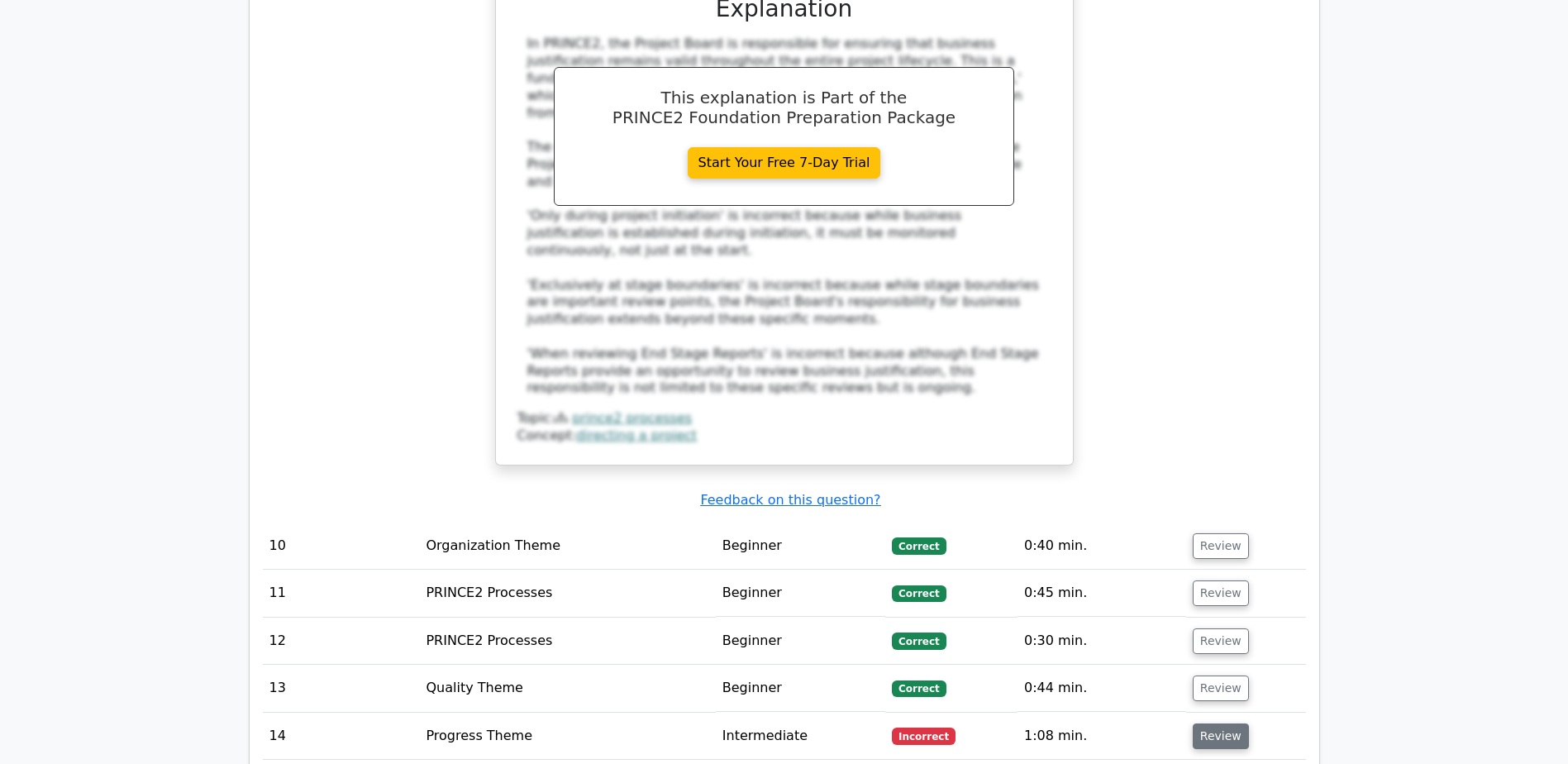
click at [1222, 724] on button "Review" at bounding box center [1221, 736] width 56 height 26
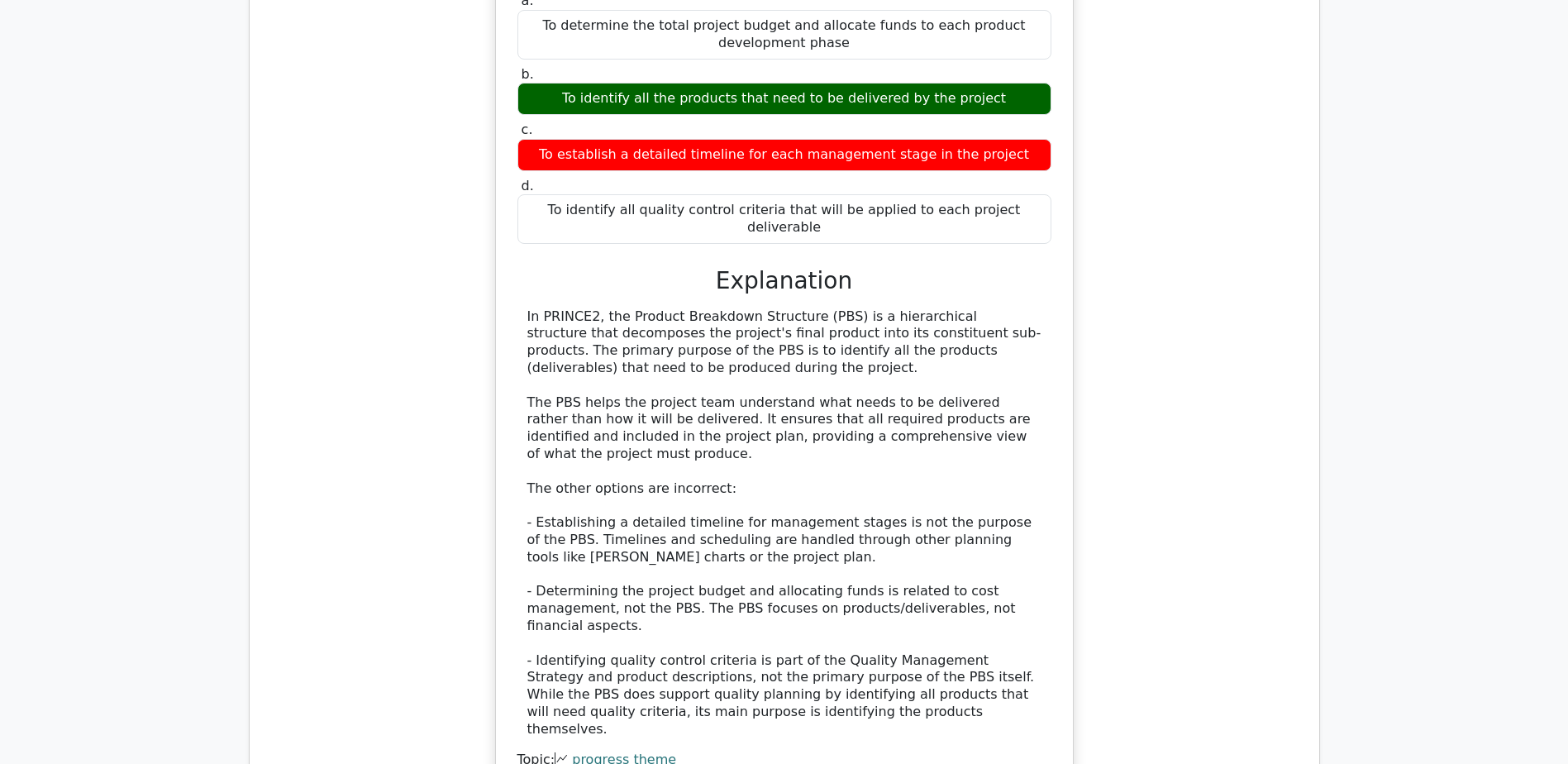
scroll to position [5127, 0]
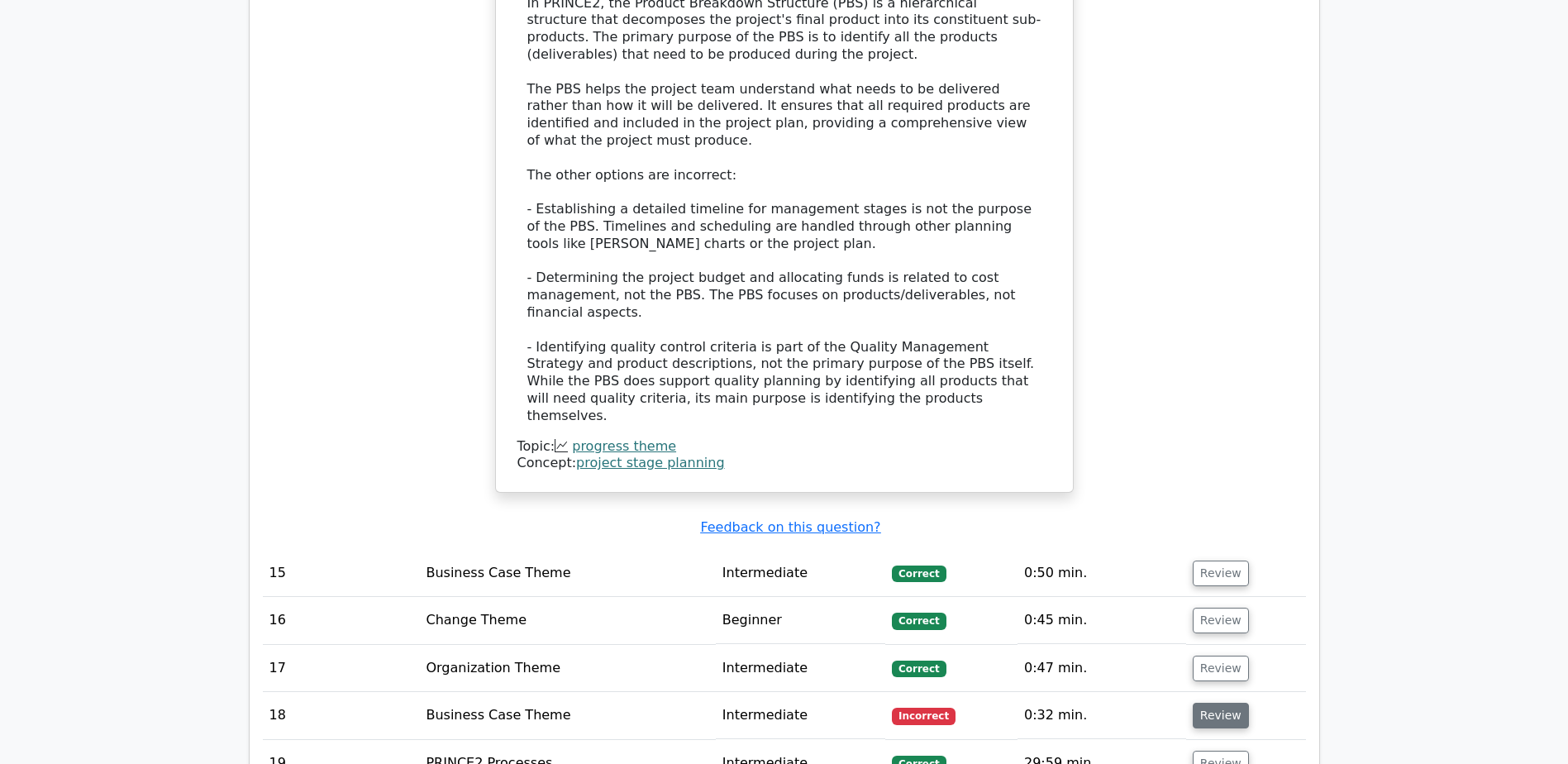
click at [1214, 703] on button "Review" at bounding box center [1221, 716] width 56 height 26
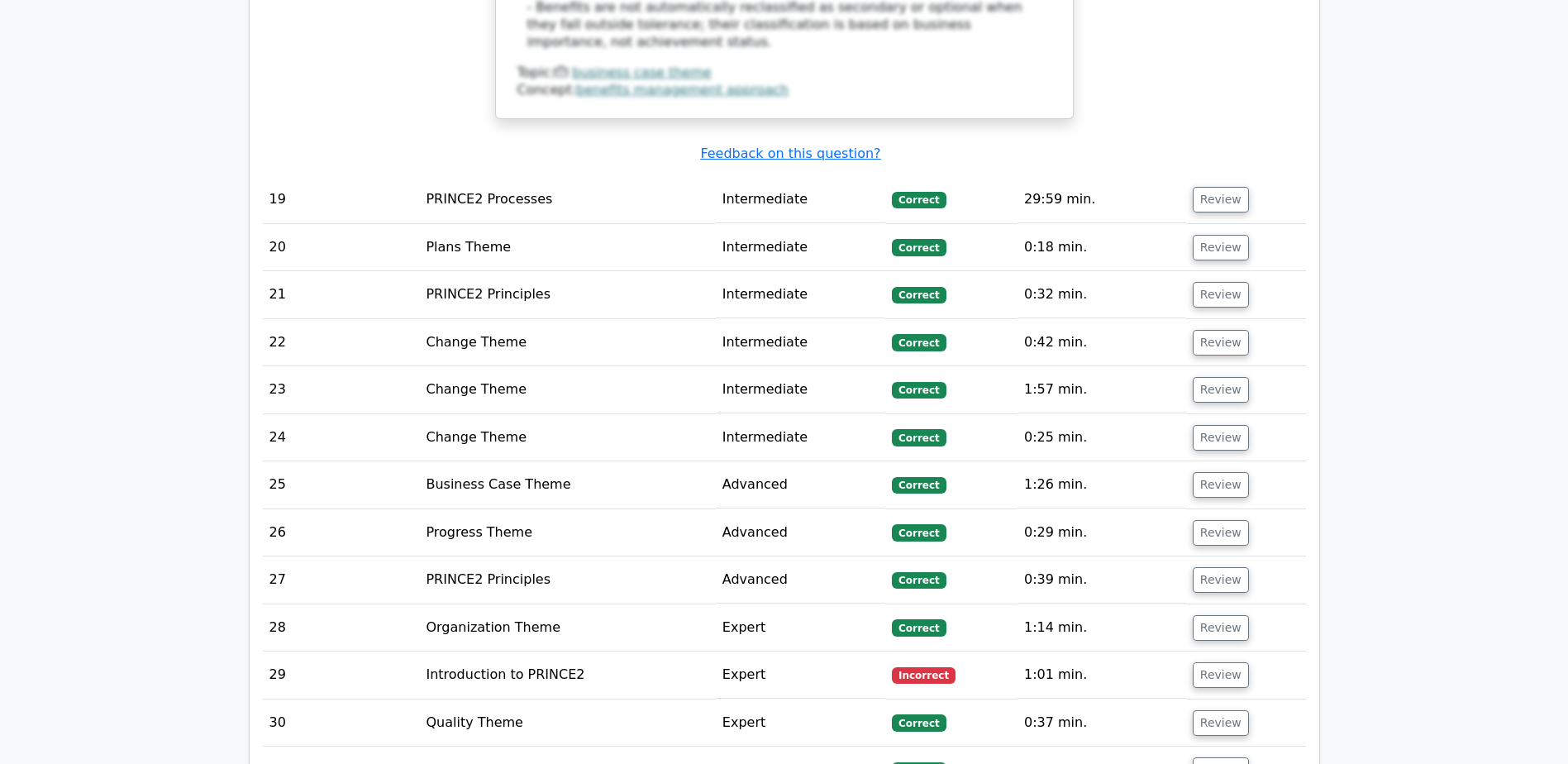
scroll to position [6450, 0]
click at [1212, 661] on button "Review" at bounding box center [1221, 674] width 56 height 26
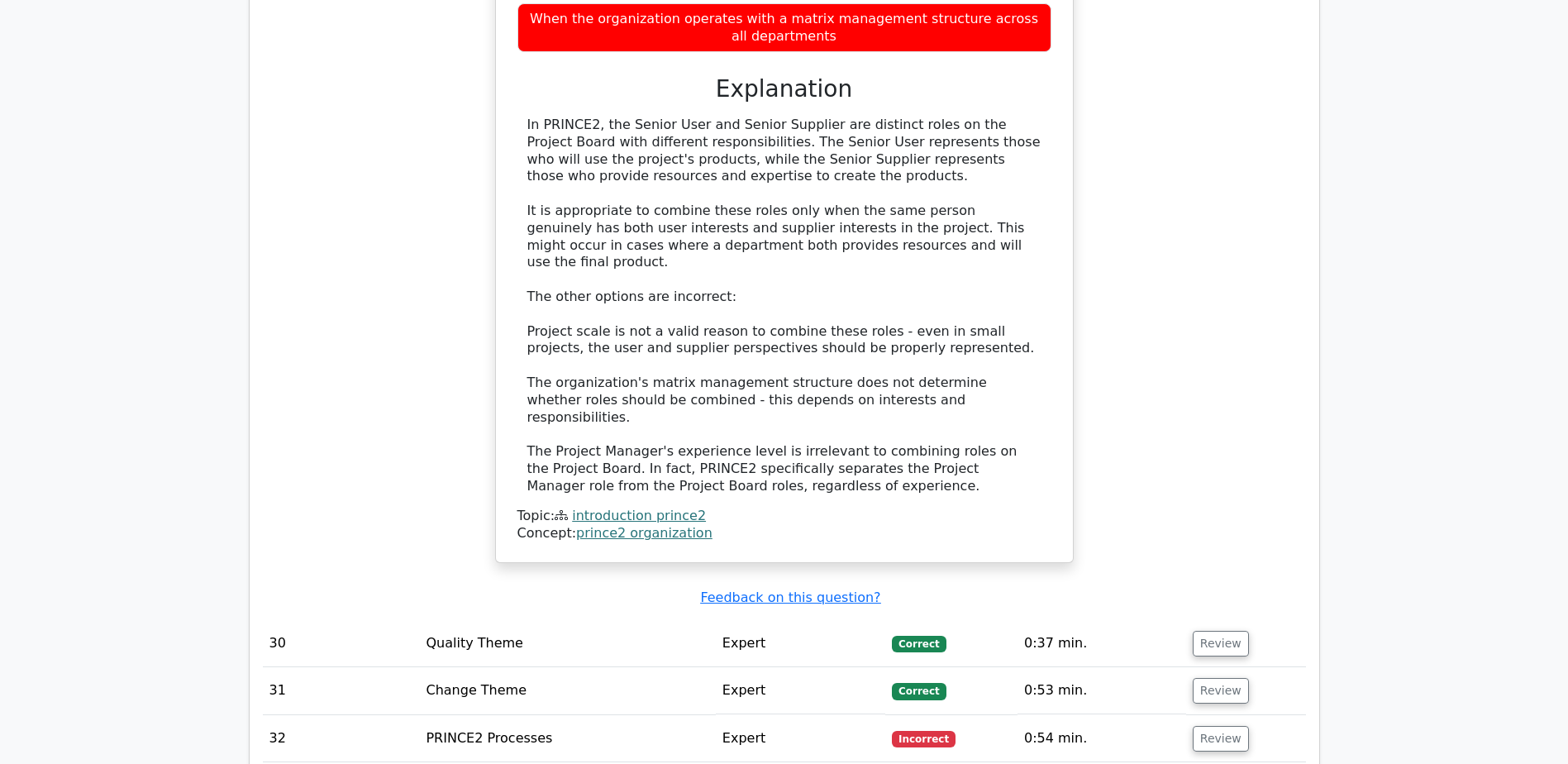
scroll to position [7443, 0]
click at [1210, 726] on button "Review" at bounding box center [1221, 738] width 56 height 26
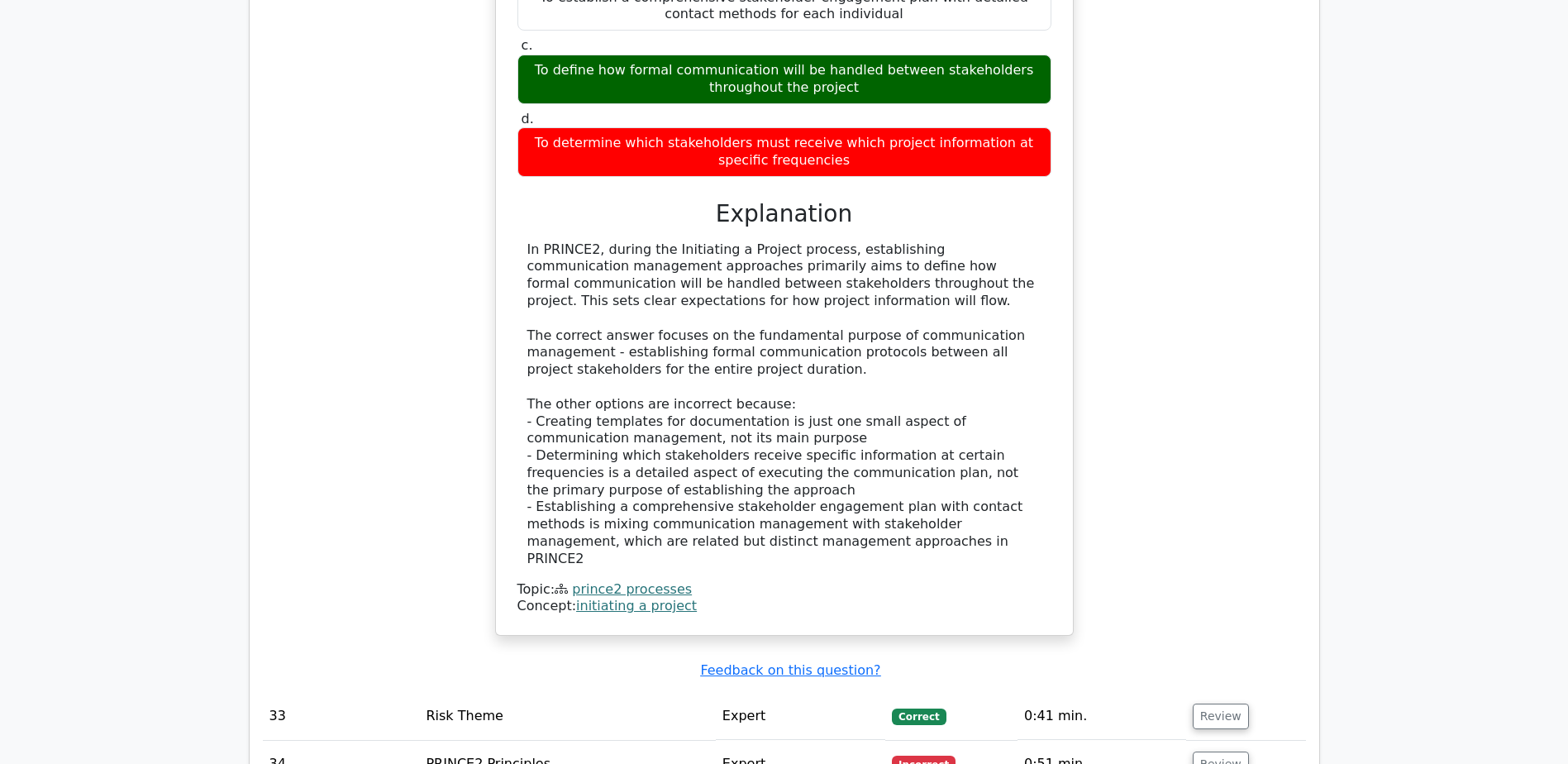
scroll to position [8436, 0]
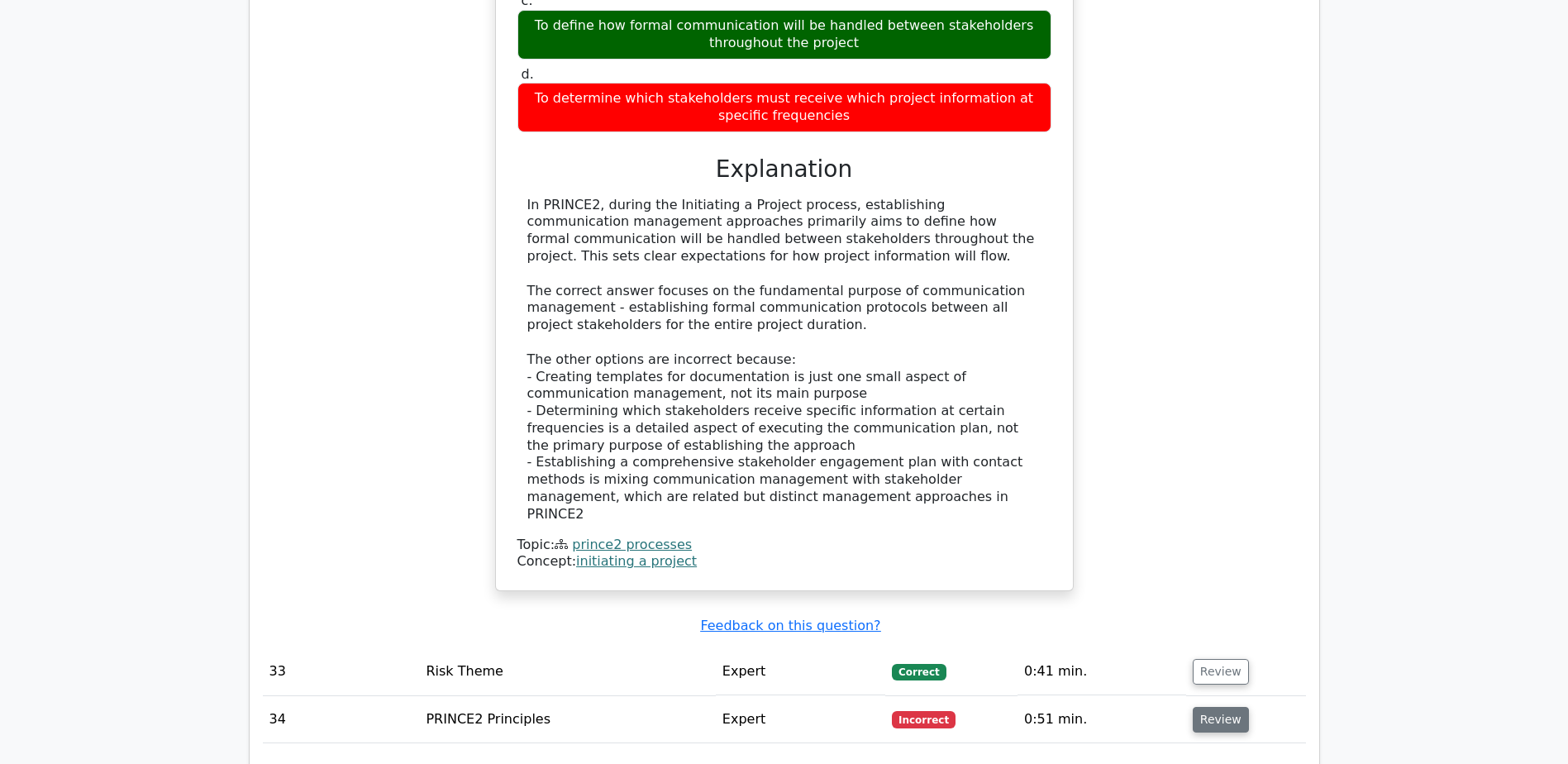
click at [1211, 707] on button "Review" at bounding box center [1221, 720] width 56 height 26
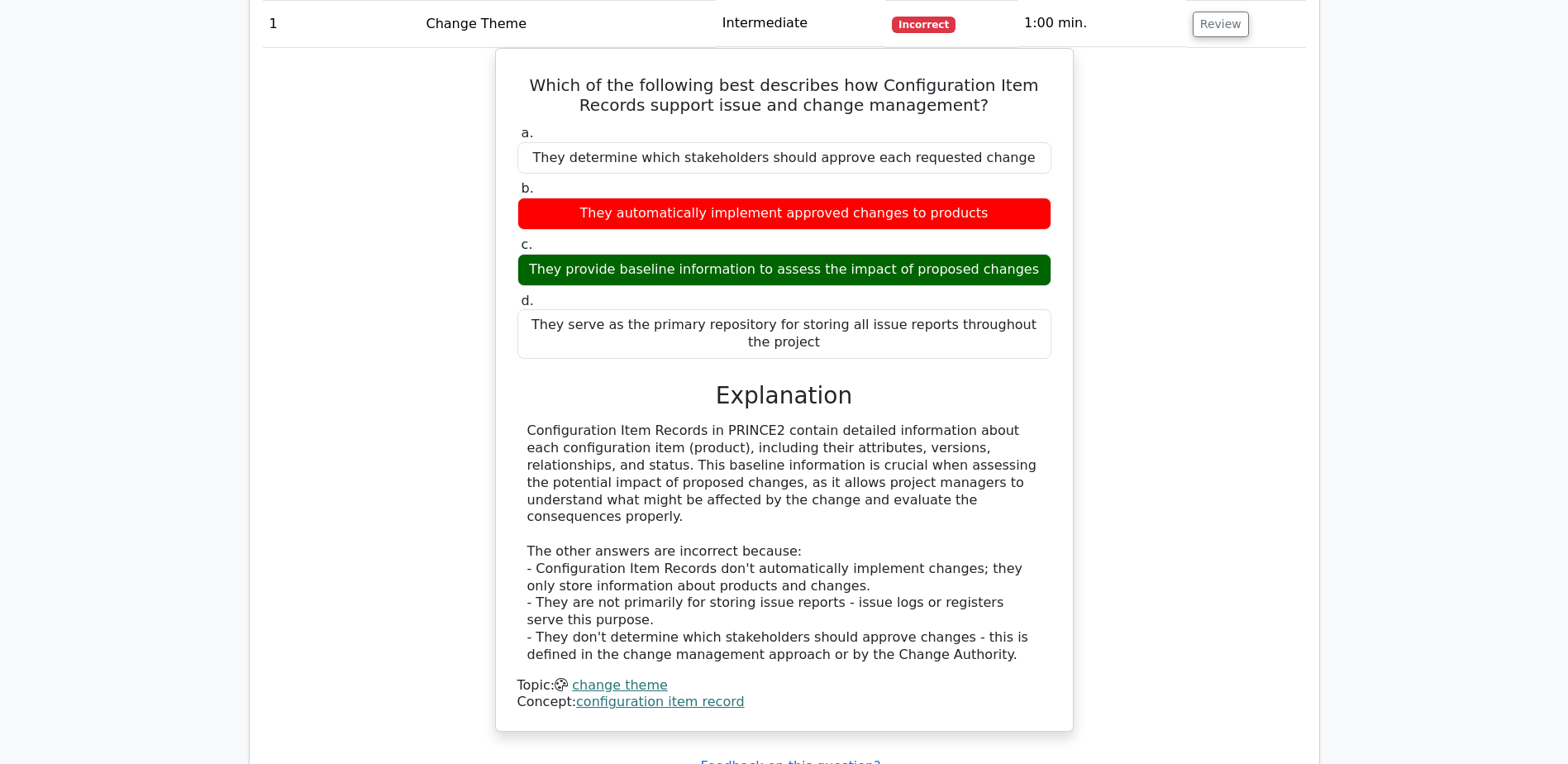
scroll to position [0, 0]
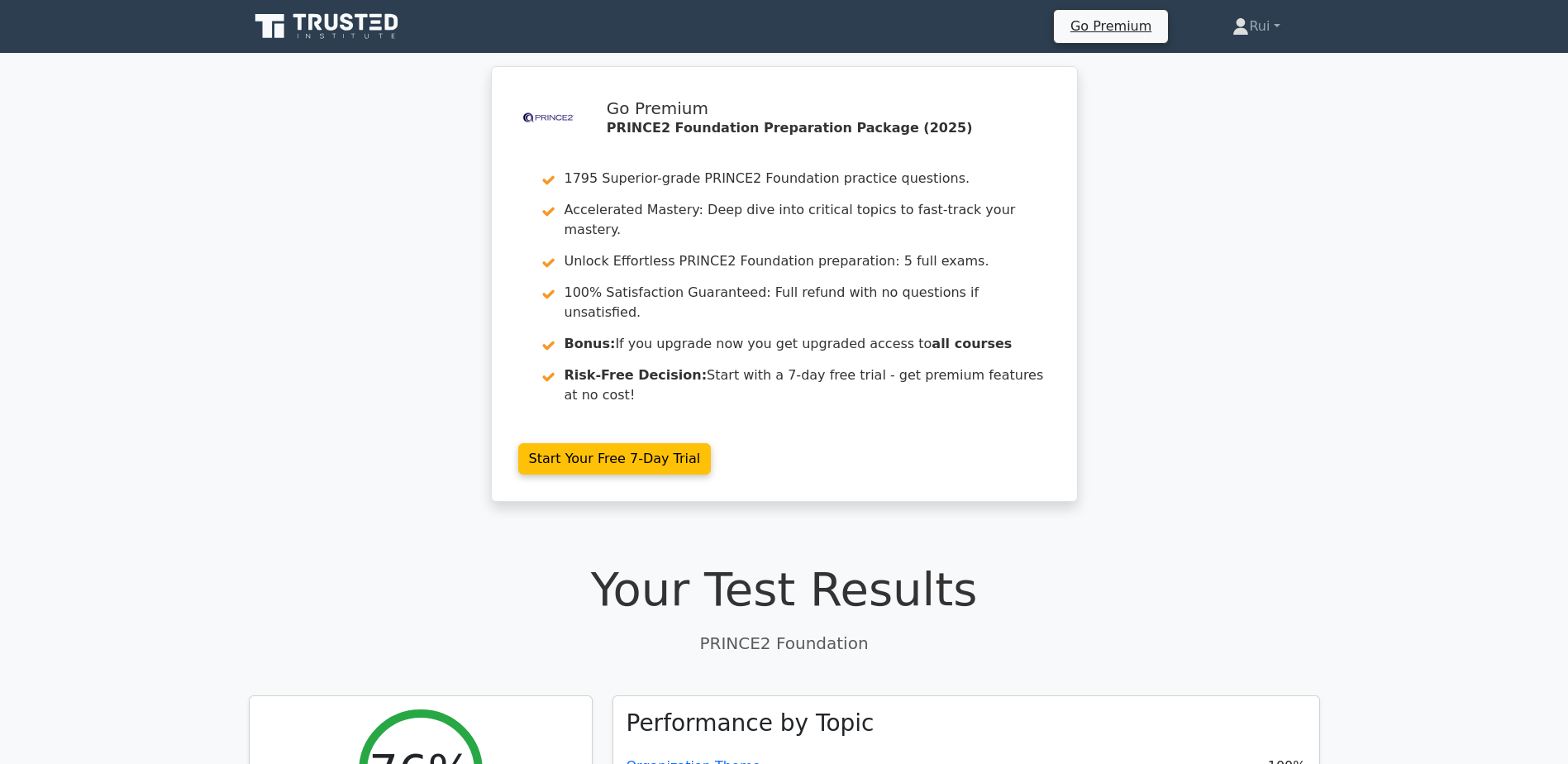
drag, startPoint x: 391, startPoint y: 485, endPoint x: 371, endPoint y: 101, distance: 384.5
click at [342, 29] on icon at bounding box center [347, 22] width 13 height 18
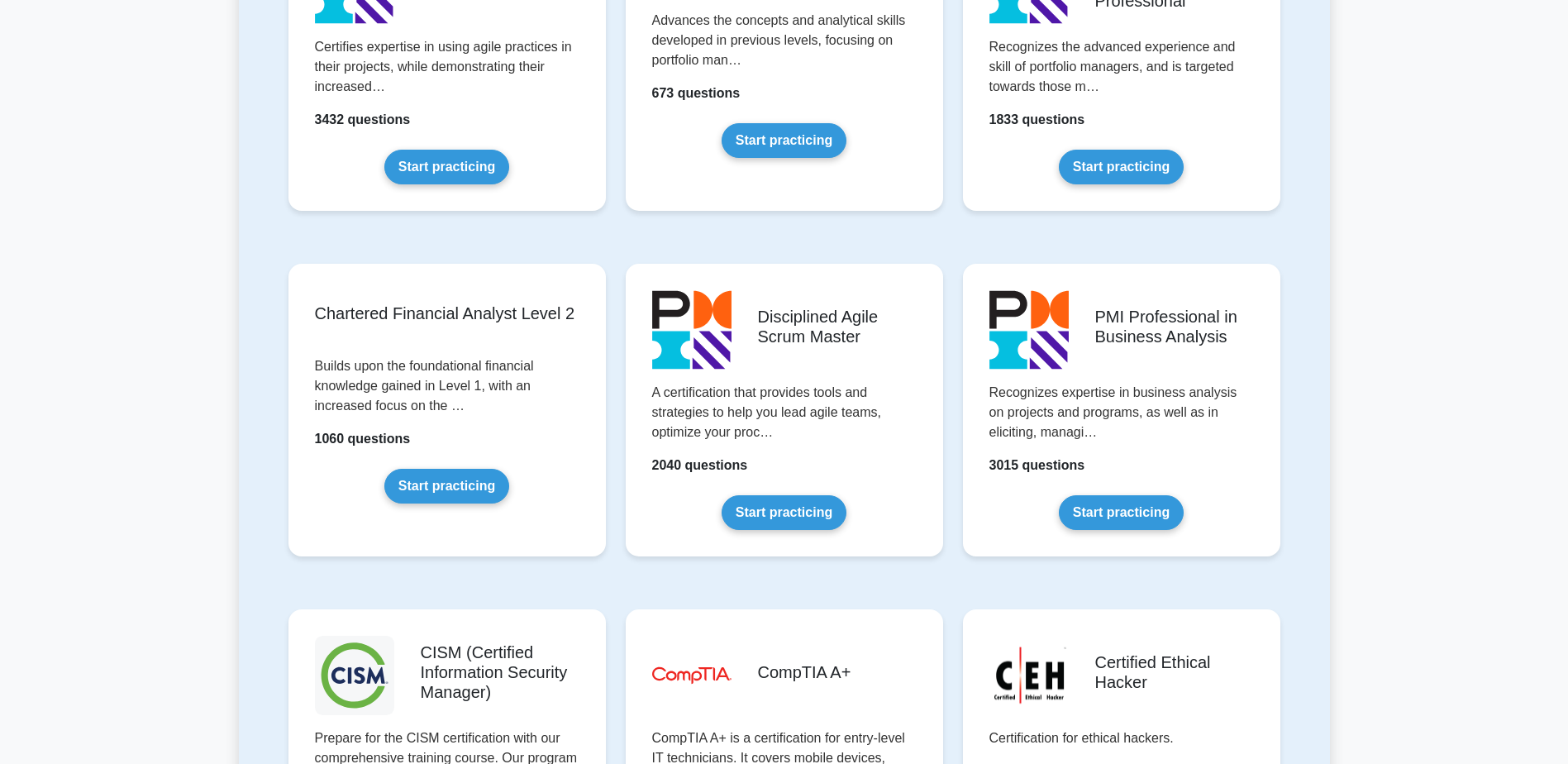
scroll to position [1984, 0]
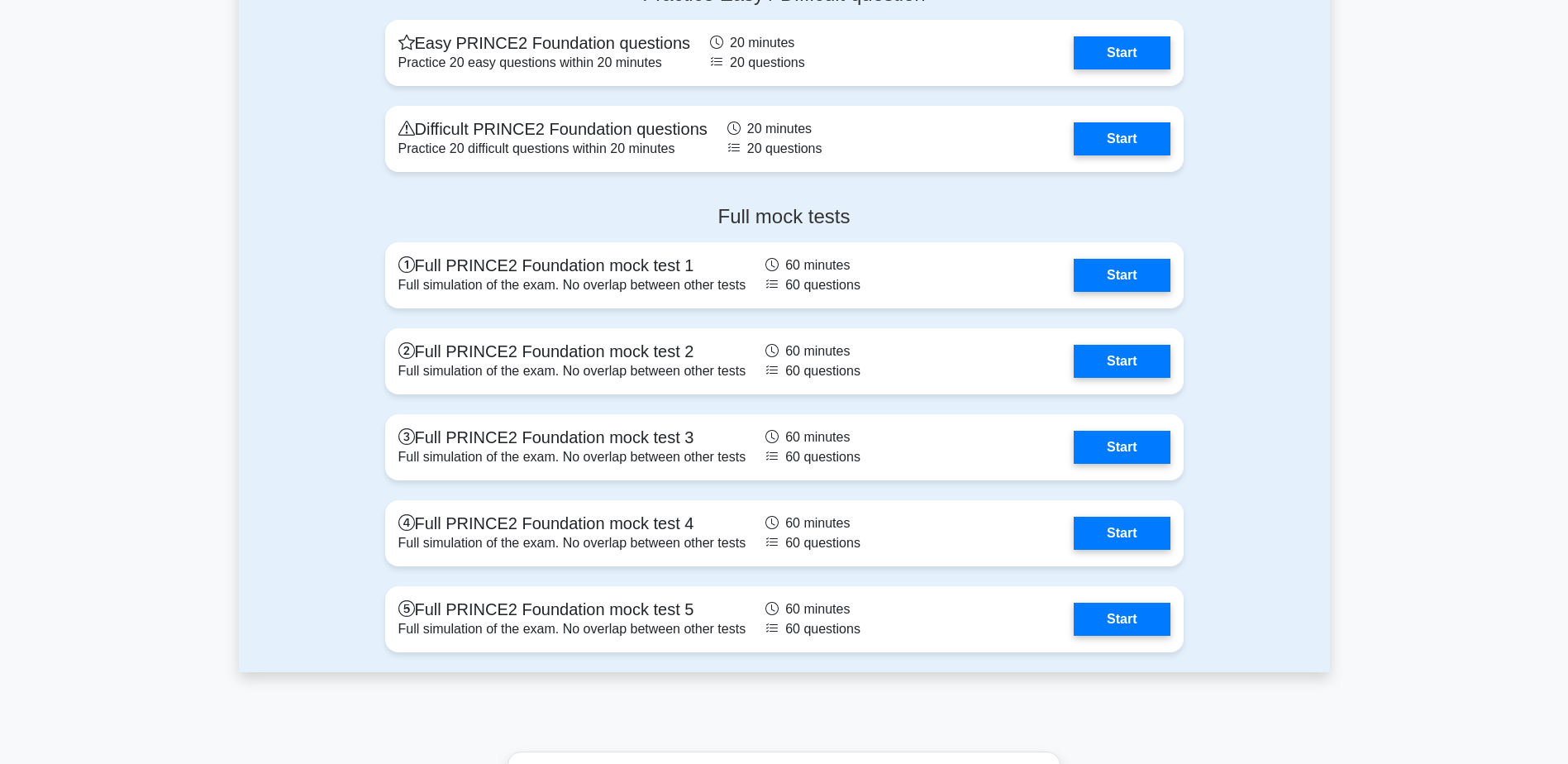
scroll to position [2812, 0]
